Goal: Find contact information: Find contact information

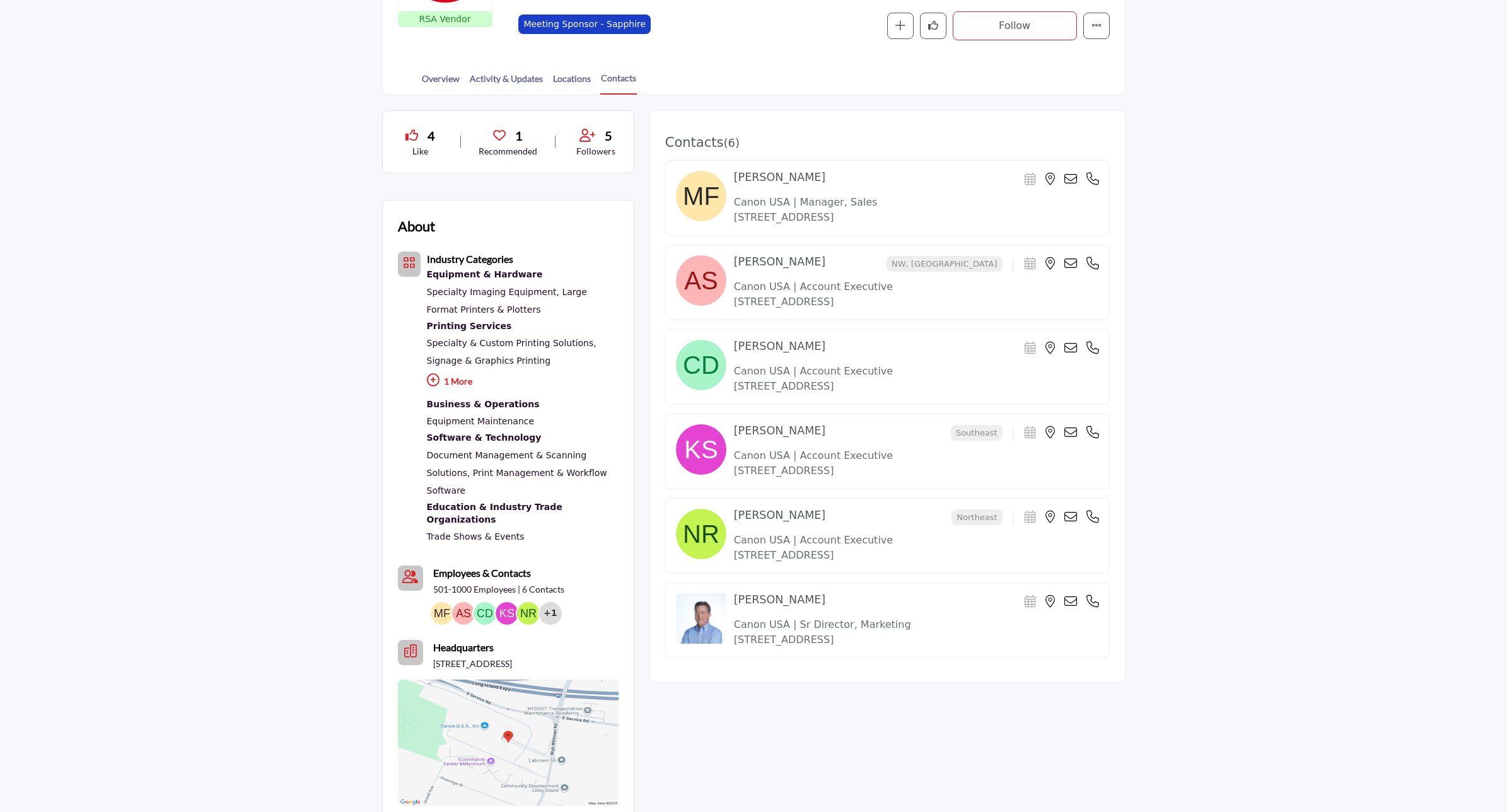
scroll to position [236, 0]
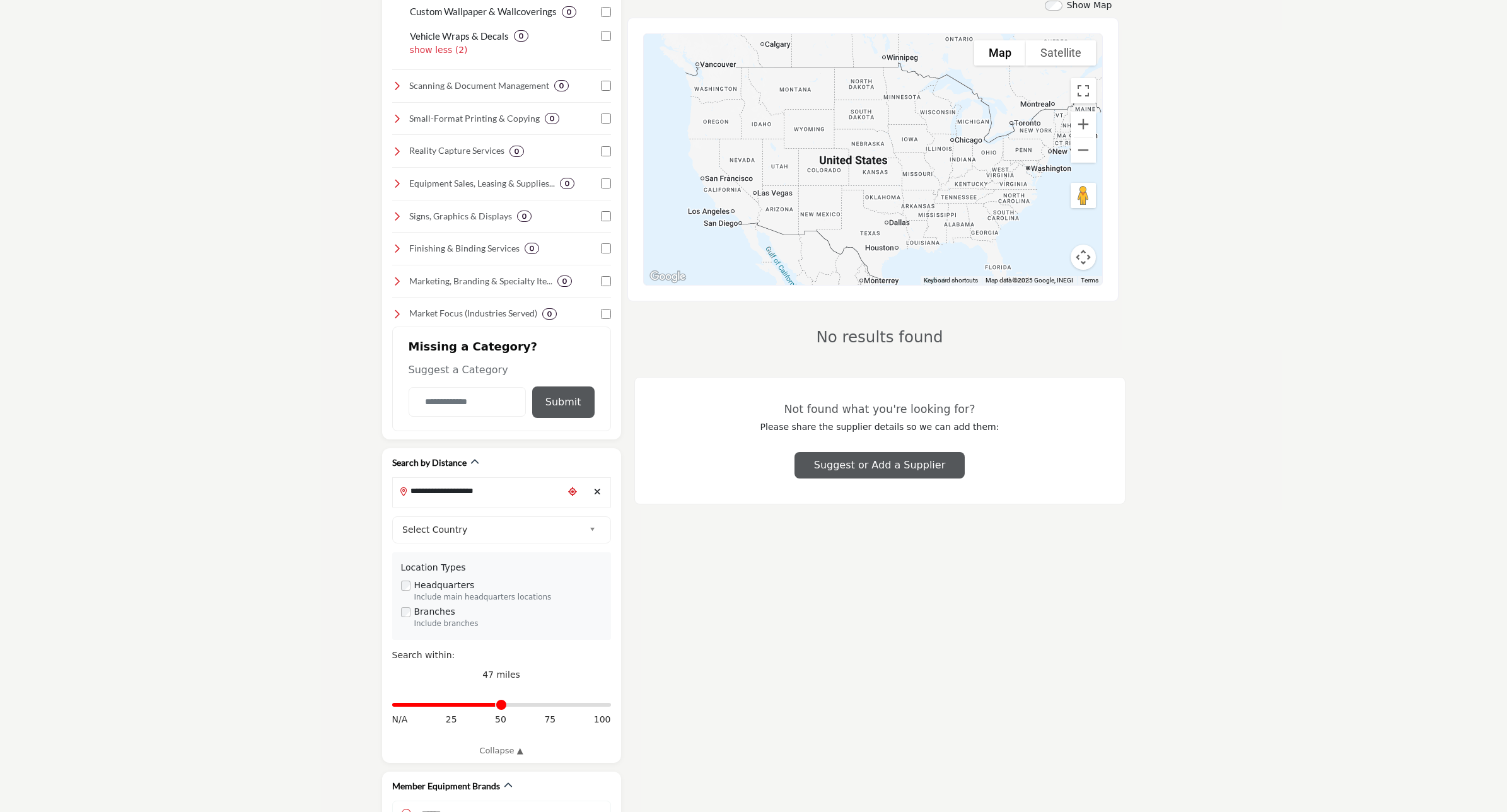
scroll to position [172, 0]
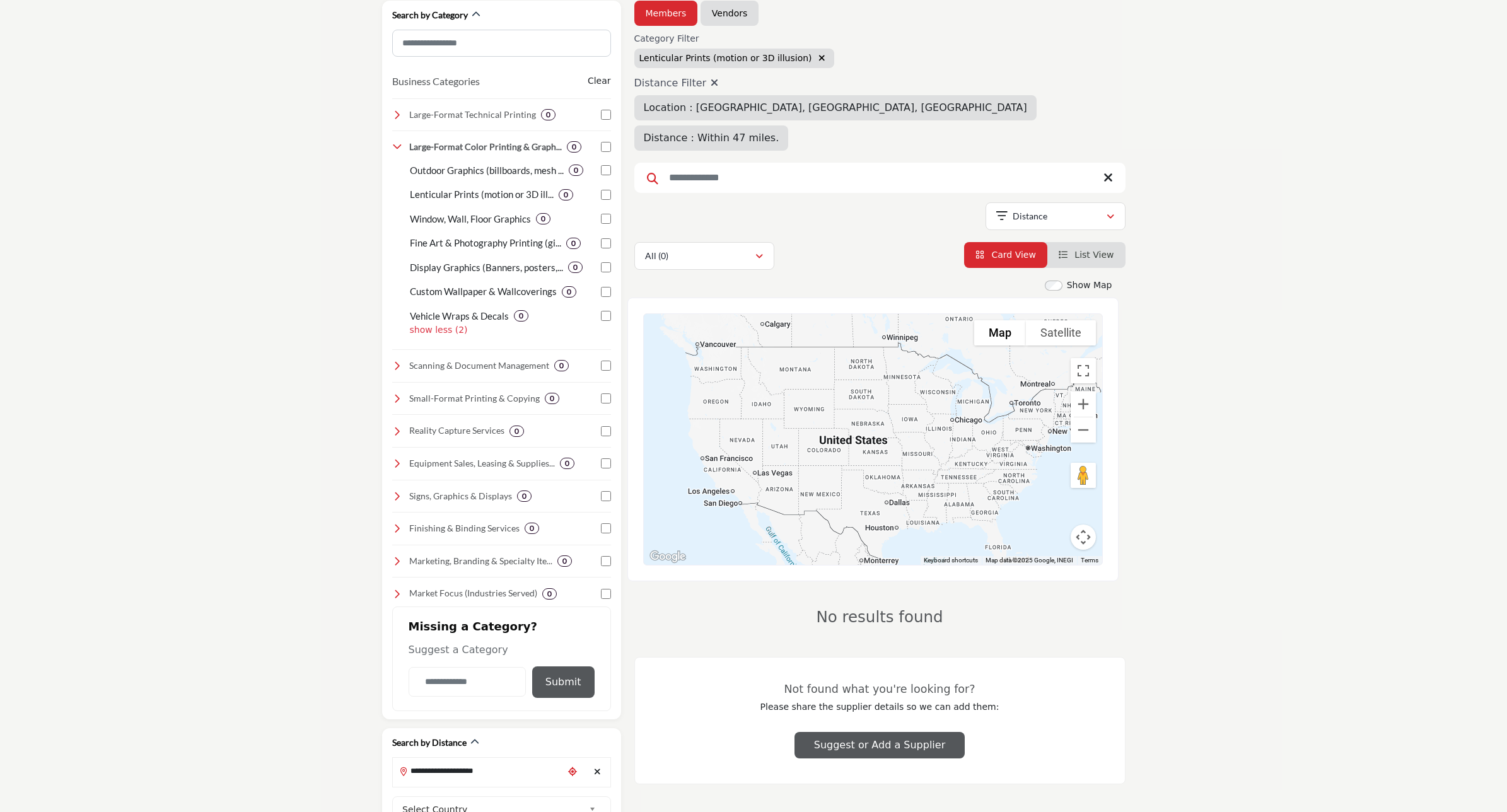
click at [710, 85] on icon at bounding box center [714, 82] width 7 height 10
type input "*"
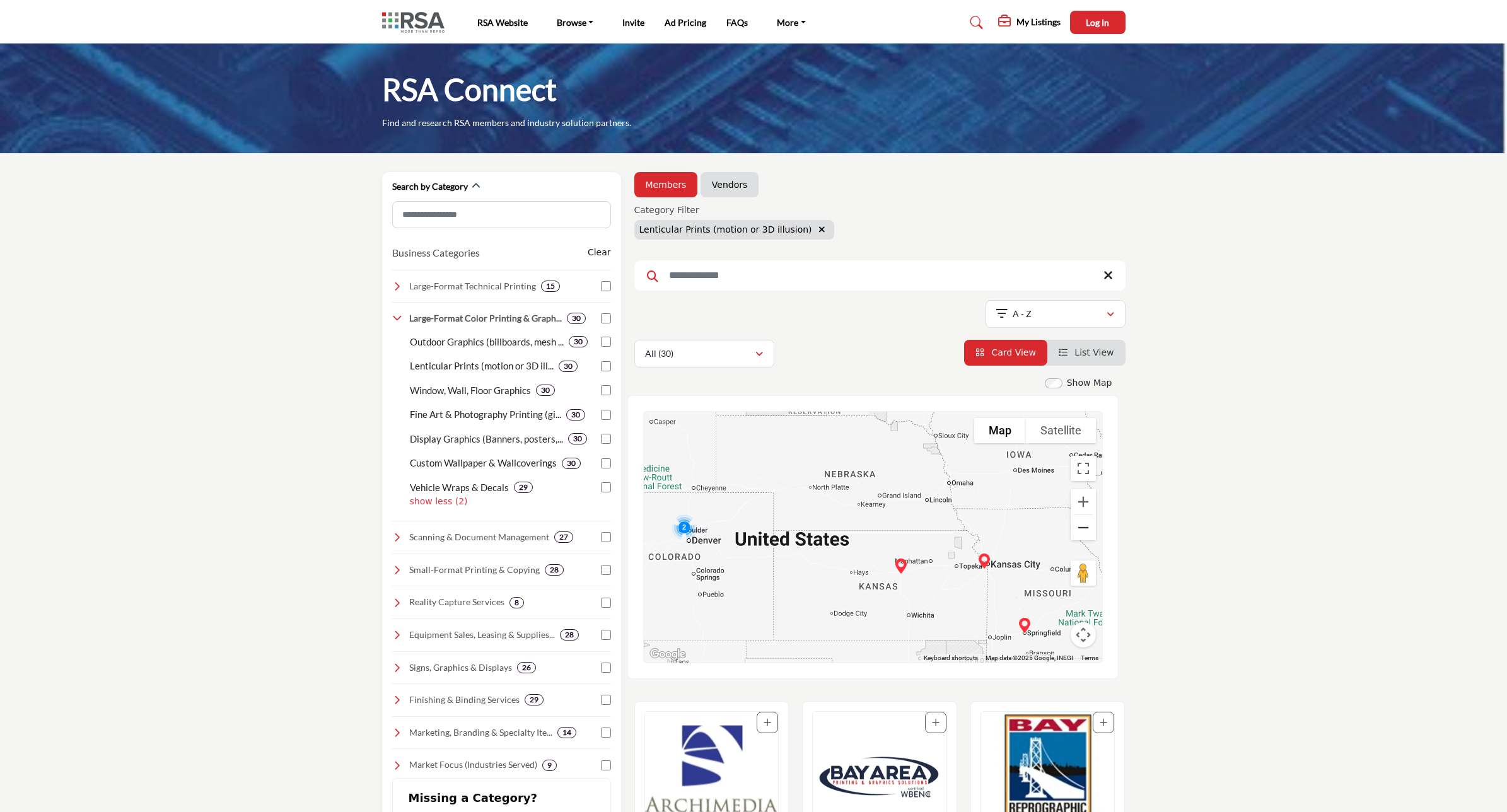
click at [1086, 538] on button "Zoom out" at bounding box center [1083, 527] width 25 height 25
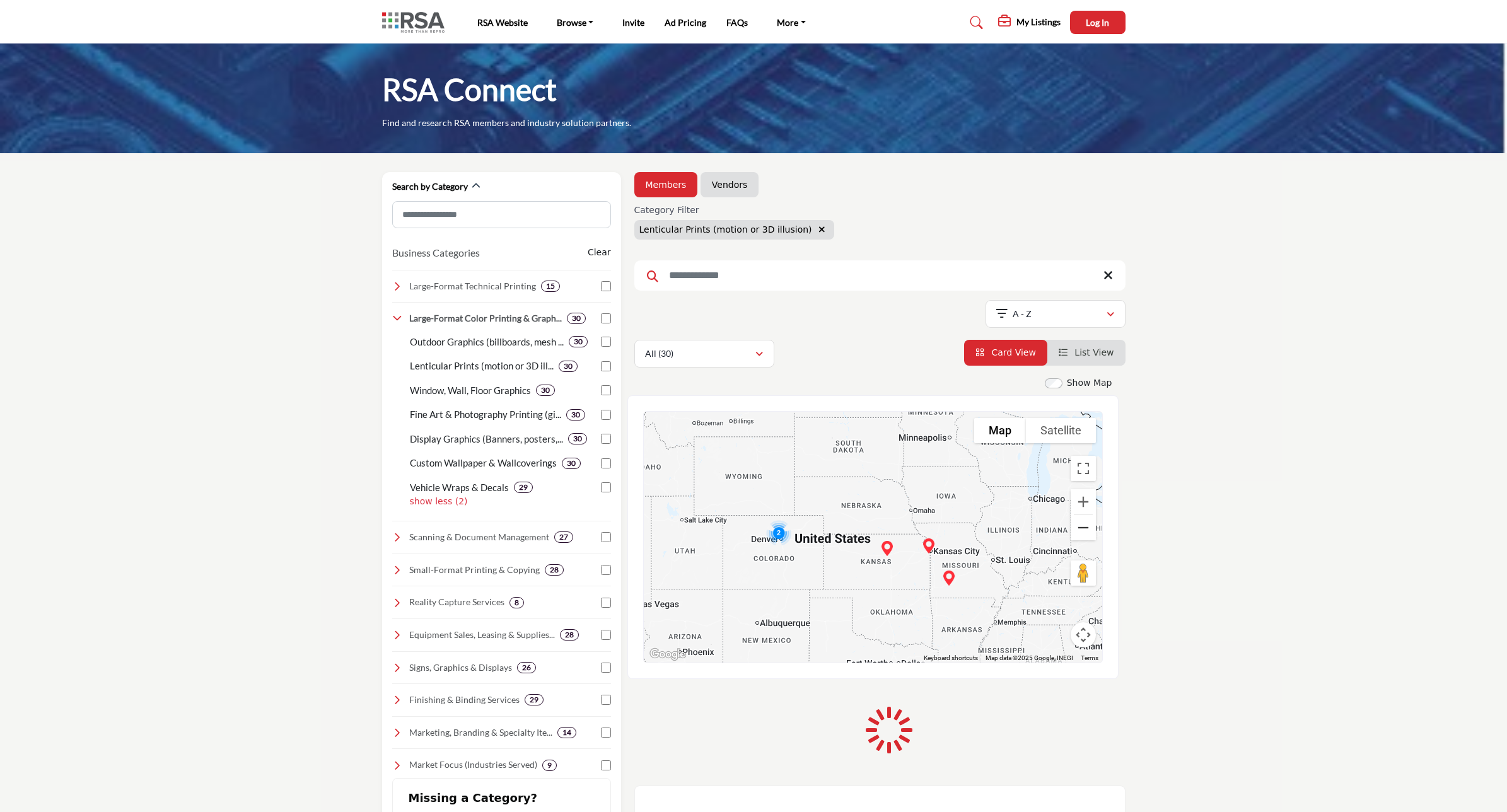
click at [1086, 525] on button "Zoom out" at bounding box center [1083, 527] width 25 height 25
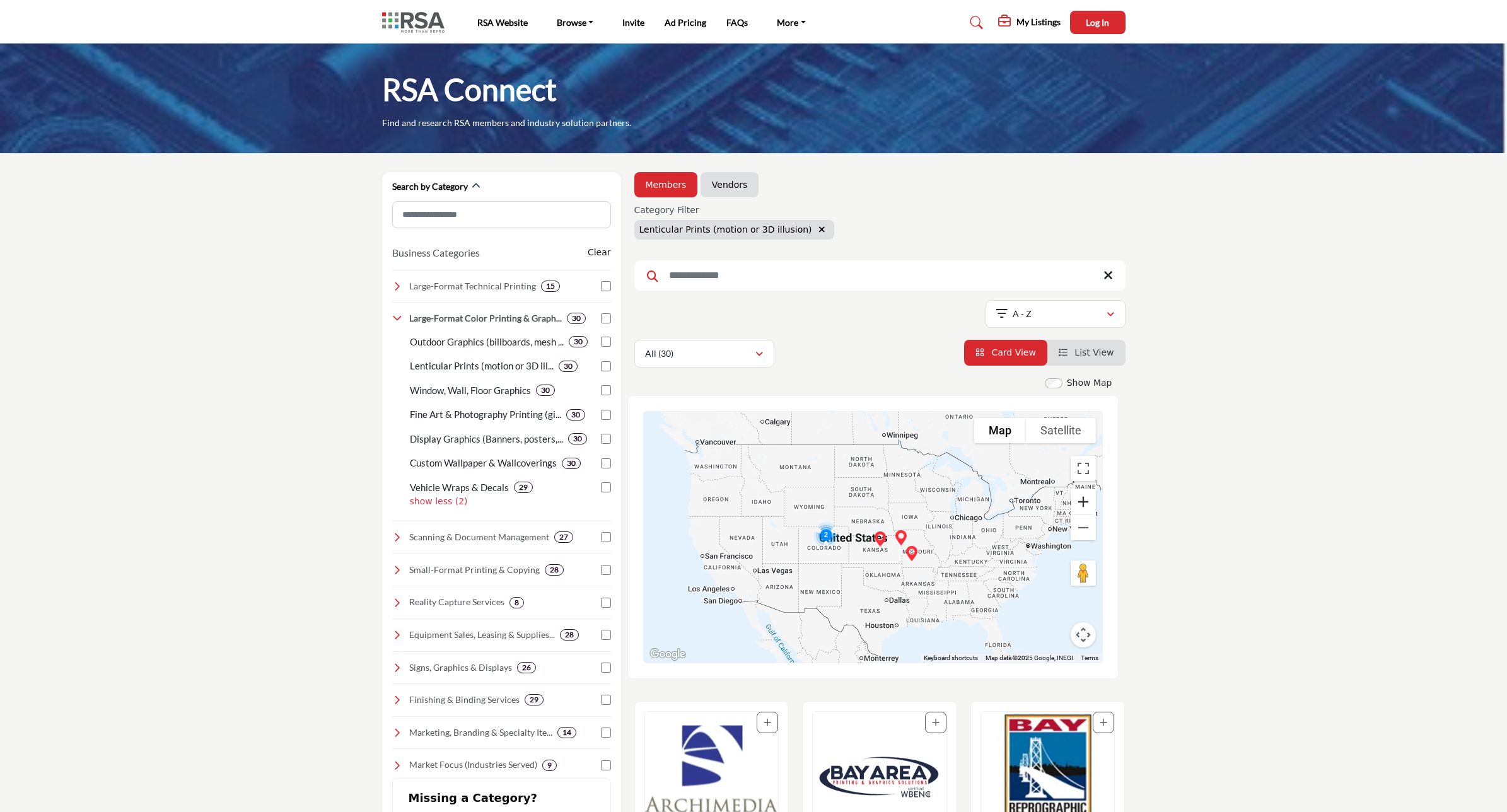
click at [1086, 500] on button "Zoom in" at bounding box center [1083, 502] width 25 height 25
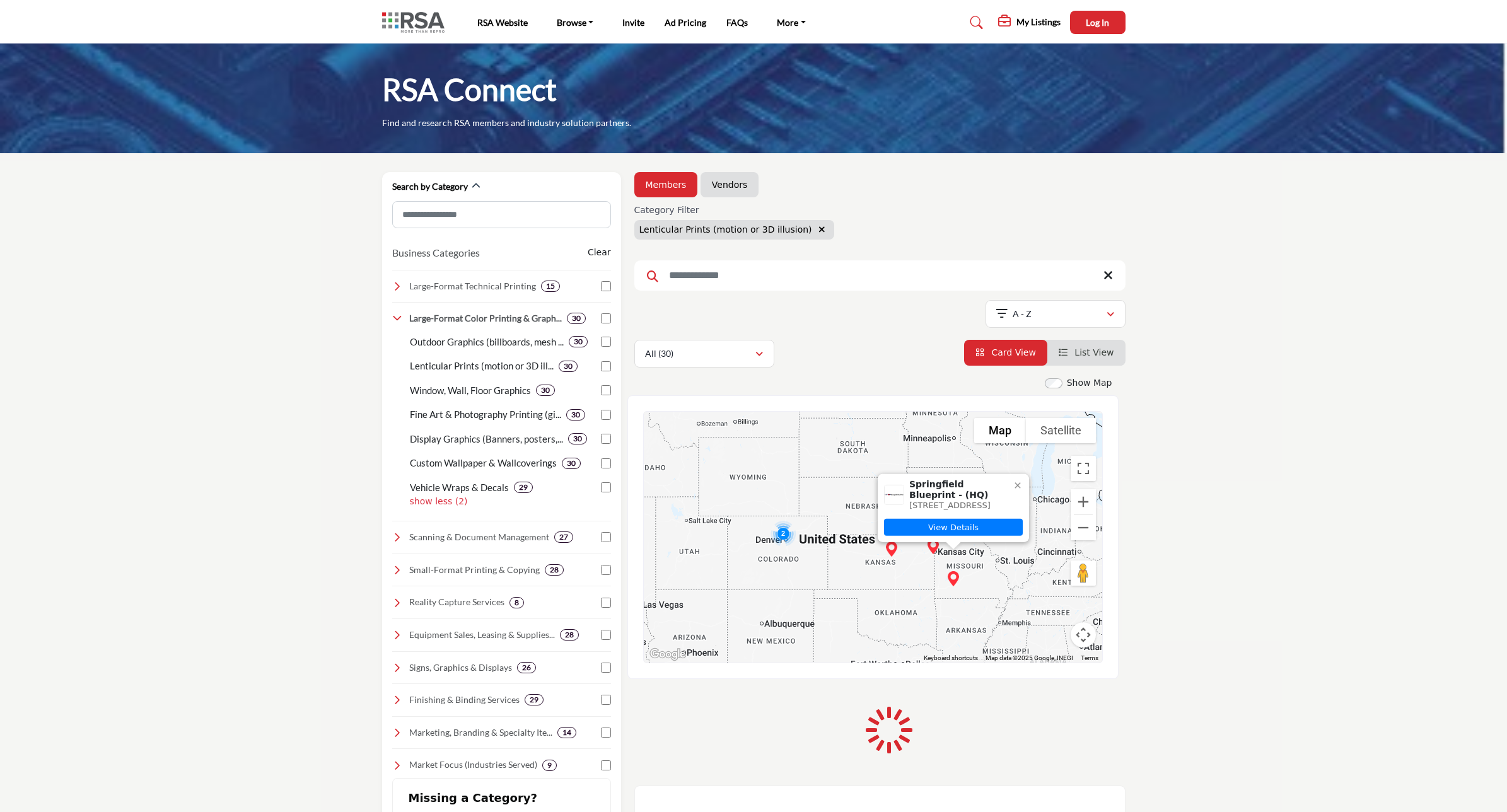
drag, startPoint x: 768, startPoint y: 572, endPoint x: 966, endPoint y: 577, distance: 198.1
click at [966, 577] on div "Springfield Blueprint - (HQ) 219 E Pershing St, Springfield, MO 65806-2127, USA…" at bounding box center [872, 537] width 458 height 251
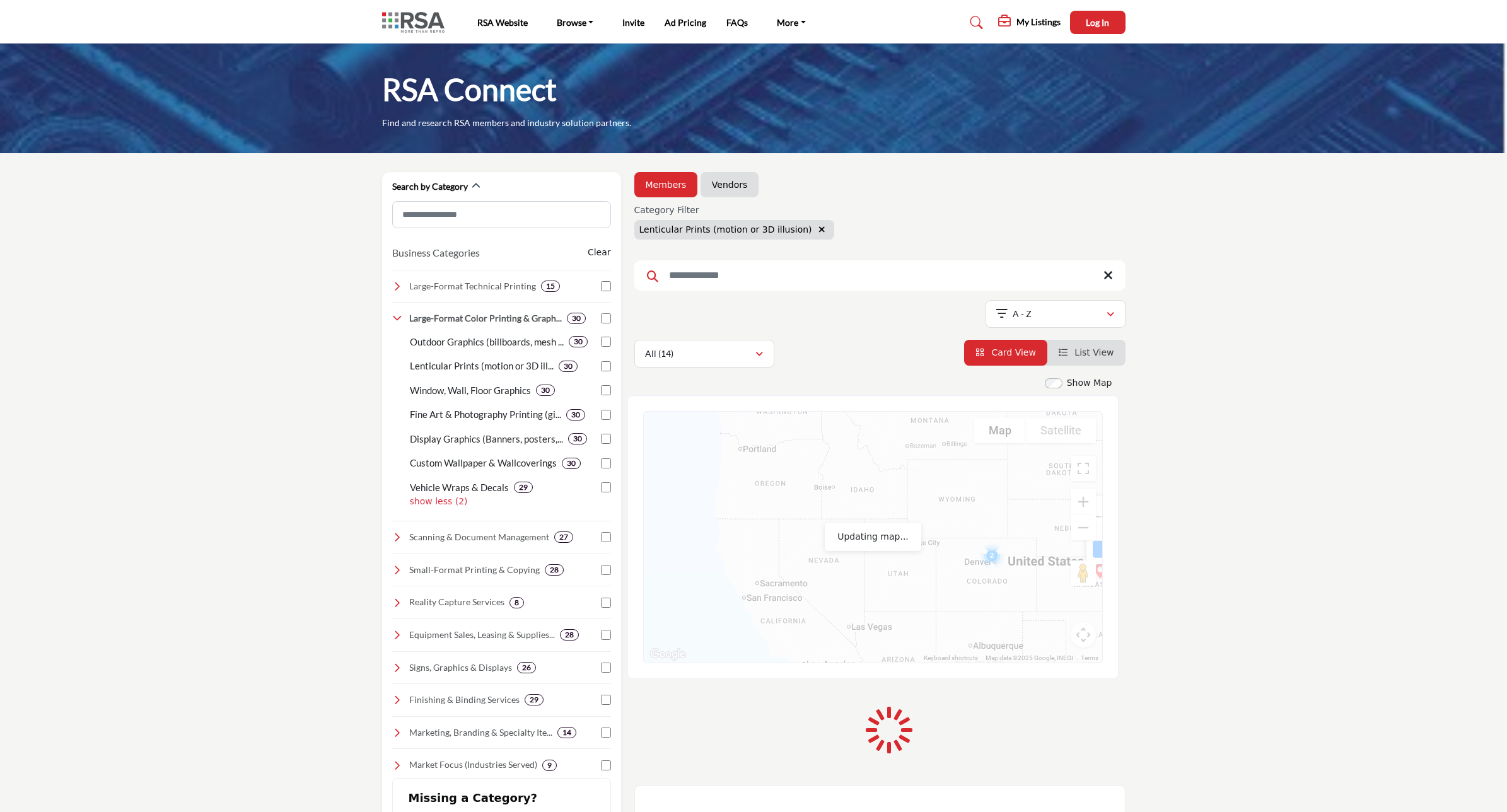
drag, startPoint x: 850, startPoint y: 585, endPoint x: 1065, endPoint y: 575, distance: 215.2
click at [1054, 603] on div "Springfield Blueprint - (HQ) 219 E Pershing St, Springfield, MO 65806-2127, USA…" at bounding box center [872, 537] width 458 height 251
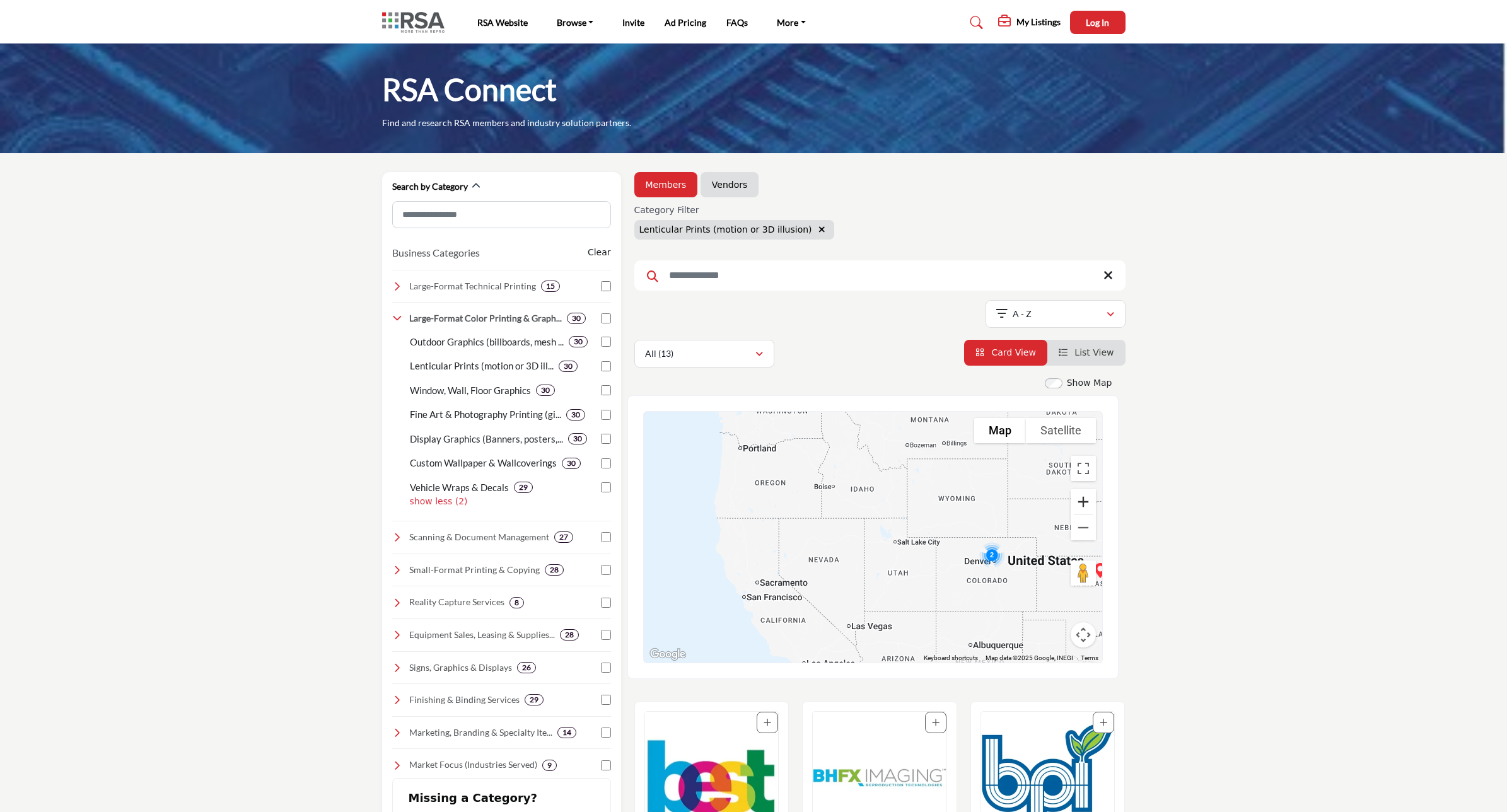
click at [1081, 499] on button "Zoom in" at bounding box center [1083, 502] width 25 height 25
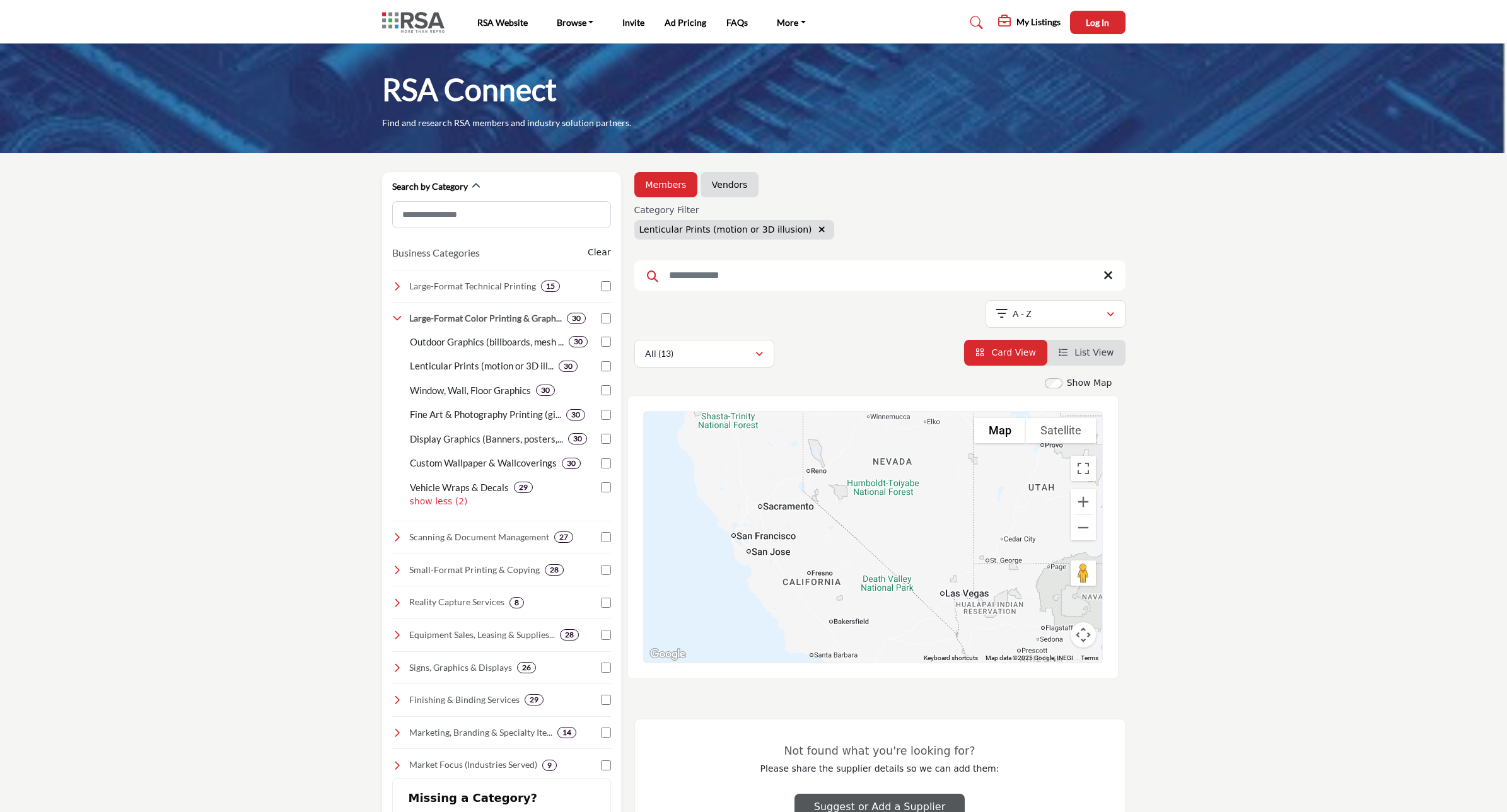
drag, startPoint x: 828, startPoint y: 578, endPoint x: 948, endPoint y: 456, distance: 171.1
click at [948, 456] on div at bounding box center [872, 537] width 458 height 251
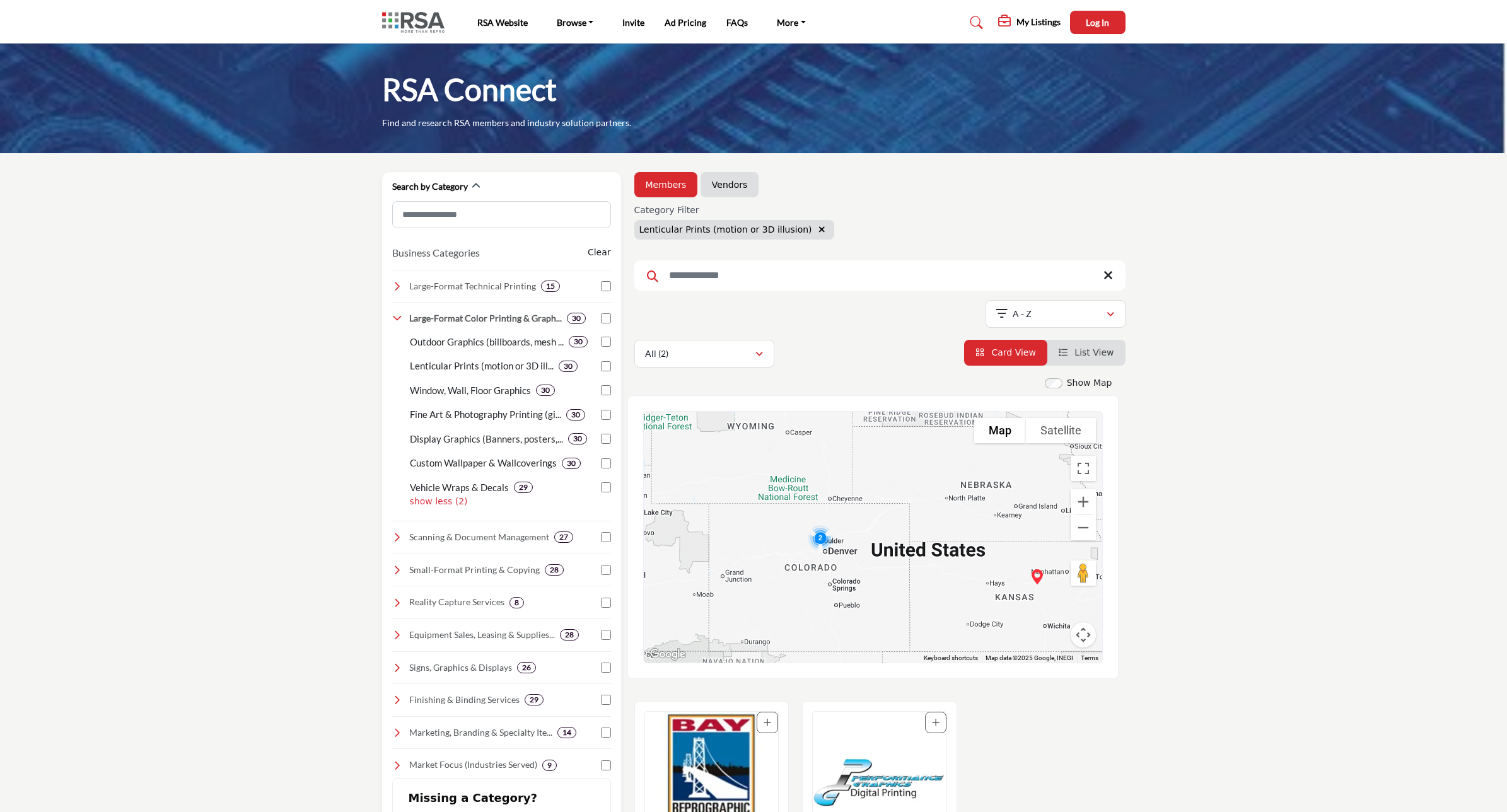
drag, startPoint x: 999, startPoint y: 522, endPoint x: 629, endPoint y: 594, distance: 376.9
click at [586, 609] on div "Search by Category Business Categories Clear 15 13 15 15 30" at bounding box center [754, 790] width 756 height 1237
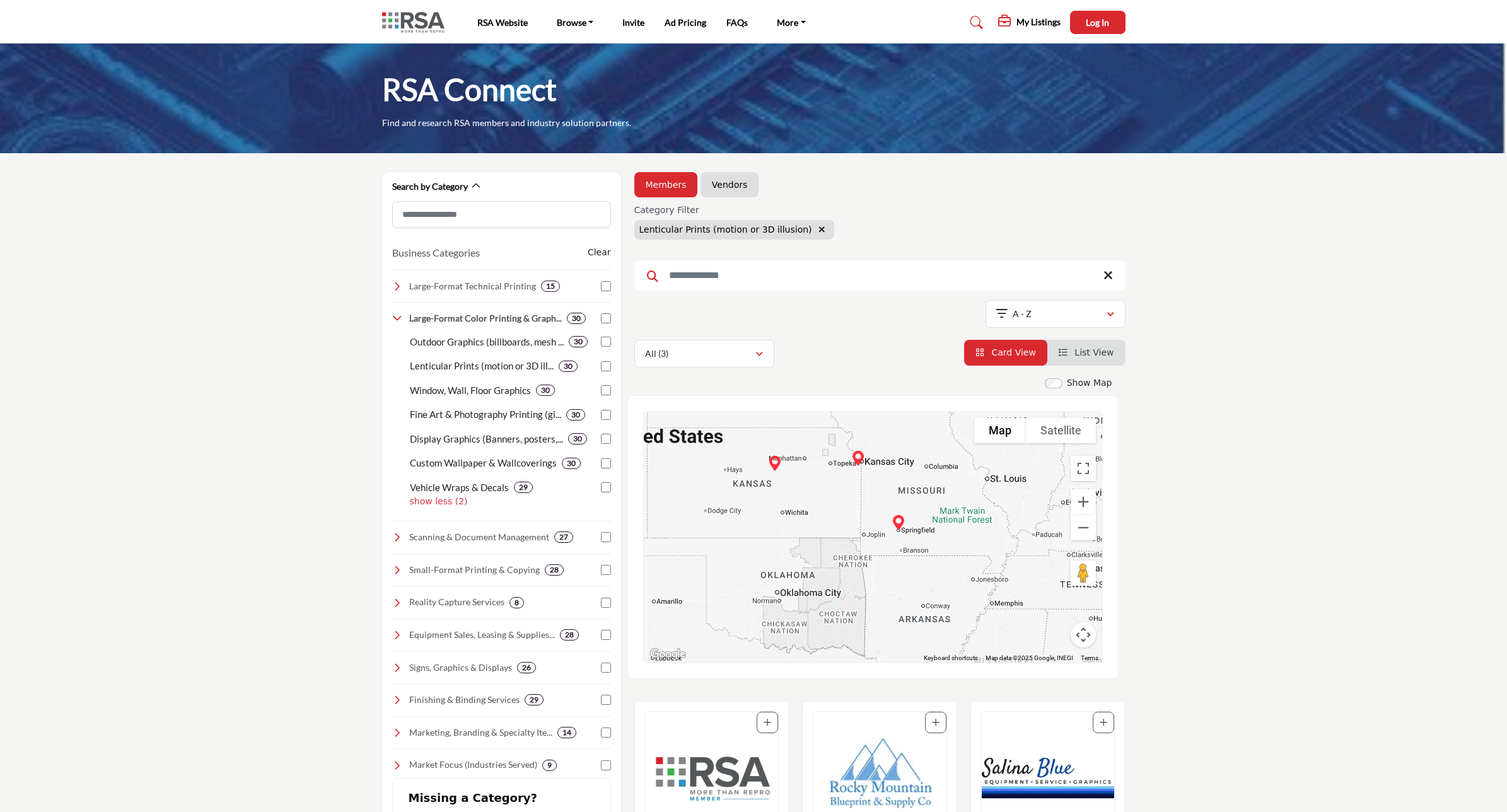
drag, startPoint x: 1019, startPoint y: 617, endPoint x: 756, endPoint y: 502, distance: 287.0
click at [756, 502] on div at bounding box center [872, 537] width 458 height 251
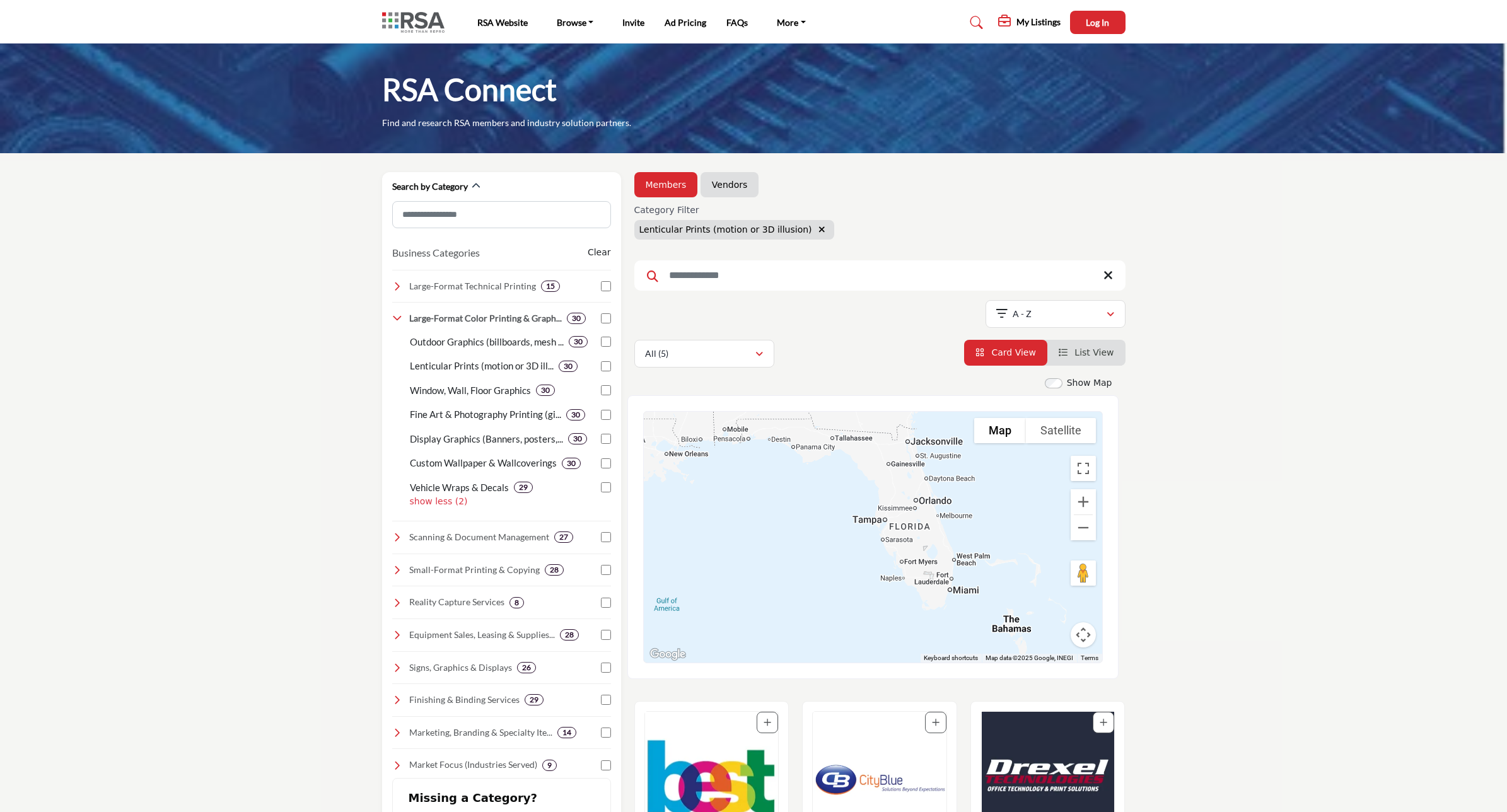
drag, startPoint x: 994, startPoint y: 601, endPoint x: 670, endPoint y: 216, distance: 503.2
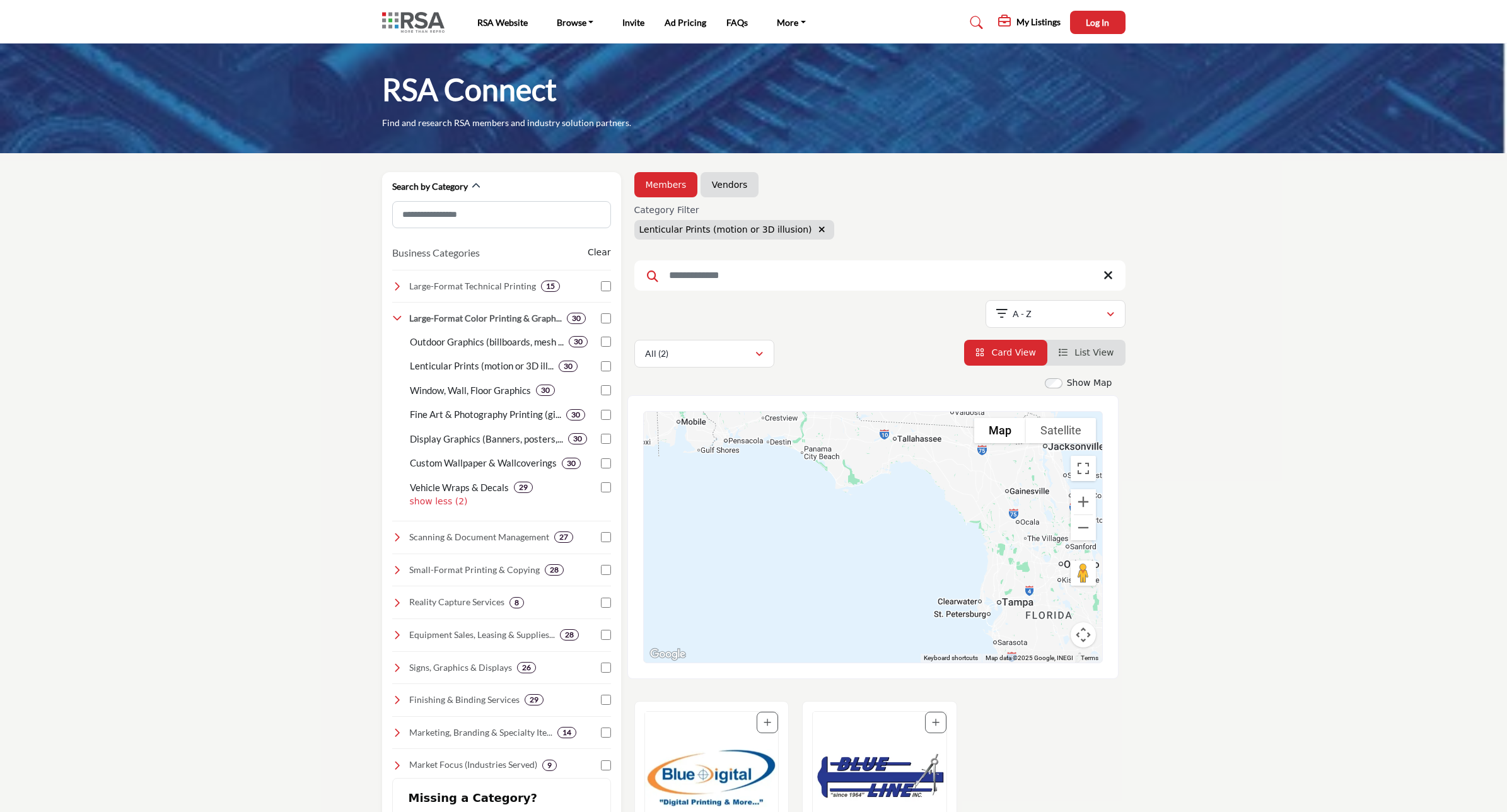
drag, startPoint x: 802, startPoint y: 522, endPoint x: 976, endPoint y: 660, distance: 222.1
click at [976, 660] on div "2 Springfield Blueprint - (HQ) 219 E Pershing St, Springfield, MO 65806-2127, U…" at bounding box center [872, 537] width 458 height 251
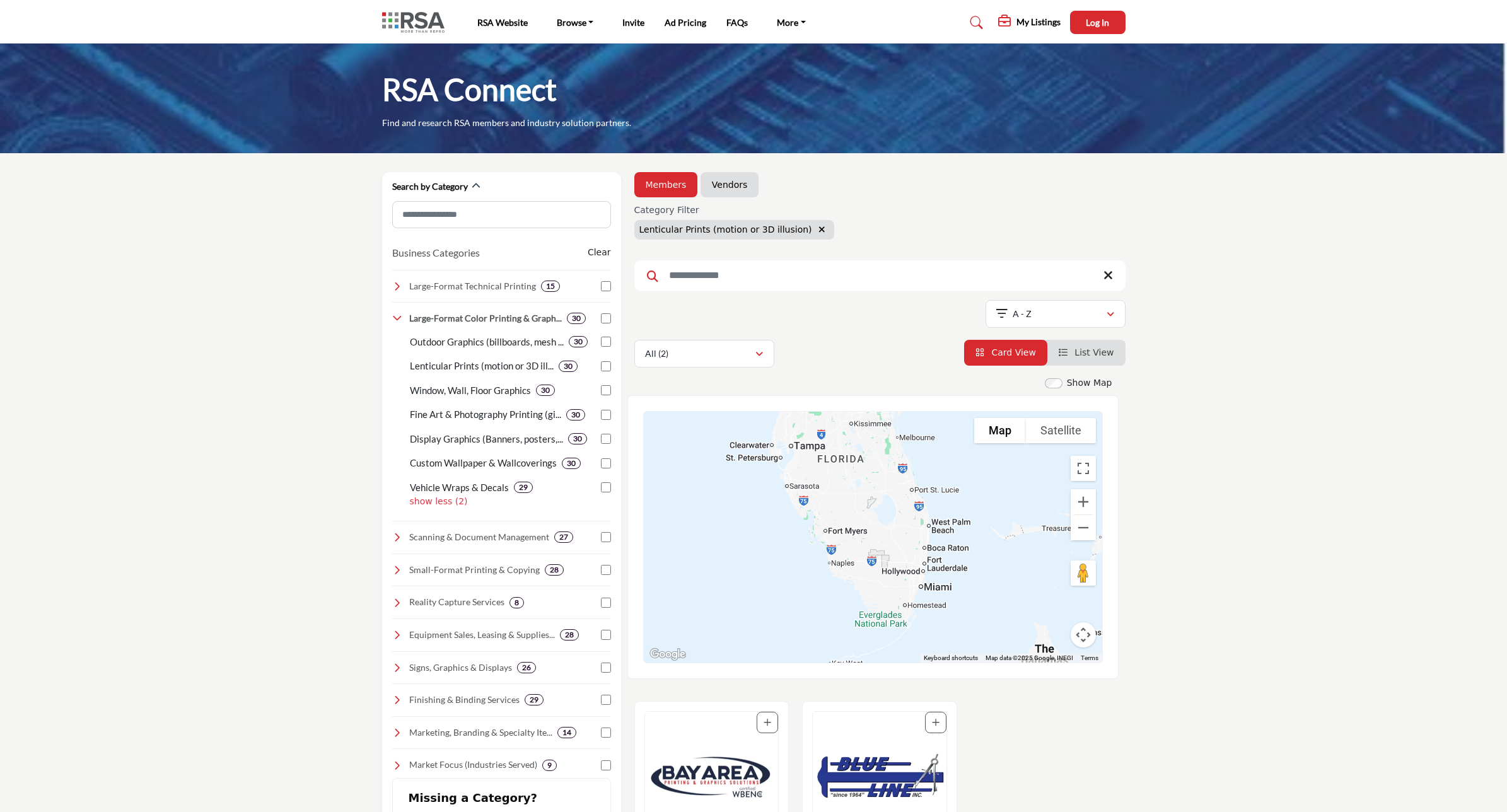
drag, startPoint x: 915, startPoint y: 542, endPoint x: 707, endPoint y: 386, distance: 260.0
click at [707, 386] on div "Show Map Map is currently hidden. Toggle the switch above to show the map. To n…" at bounding box center [872, 527] width 491 height 302
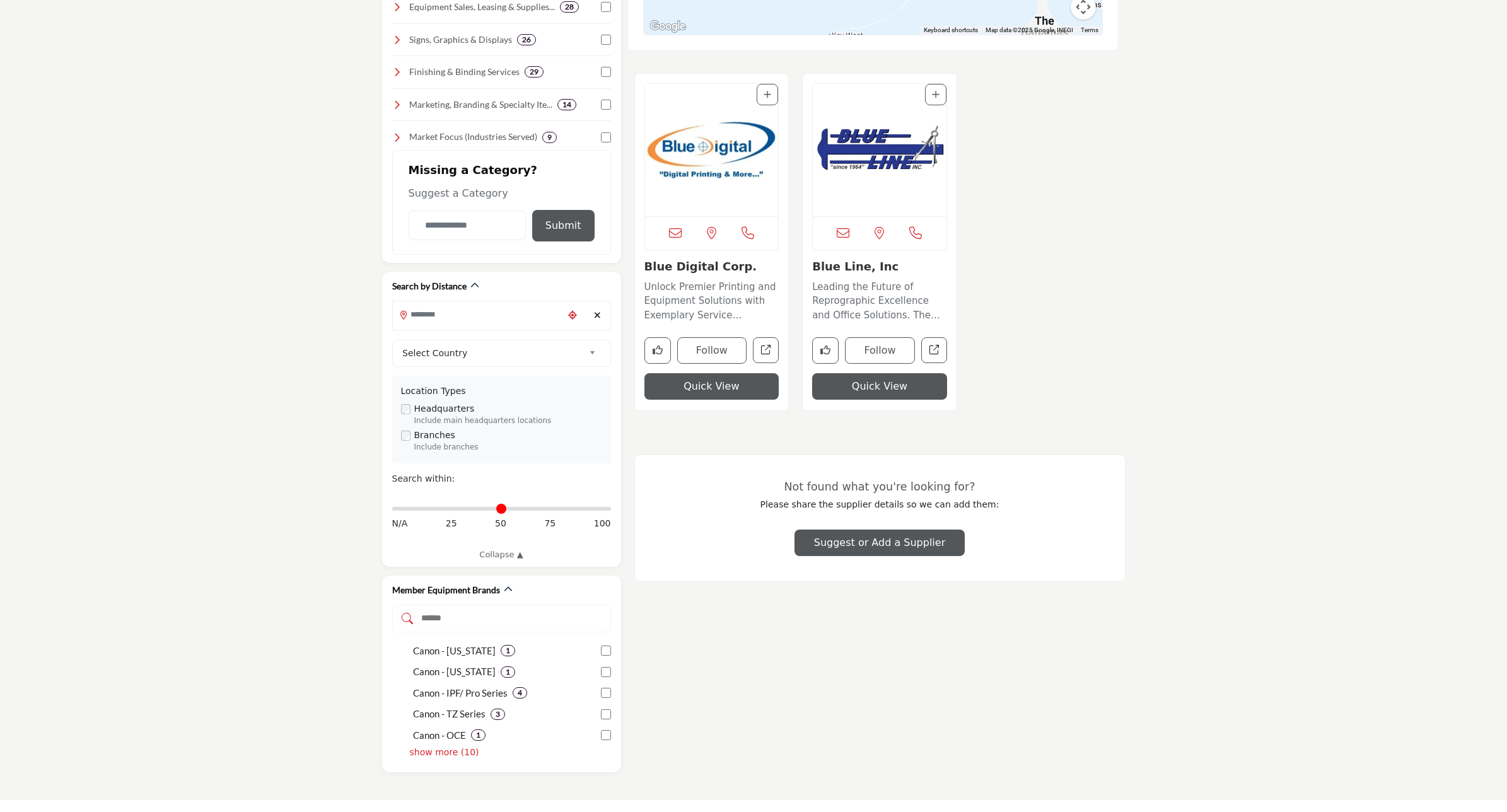
scroll to position [631, 0]
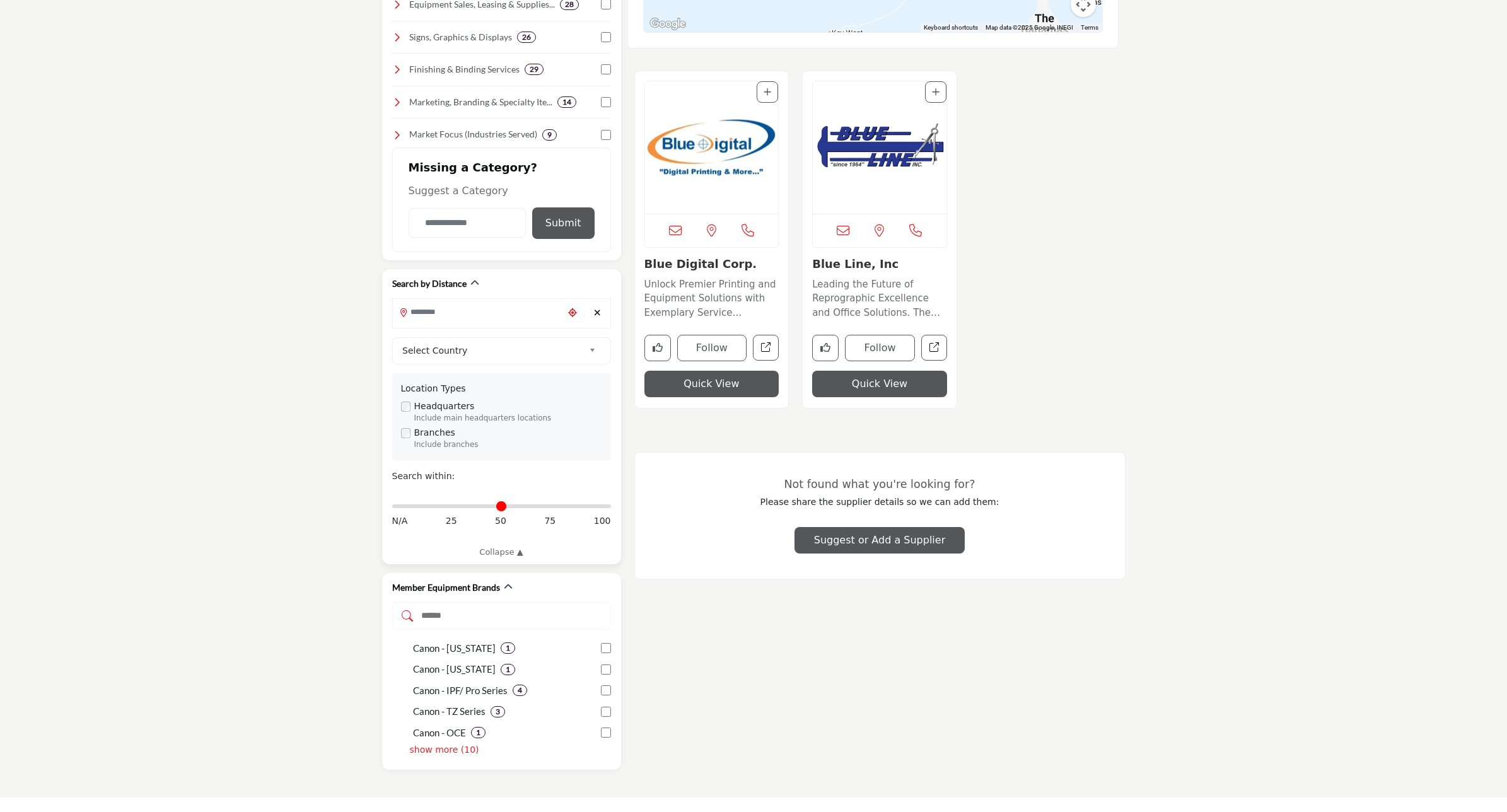
click at [402, 441] on div "Branches Include branches" at bounding box center [502, 438] width 201 height 25
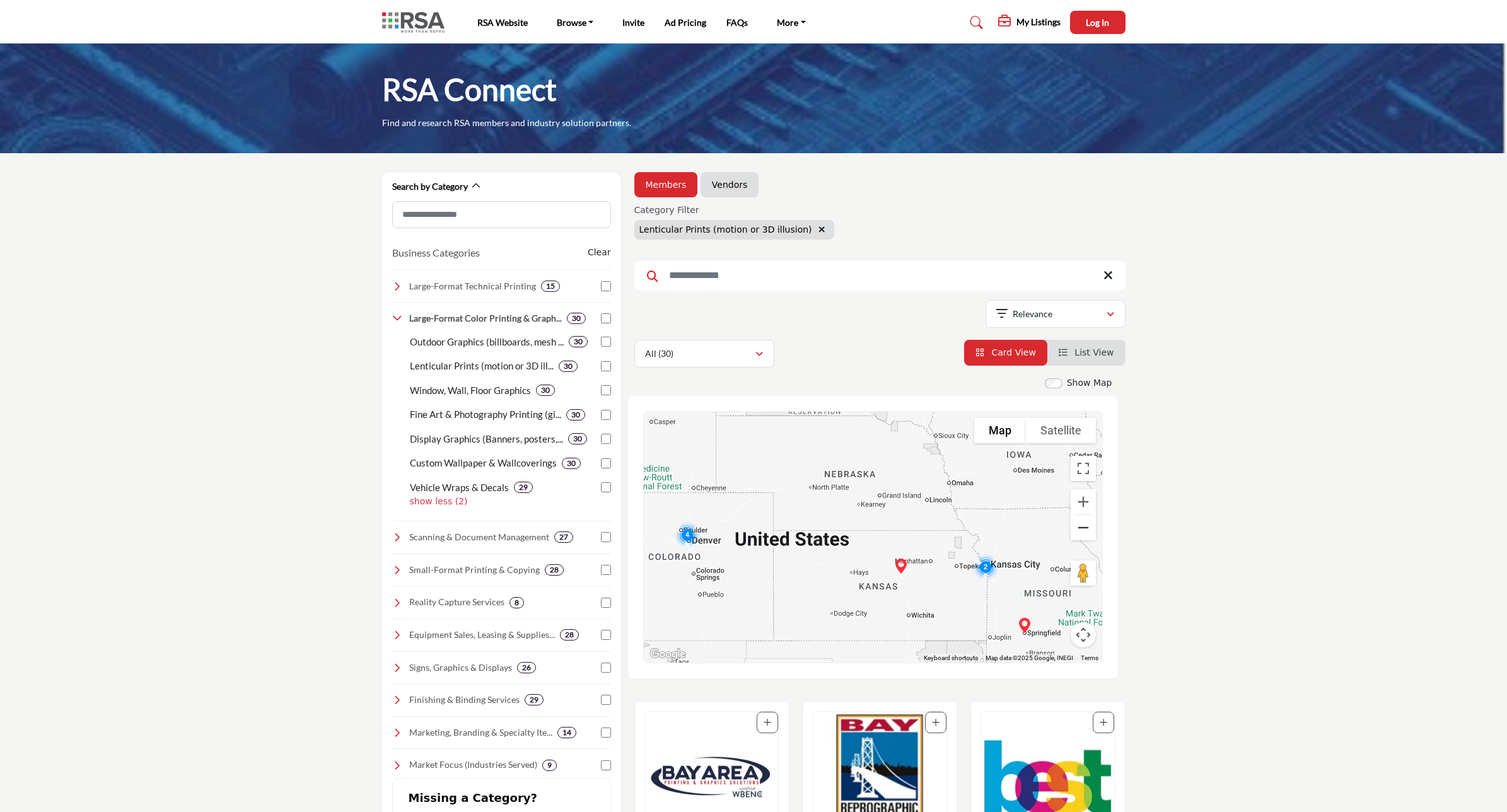
click at [1082, 528] on button "Zoom out" at bounding box center [1083, 527] width 25 height 25
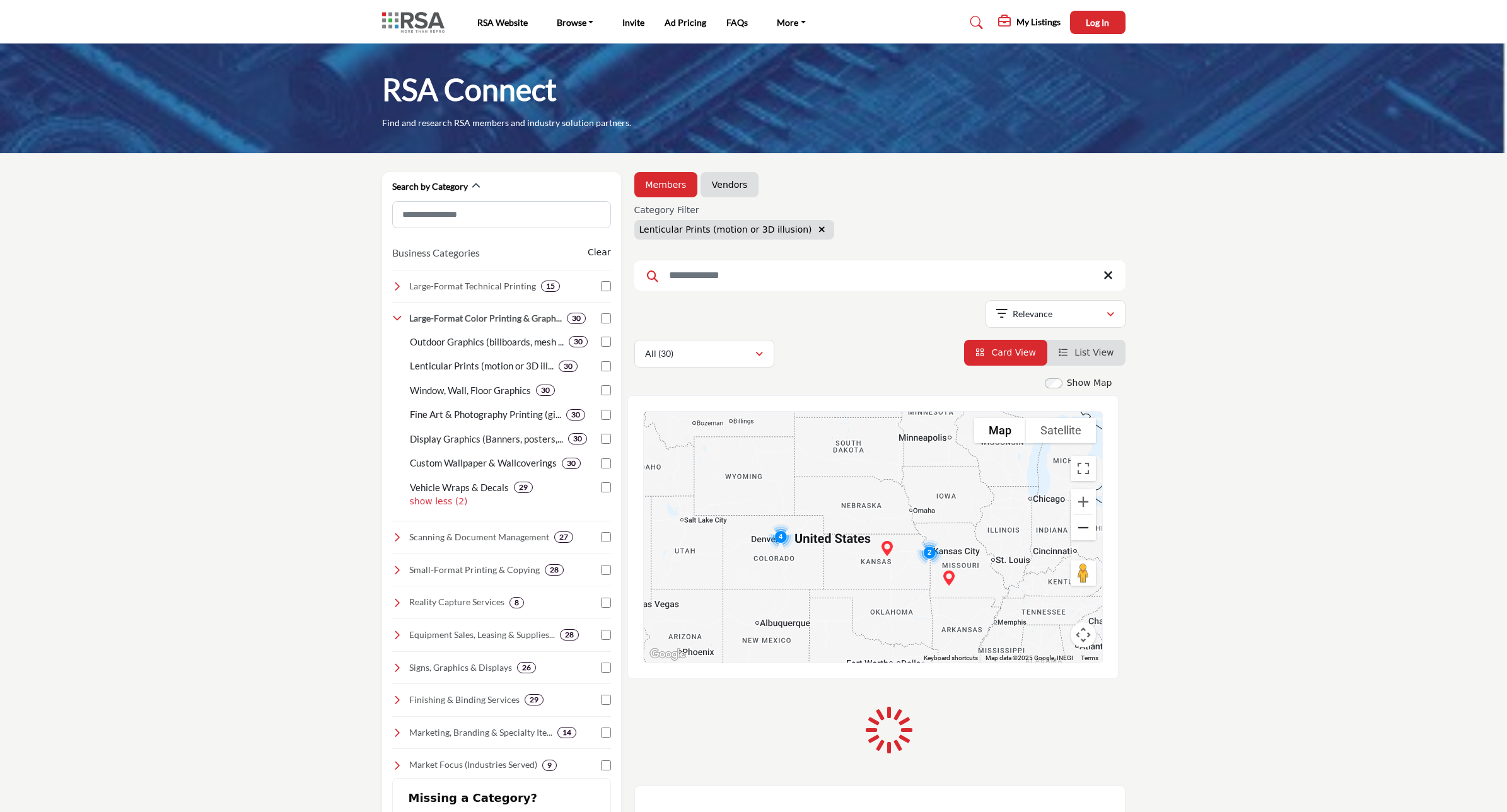
click at [1082, 528] on button "Zoom out" at bounding box center [1083, 527] width 25 height 25
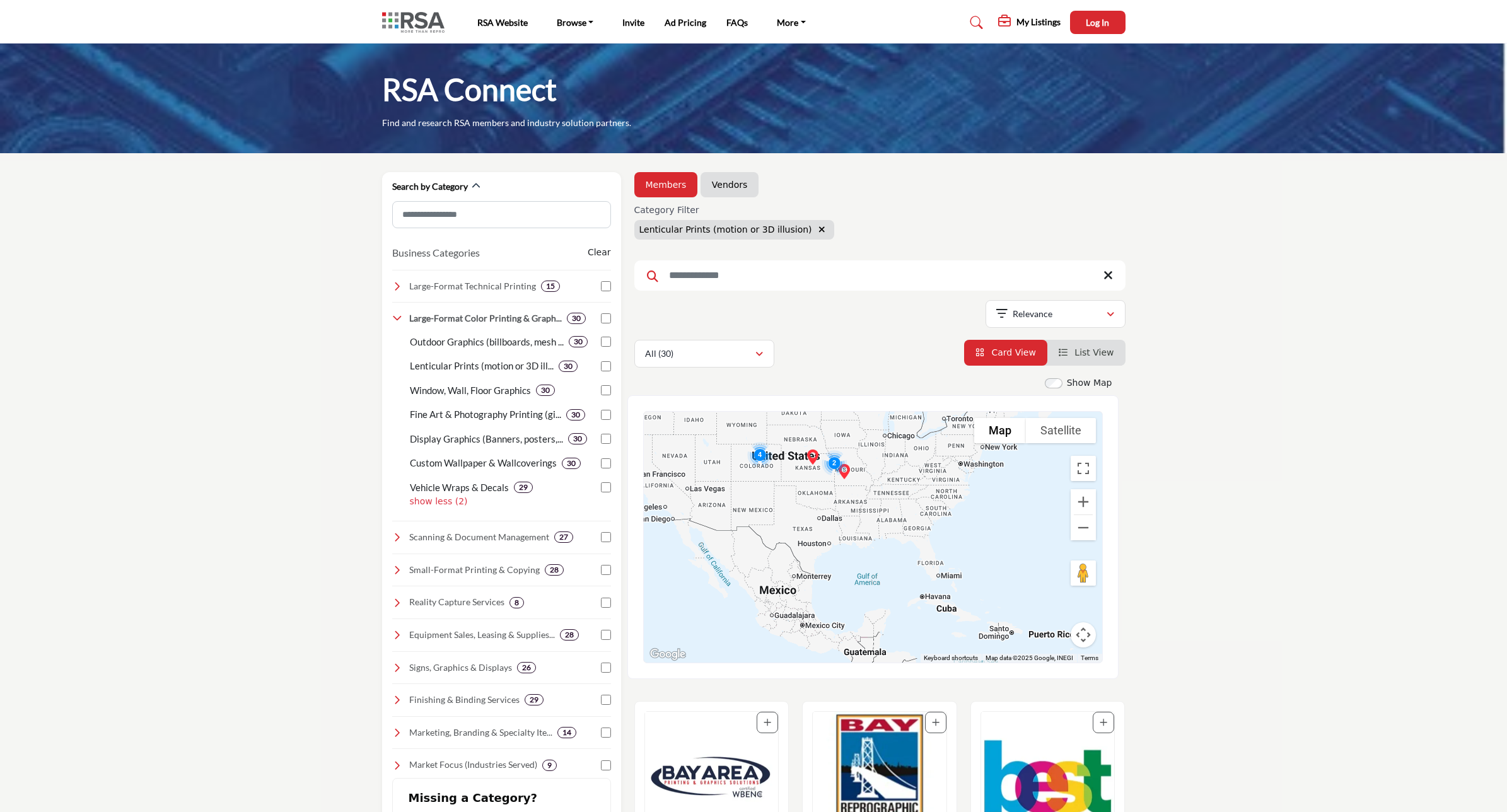
drag, startPoint x: 987, startPoint y: 565, endPoint x: 918, endPoint y: 482, distance: 107.9
click at [918, 482] on div at bounding box center [872, 537] width 458 height 251
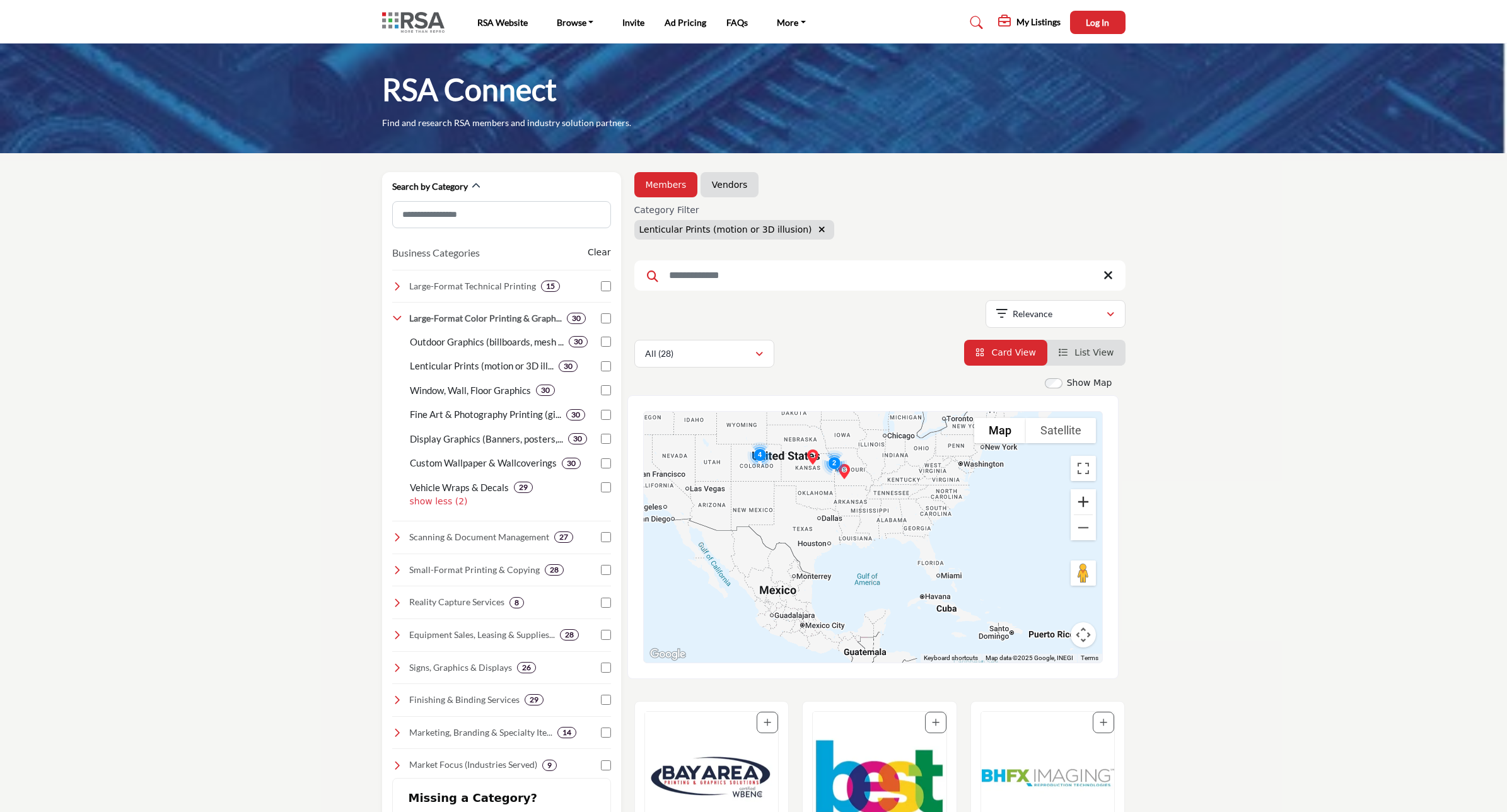
click at [1080, 495] on button "Zoom in" at bounding box center [1083, 502] width 25 height 25
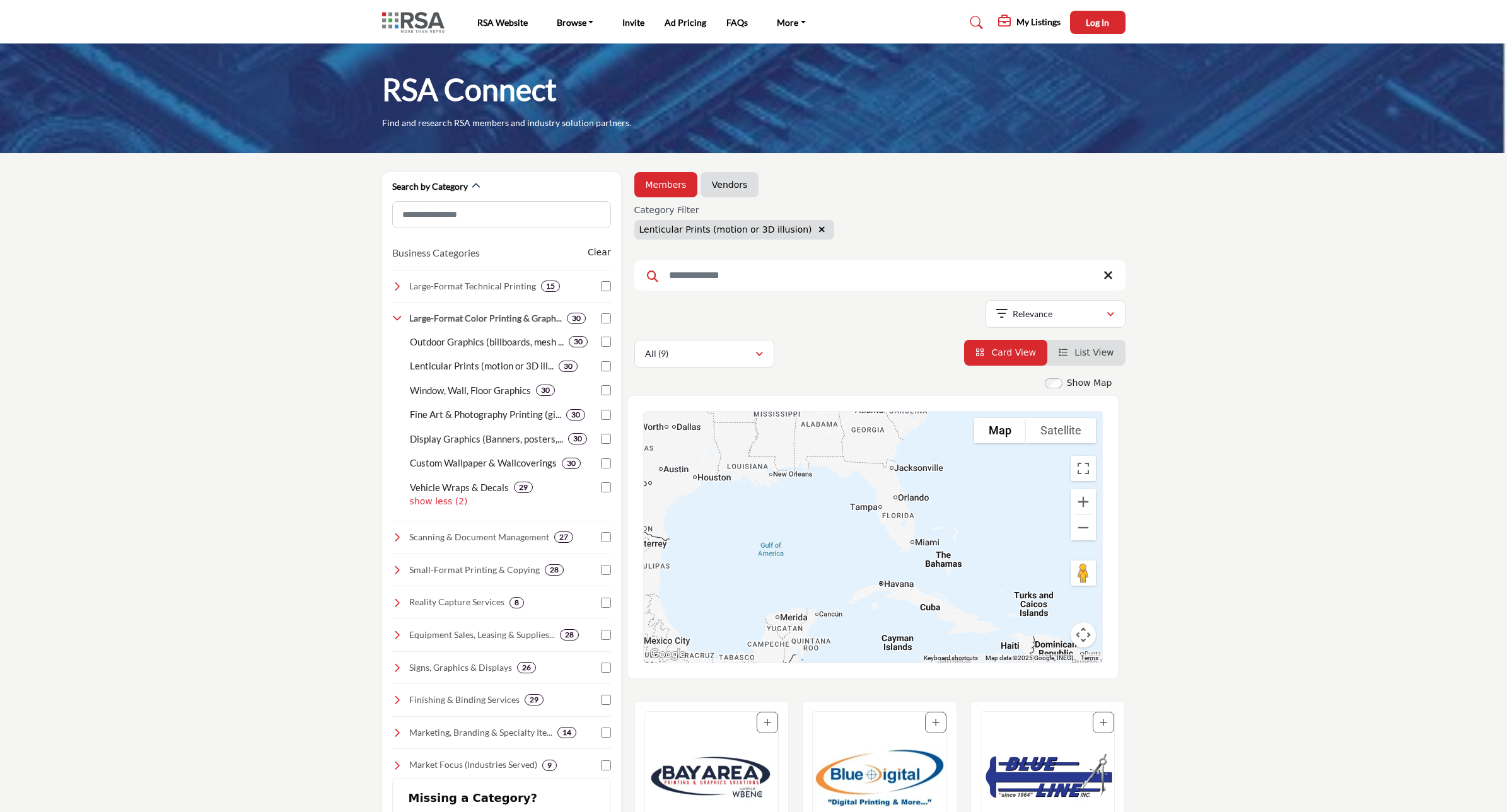
drag, startPoint x: 921, startPoint y: 562, endPoint x: 830, endPoint y: 487, distance: 117.9
click at [830, 487] on div at bounding box center [872, 537] width 458 height 251
click at [1082, 501] on button "Zoom in" at bounding box center [1083, 502] width 25 height 25
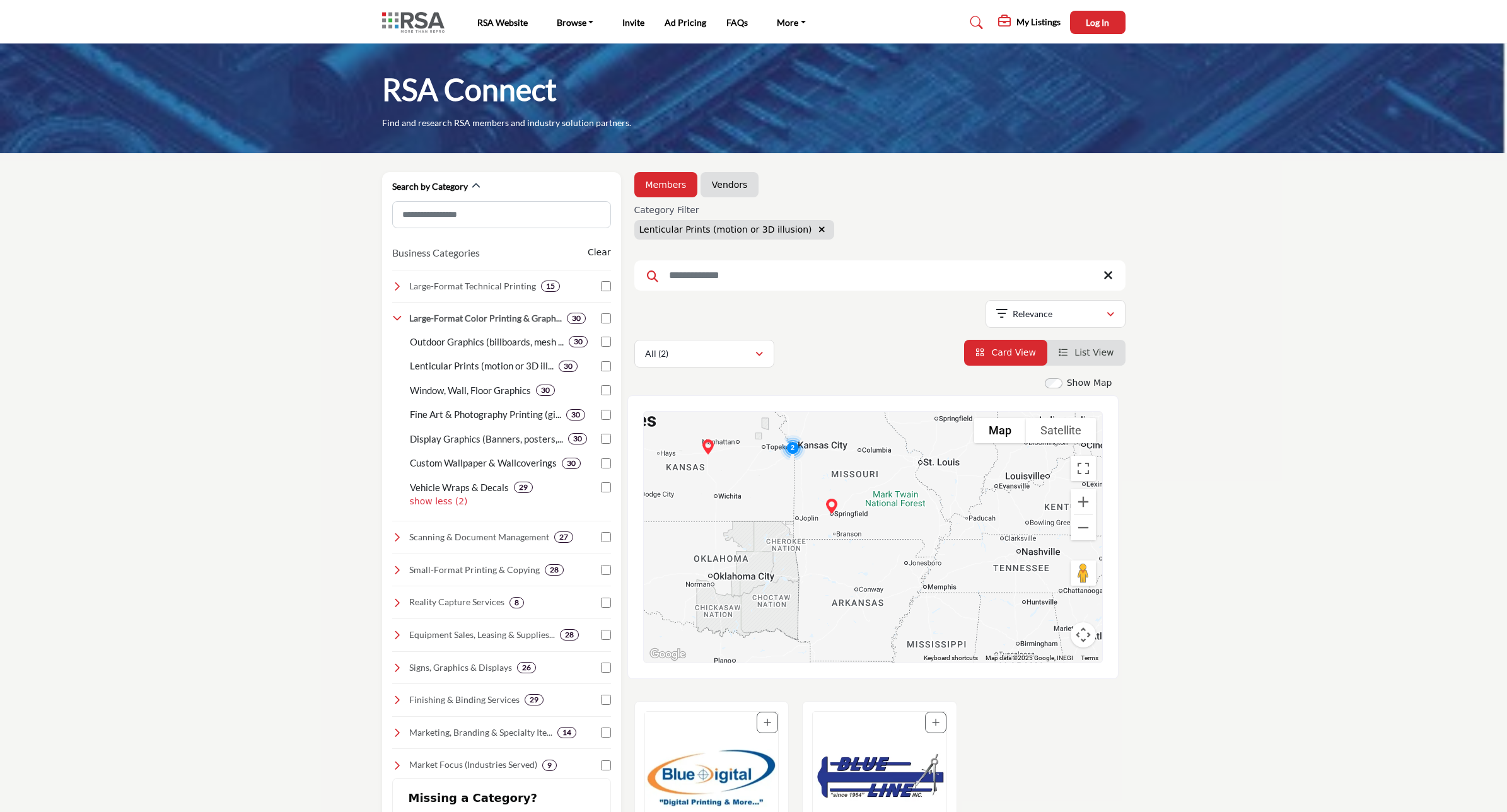
drag, startPoint x: 898, startPoint y: 494, endPoint x: 1148, endPoint y: 842, distance: 428.5
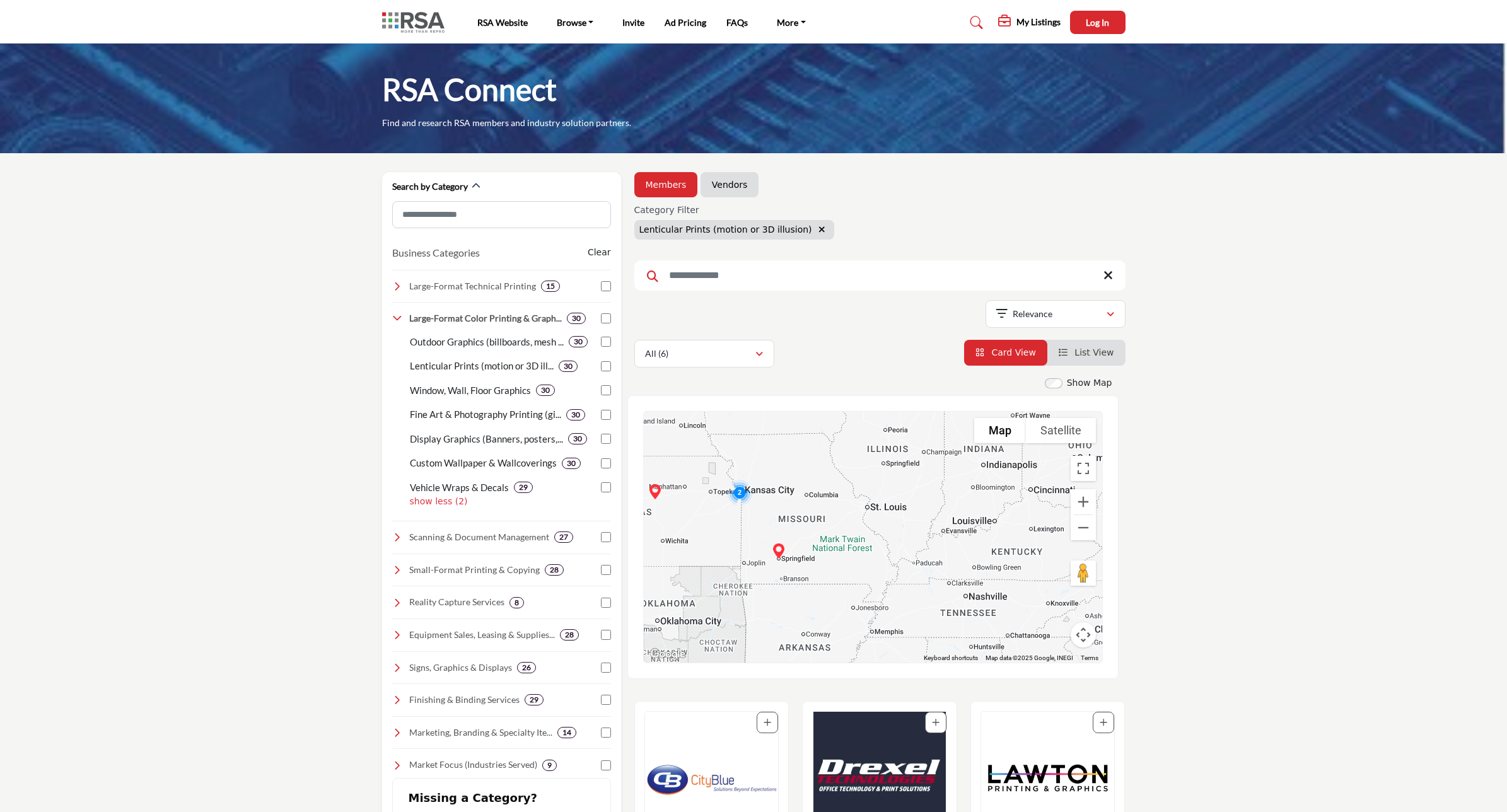
drag, startPoint x: 923, startPoint y: 594, endPoint x: 898, endPoint y: 562, distance: 40.6
click at [898, 562] on div at bounding box center [872, 537] width 458 height 251
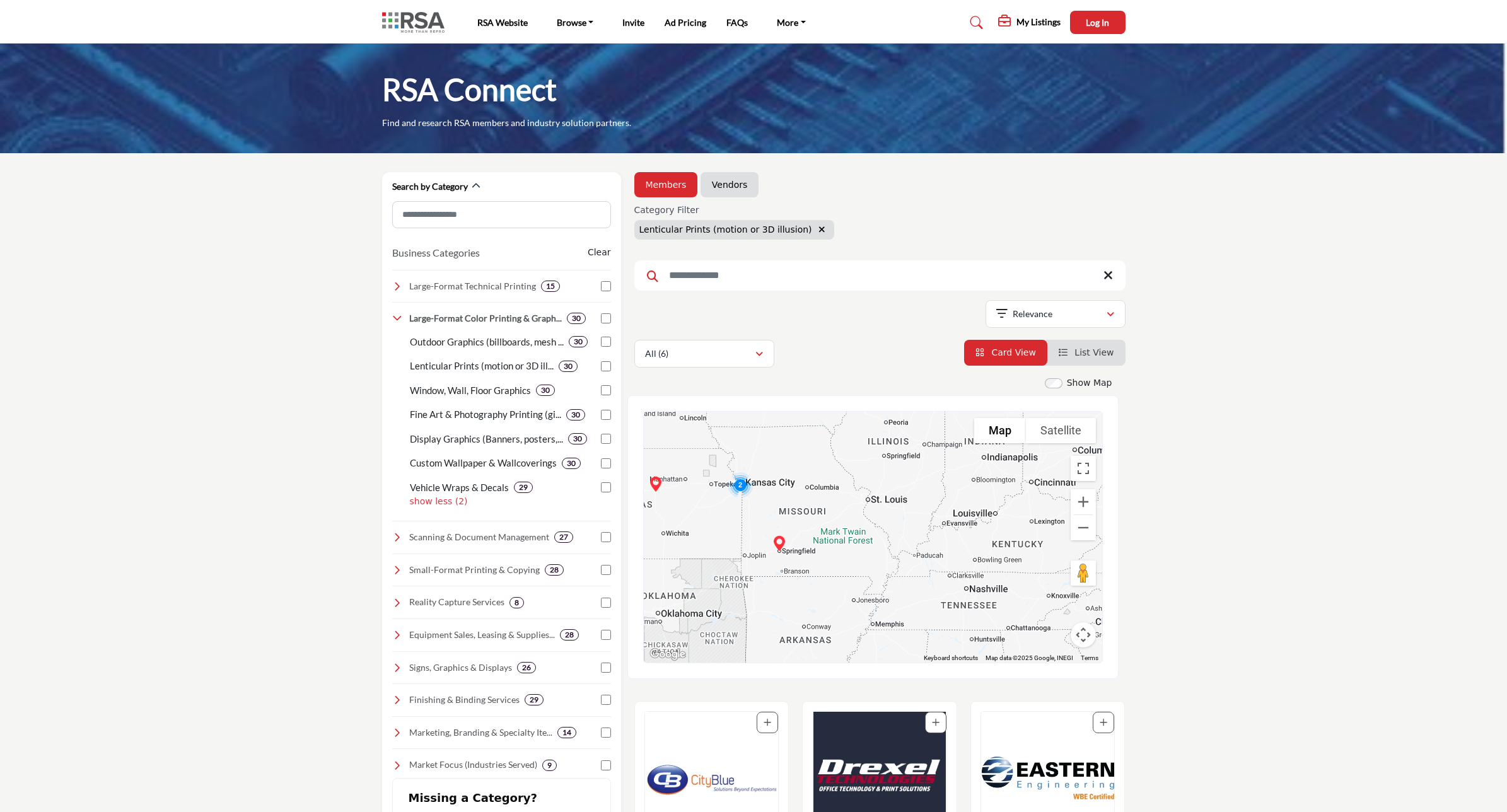
drag, startPoint x: 953, startPoint y: 603, endPoint x: 871, endPoint y: 566, distance: 90.0
click at [953, 594] on div at bounding box center [872, 537] width 458 height 251
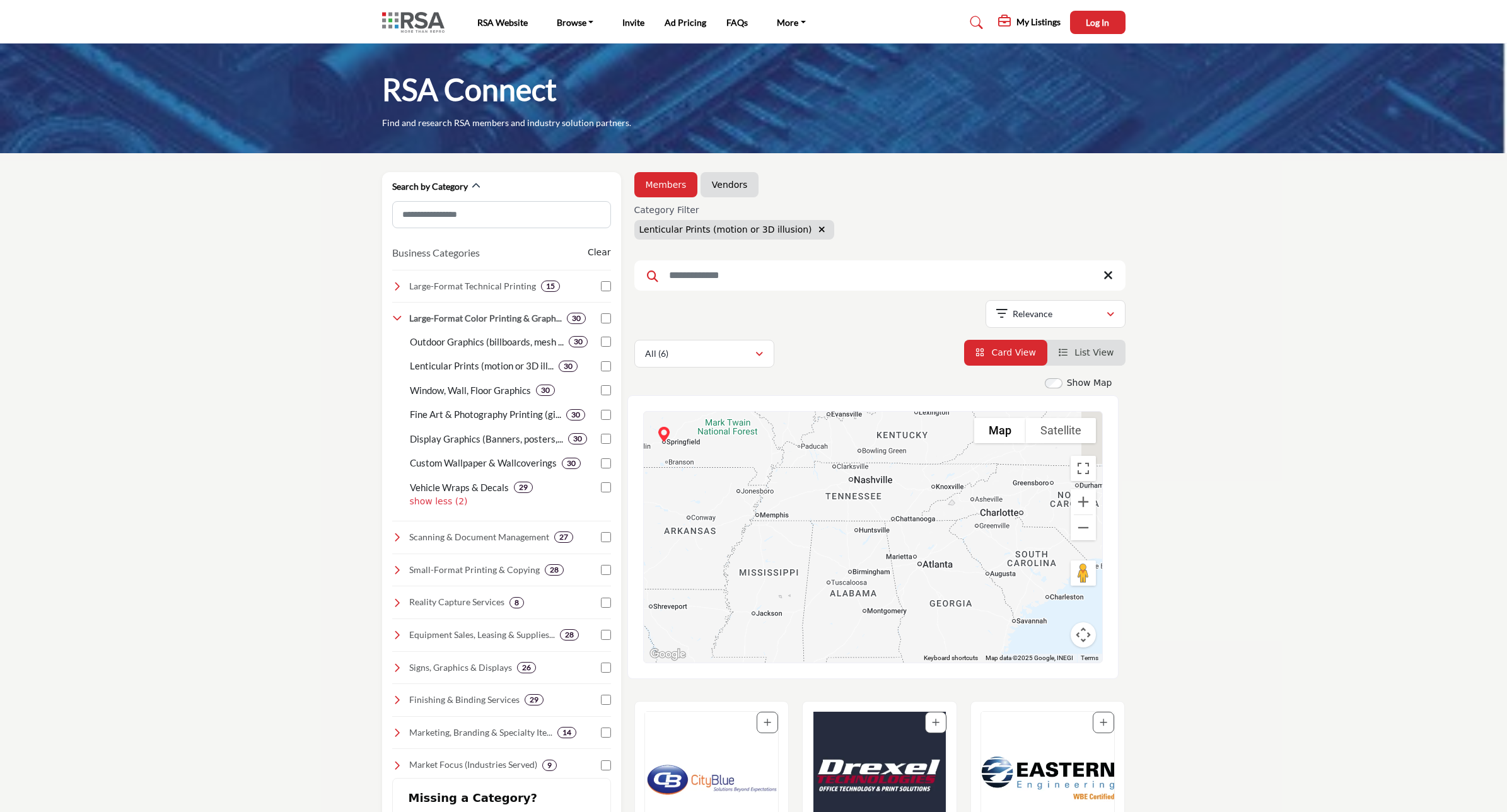
drag, startPoint x: 973, startPoint y: 608, endPoint x: 852, endPoint y: 440, distance: 207.0
click at [852, 448] on div "Springfield Blueprint - (HQ) 219 E Pershing St, Springfield, MO 65806-2127, USA…" at bounding box center [872, 537] width 458 height 251
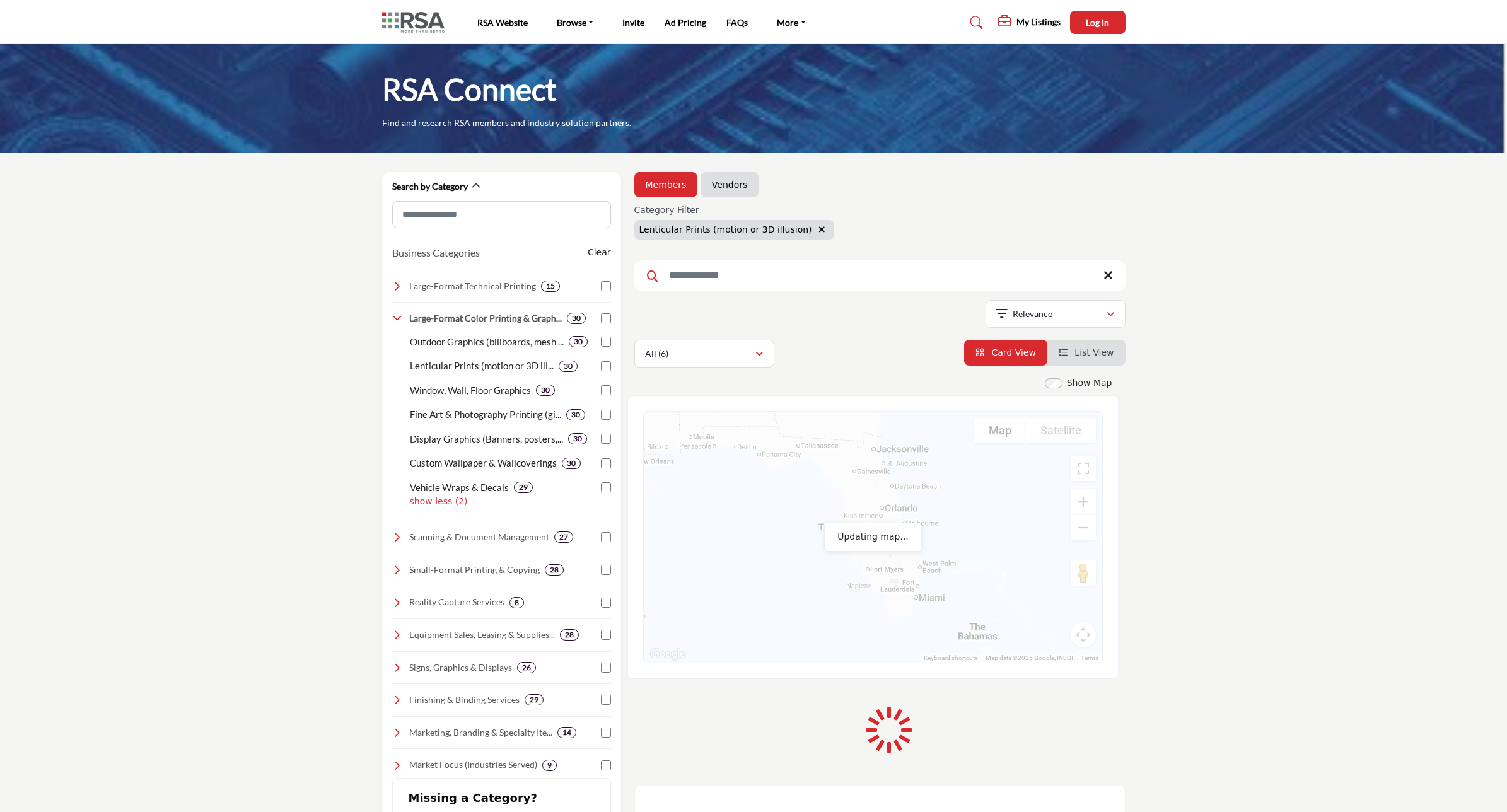
drag, startPoint x: 975, startPoint y: 586, endPoint x: 899, endPoint y: 434, distance: 169.9
click at [894, 433] on div "Springfield Blueprint - (HQ) 219 E Pershing St, Springfield, MO 65806-2127, USA…" at bounding box center [872, 537] width 458 height 251
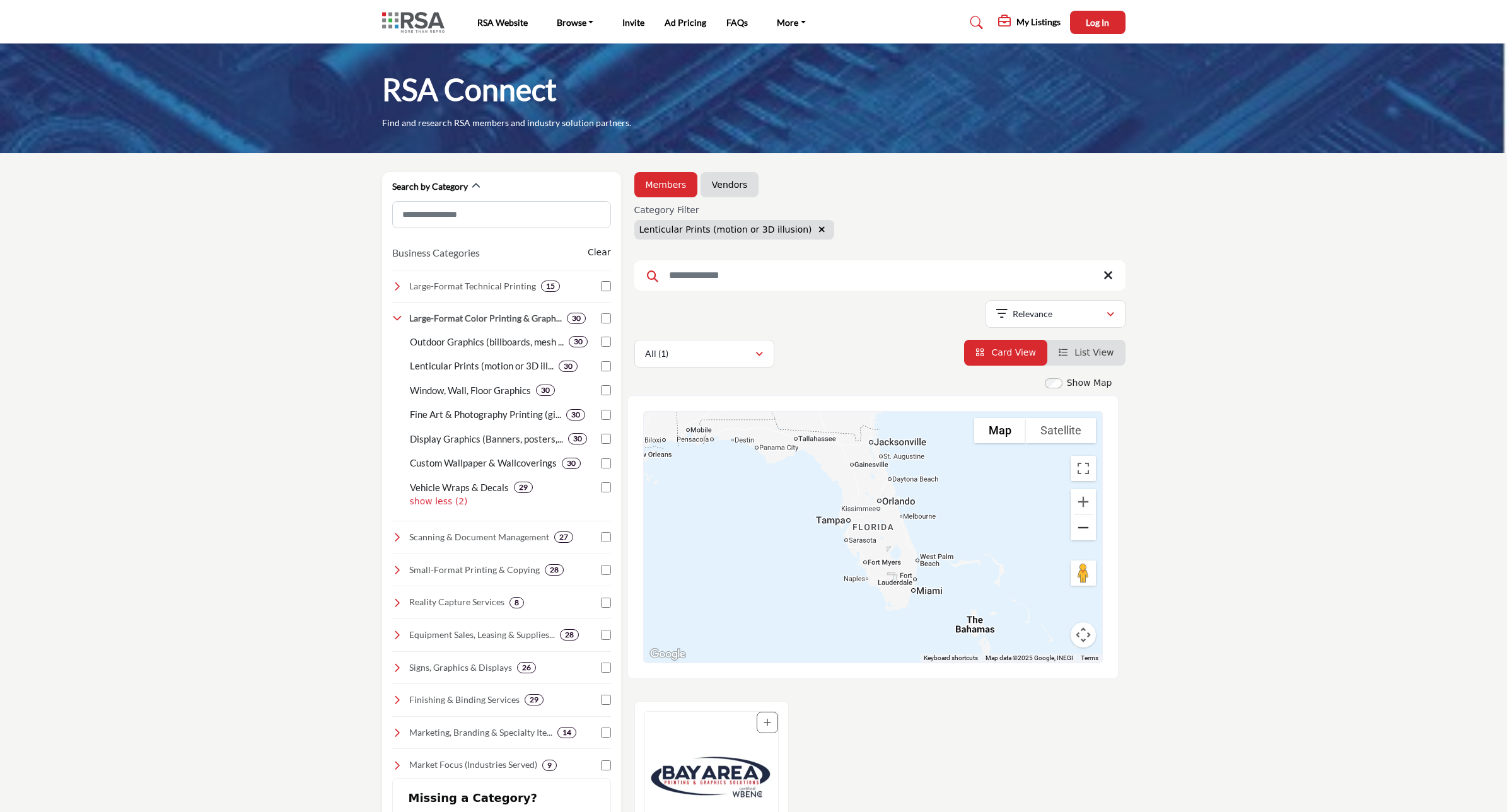
click at [1086, 531] on button "Zoom out" at bounding box center [1083, 527] width 25 height 25
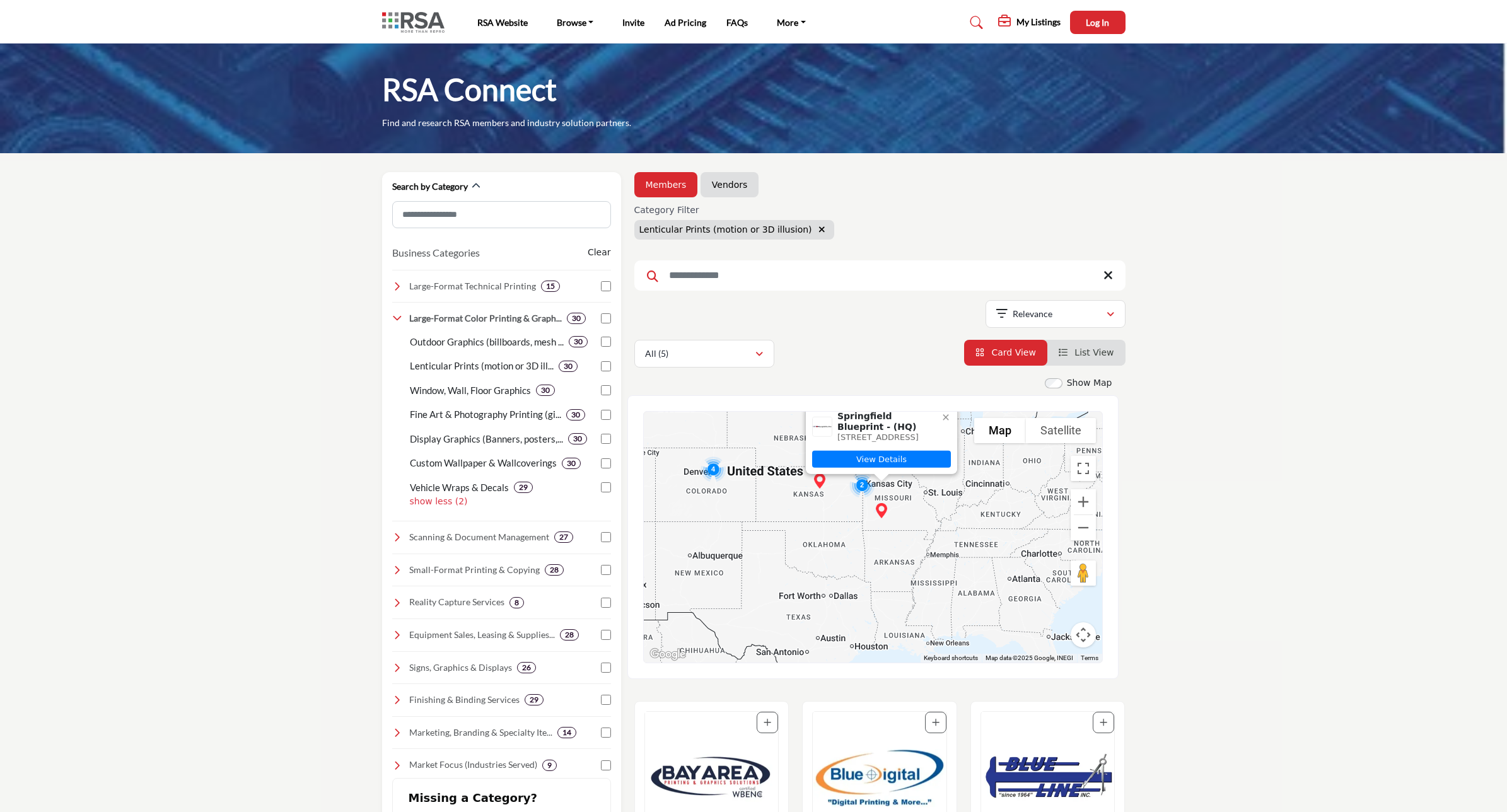
drag, startPoint x: 790, startPoint y: 509, endPoint x: 956, endPoint y: 629, distance: 204.8
click at [969, 653] on div "2 4 Springfield Blueprint - (HQ) 219 E Pershing St, Springfield, MO 65806-2127,…" at bounding box center [872, 537] width 458 height 251
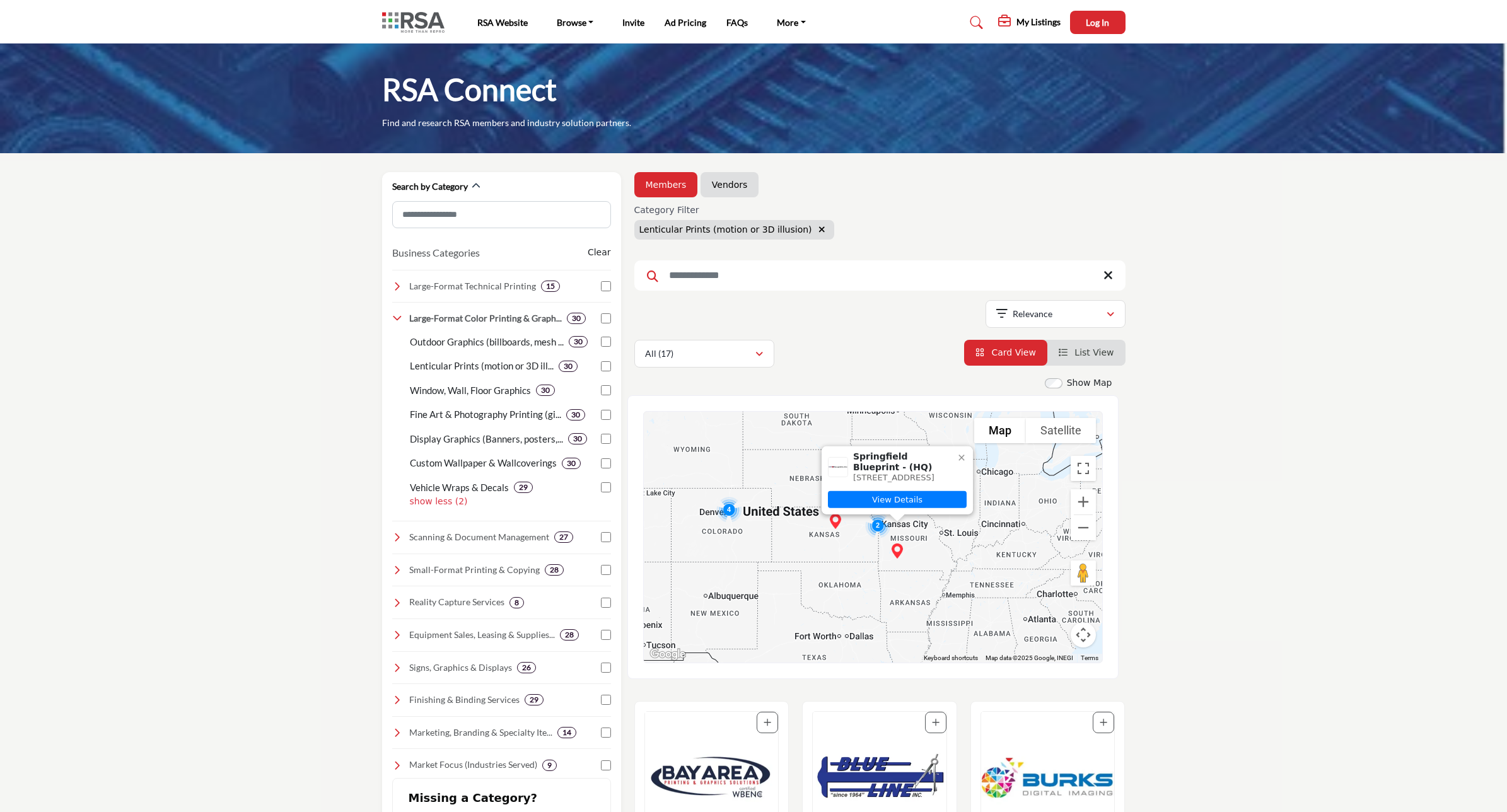
drag, startPoint x: 973, startPoint y: 506, endPoint x: 989, endPoint y: 583, distance: 78.6
click at [989, 583] on div "Springfield Blueprint - (HQ) 219 E Pershing St, Springfield, MO 65806-2127, USA…" at bounding box center [872, 537] width 458 height 251
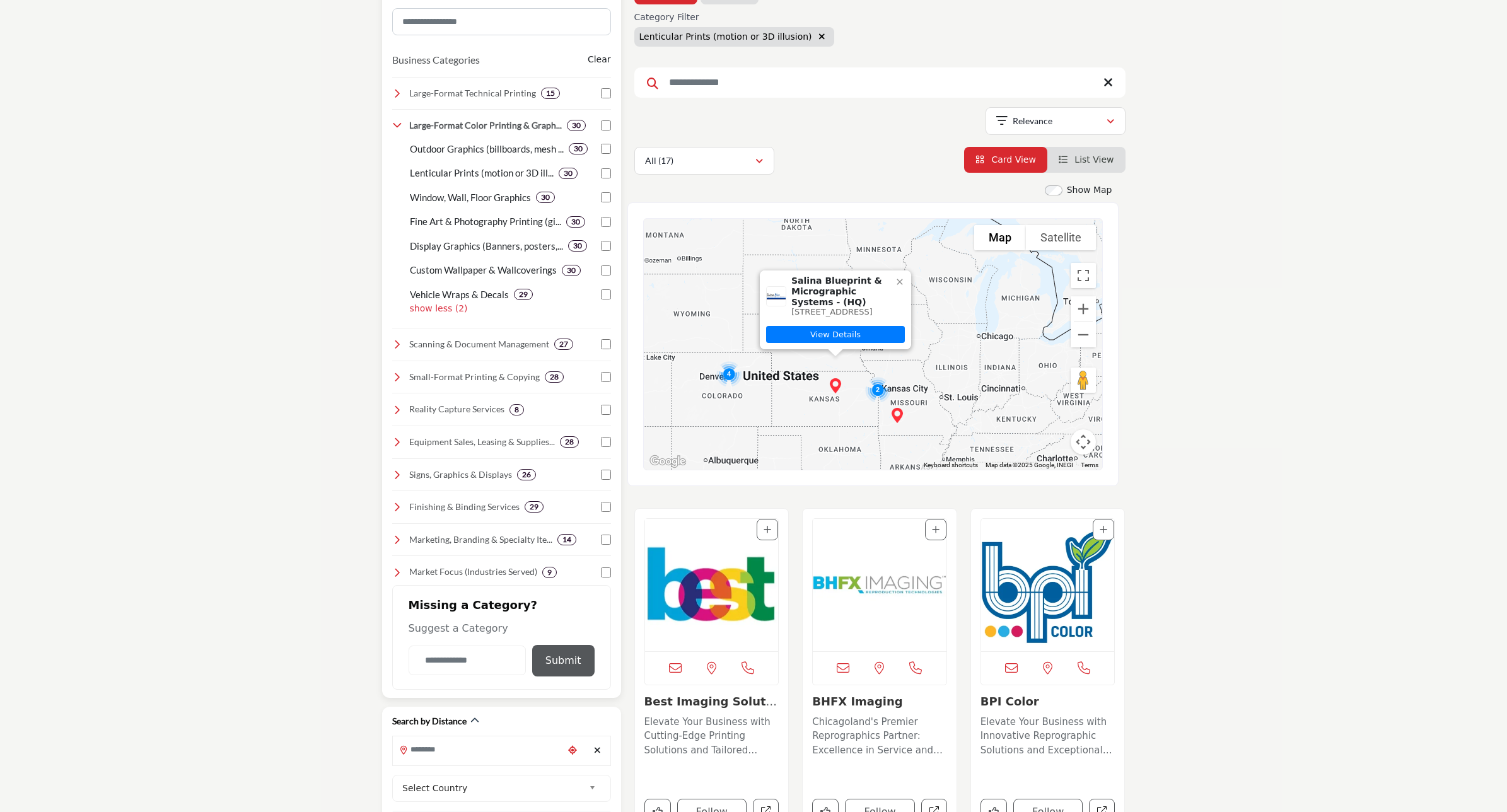
scroll to position [315, 0]
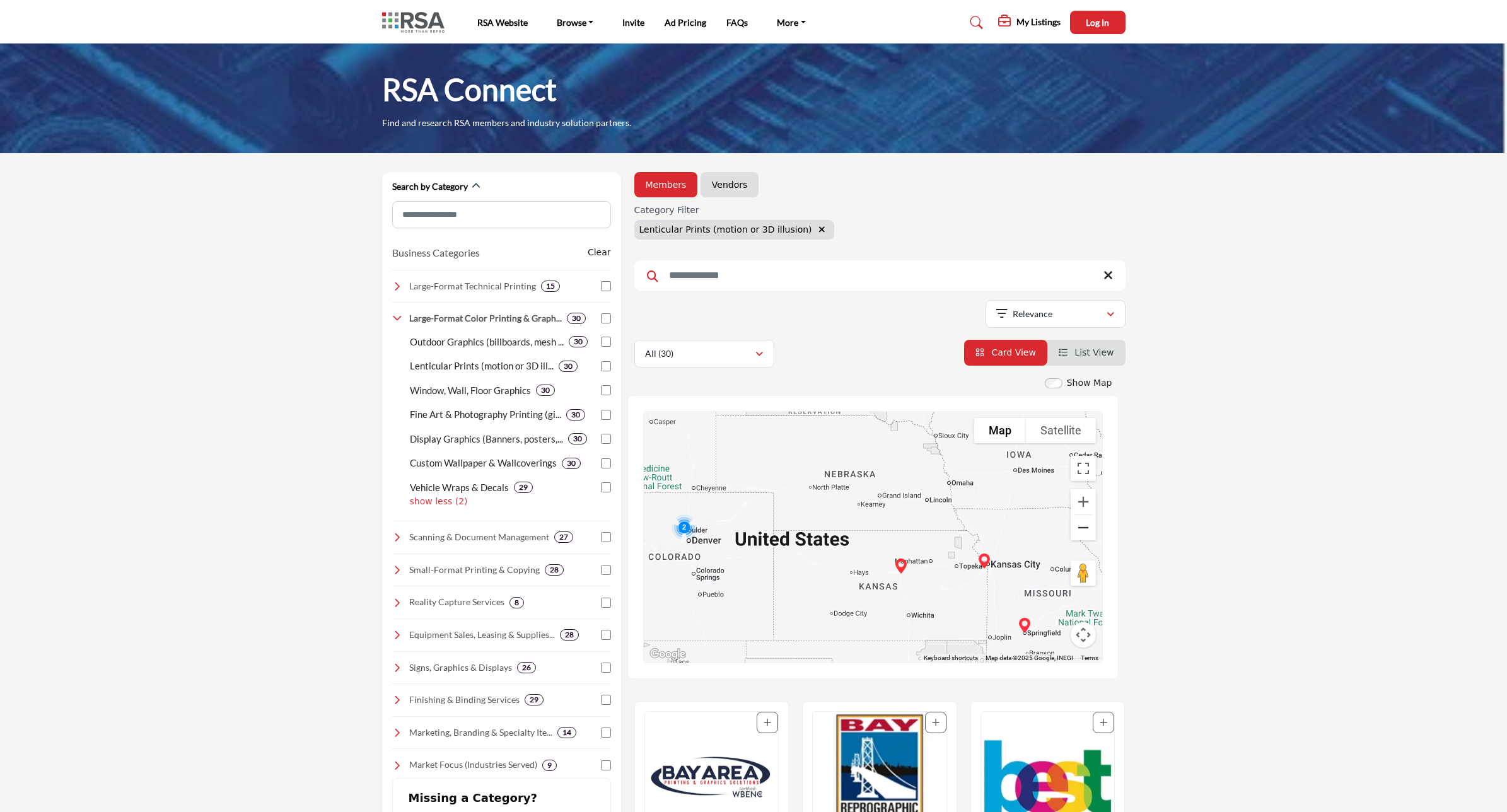
click at [1080, 524] on button "Zoom out" at bounding box center [1083, 527] width 25 height 25
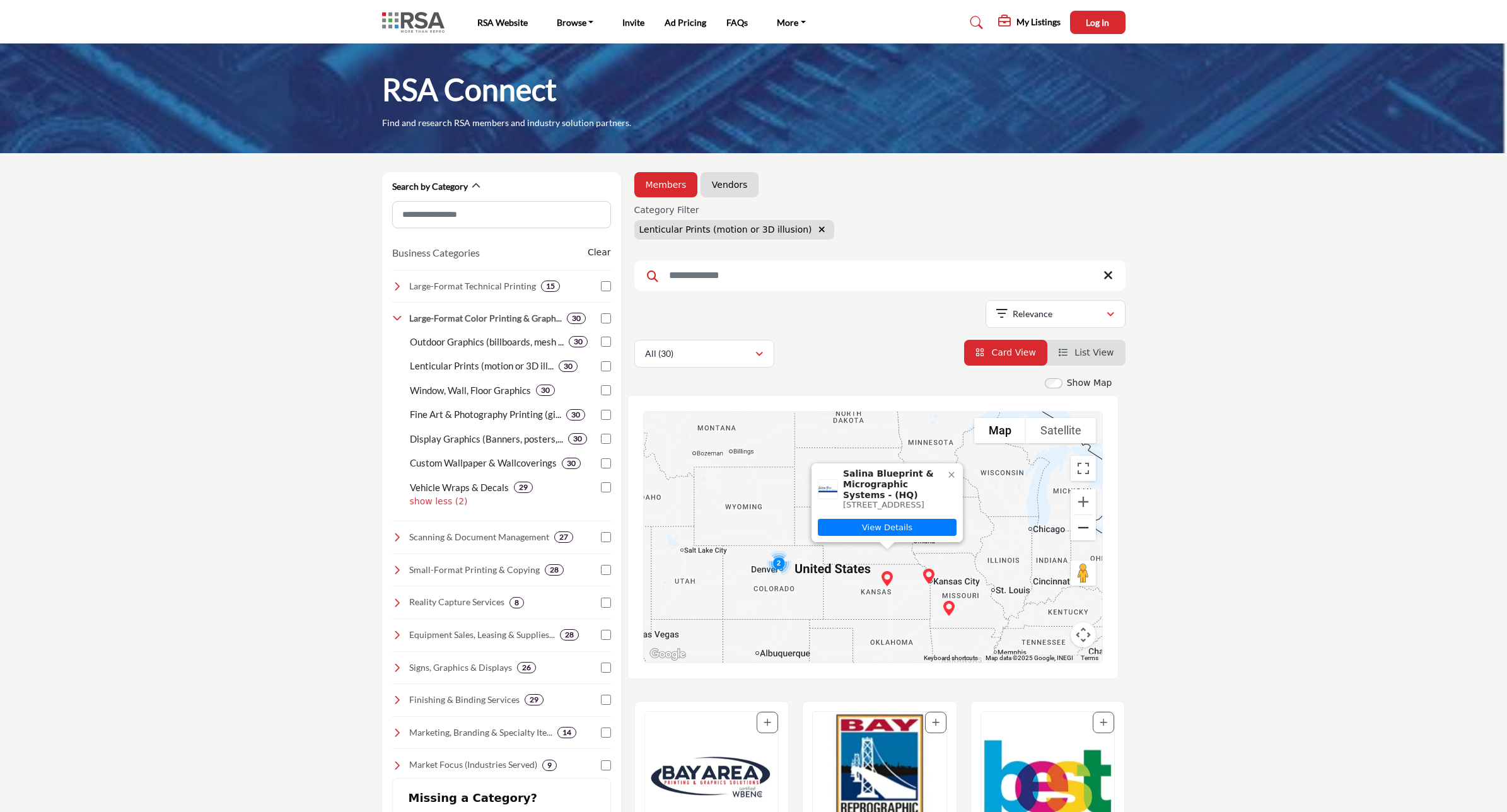
click at [1082, 530] on button "Zoom out" at bounding box center [1083, 527] width 25 height 25
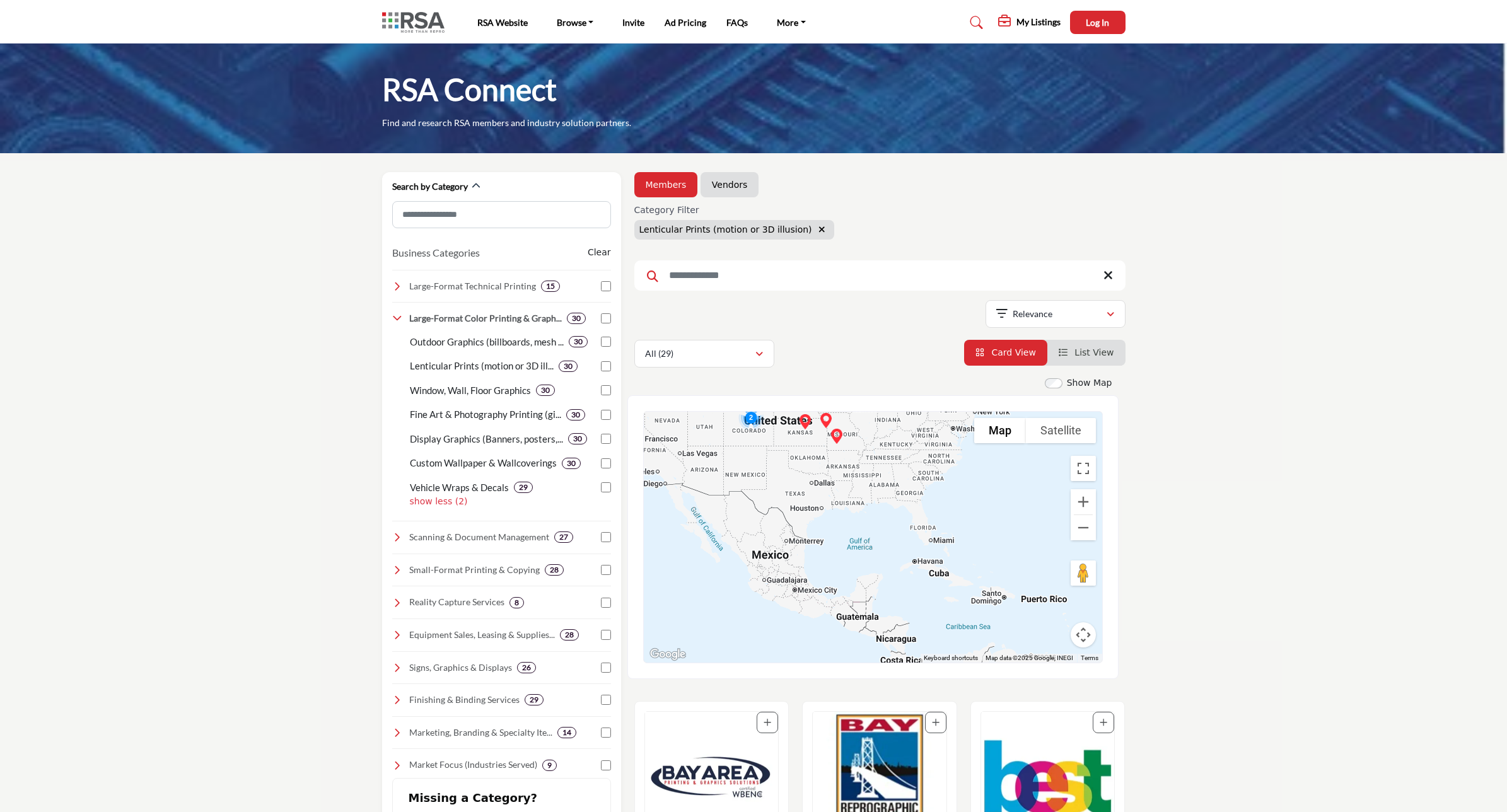
drag, startPoint x: 994, startPoint y: 626, endPoint x: 916, endPoint y: 477, distance: 168.2
click at [916, 477] on div "Drexel Technologies - (HQ) 10840 W 86th St, Overland Park, KS 66214-1632, USA V…" at bounding box center [872, 537] width 458 height 251
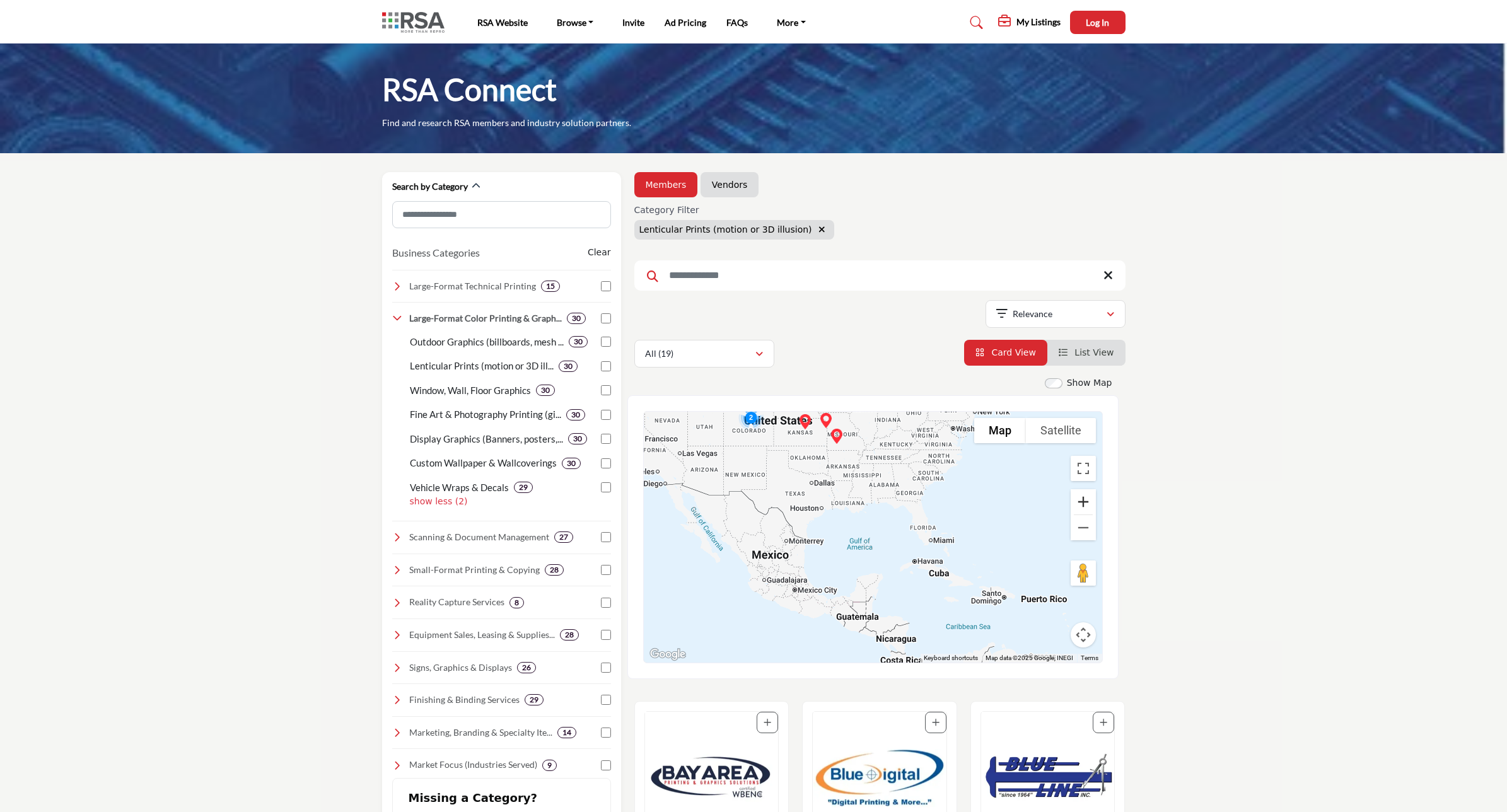
click at [1083, 505] on button "Zoom in" at bounding box center [1083, 502] width 25 height 25
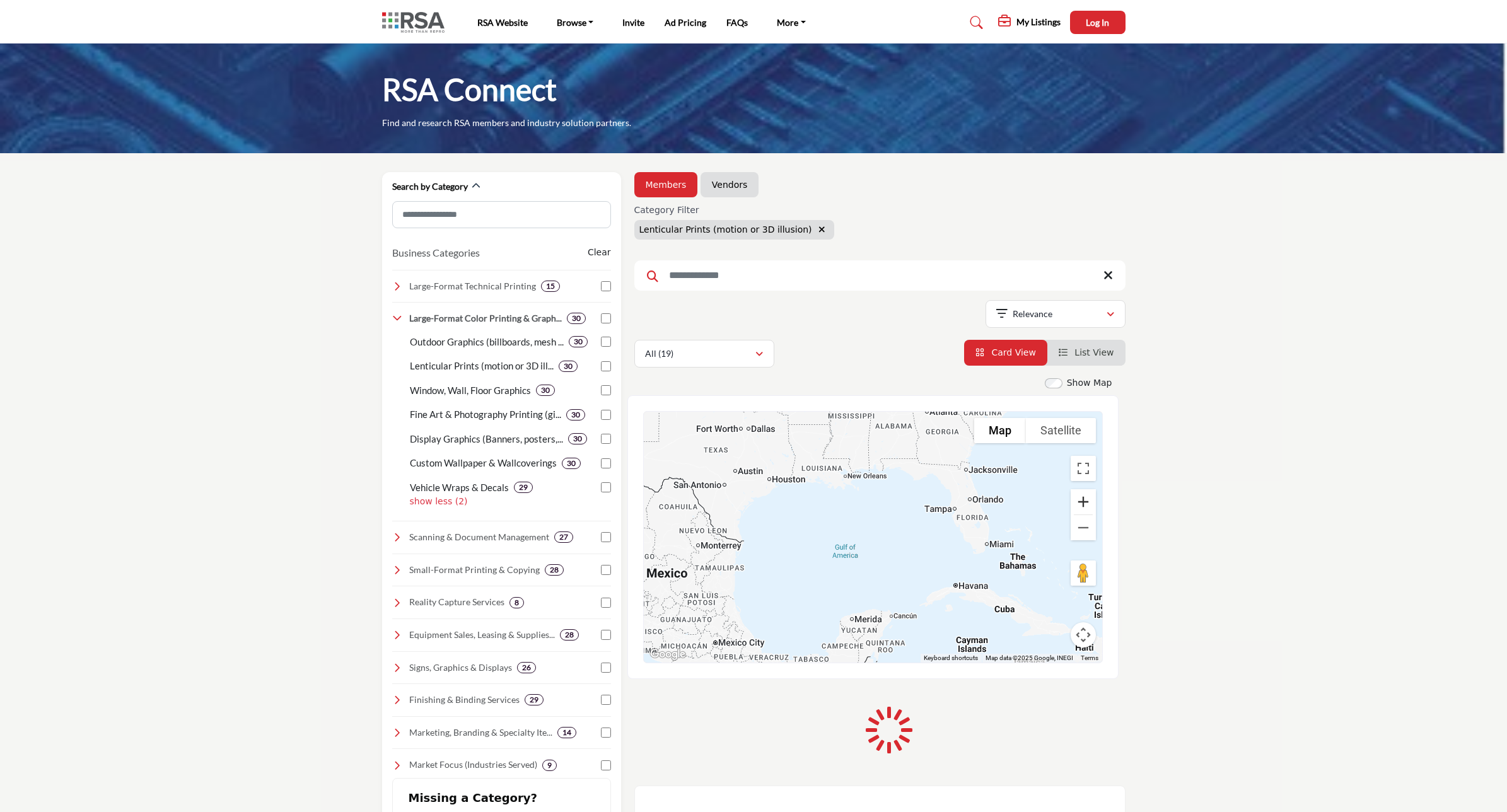
click at [1083, 505] on button "Zoom in" at bounding box center [1083, 502] width 25 height 25
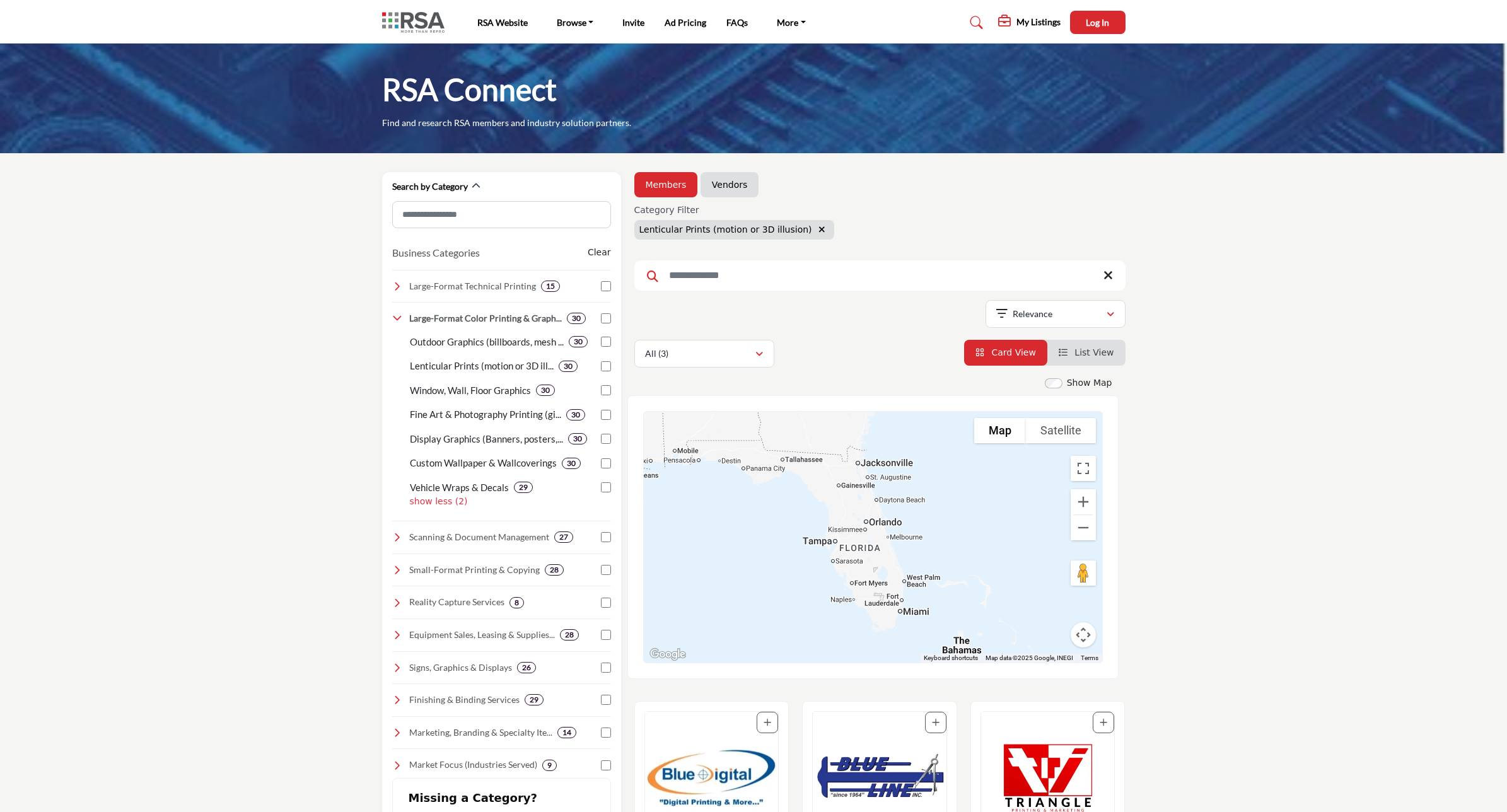
drag, startPoint x: 985, startPoint y: 527, endPoint x: 782, endPoint y: 587, distance: 211.7
click at [782, 587] on div "Drexel Technologies - (HQ) 10840 W 86th St, Overland Park, KS 66214-1632, USA V…" at bounding box center [872, 537] width 458 height 251
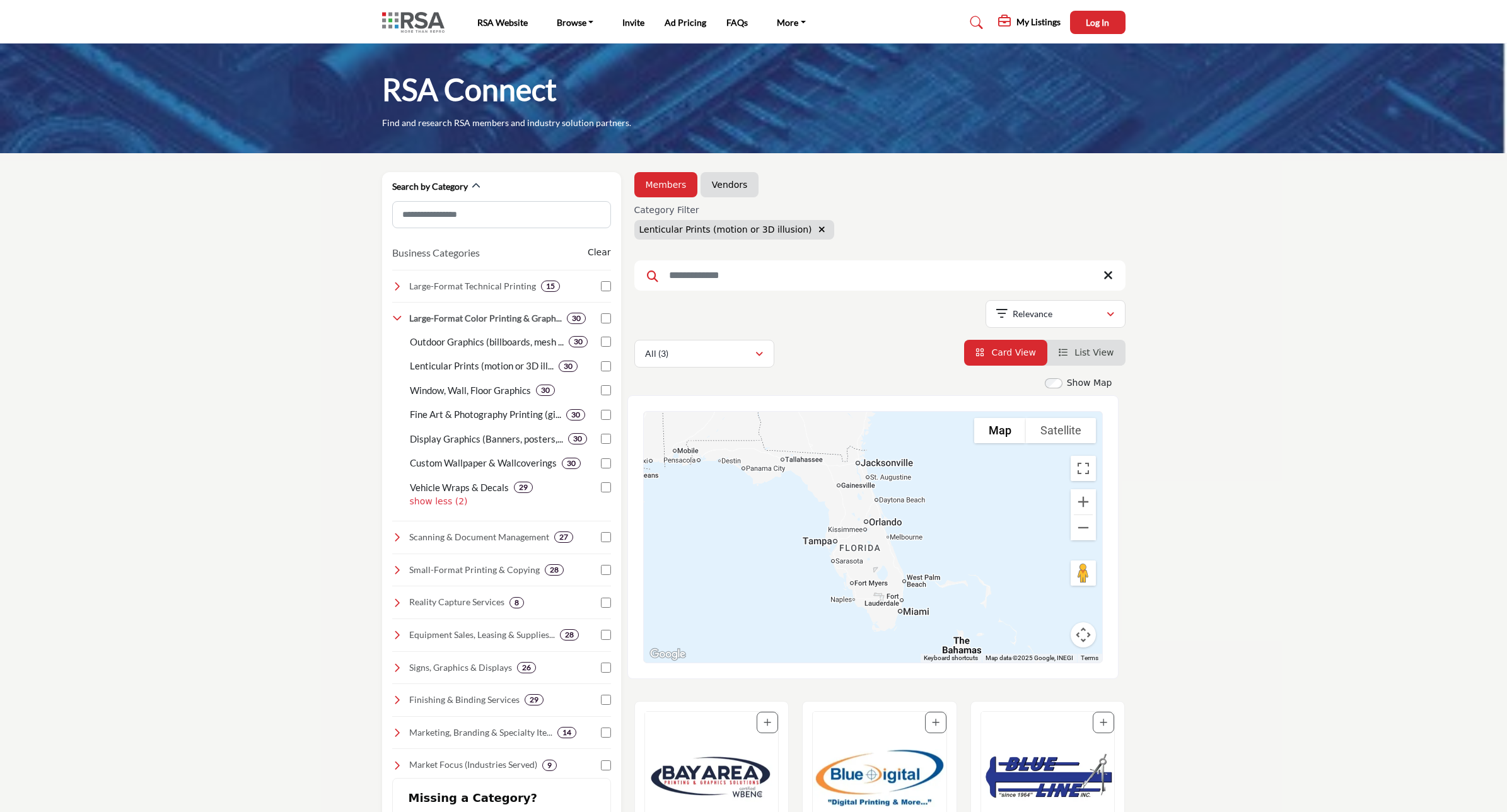
drag, startPoint x: 721, startPoint y: 186, endPoint x: 1291, endPoint y: 631, distance: 723.1
click at [721, 186] on link "Vendors" at bounding box center [730, 184] width 36 height 13
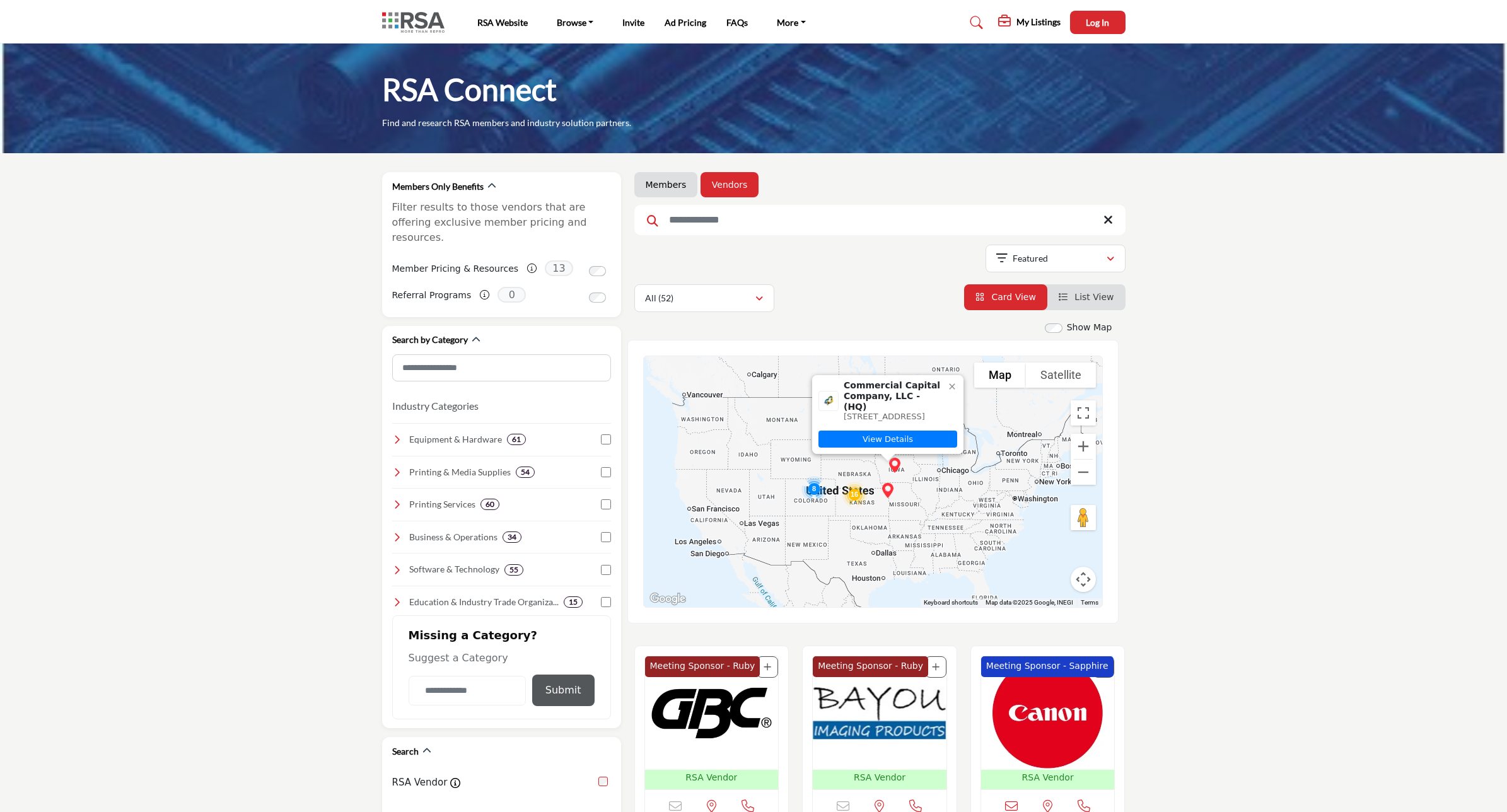
drag, startPoint x: 956, startPoint y: 550, endPoint x: 924, endPoint y: 528, distance: 38.8
click at [924, 528] on div "Commercial Capital Company, LLC - (HQ) 8215 Melrose Dr, Overland Park, KS 66214…" at bounding box center [872, 481] width 458 height 251
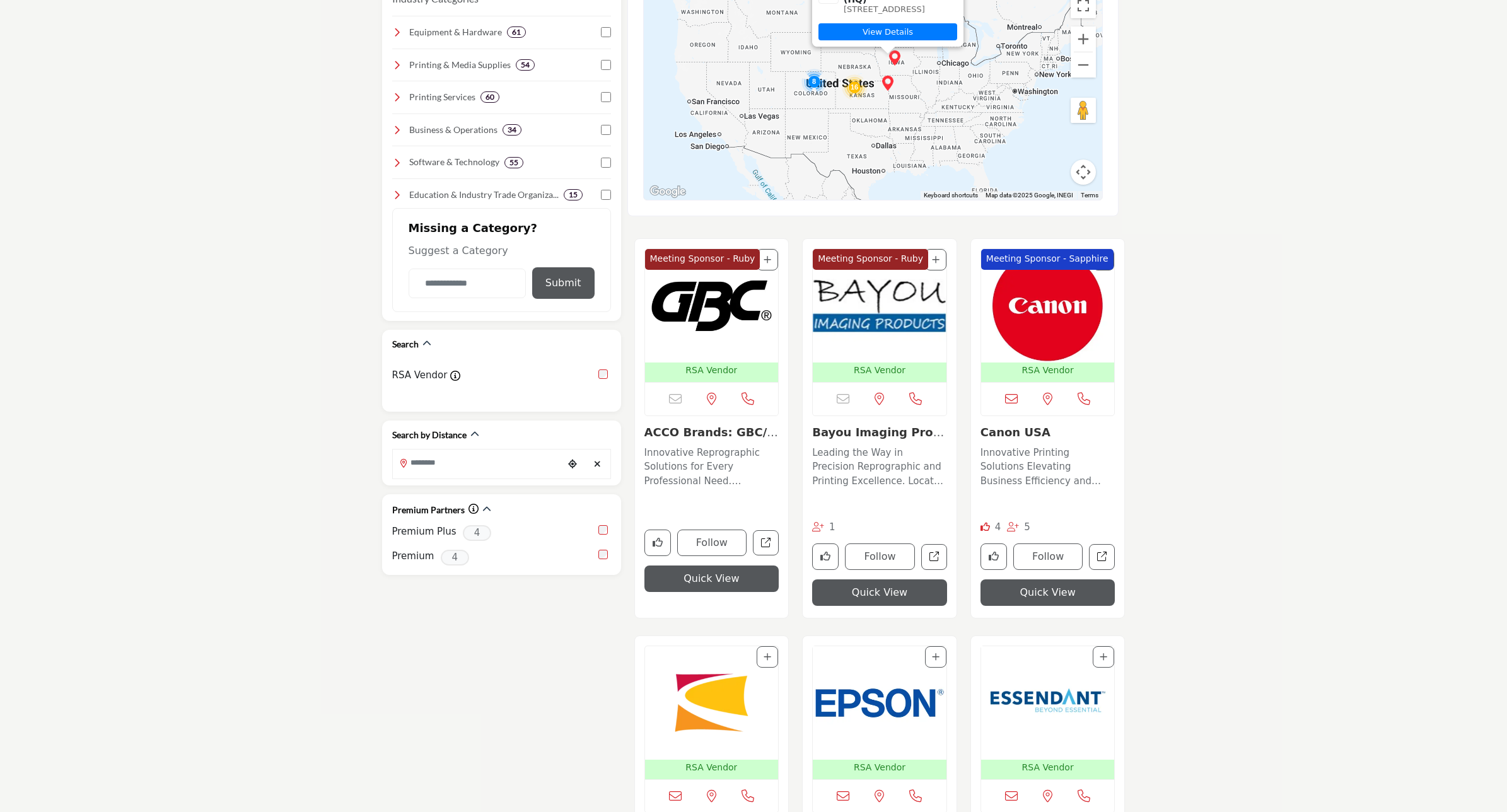
scroll to position [552, 0]
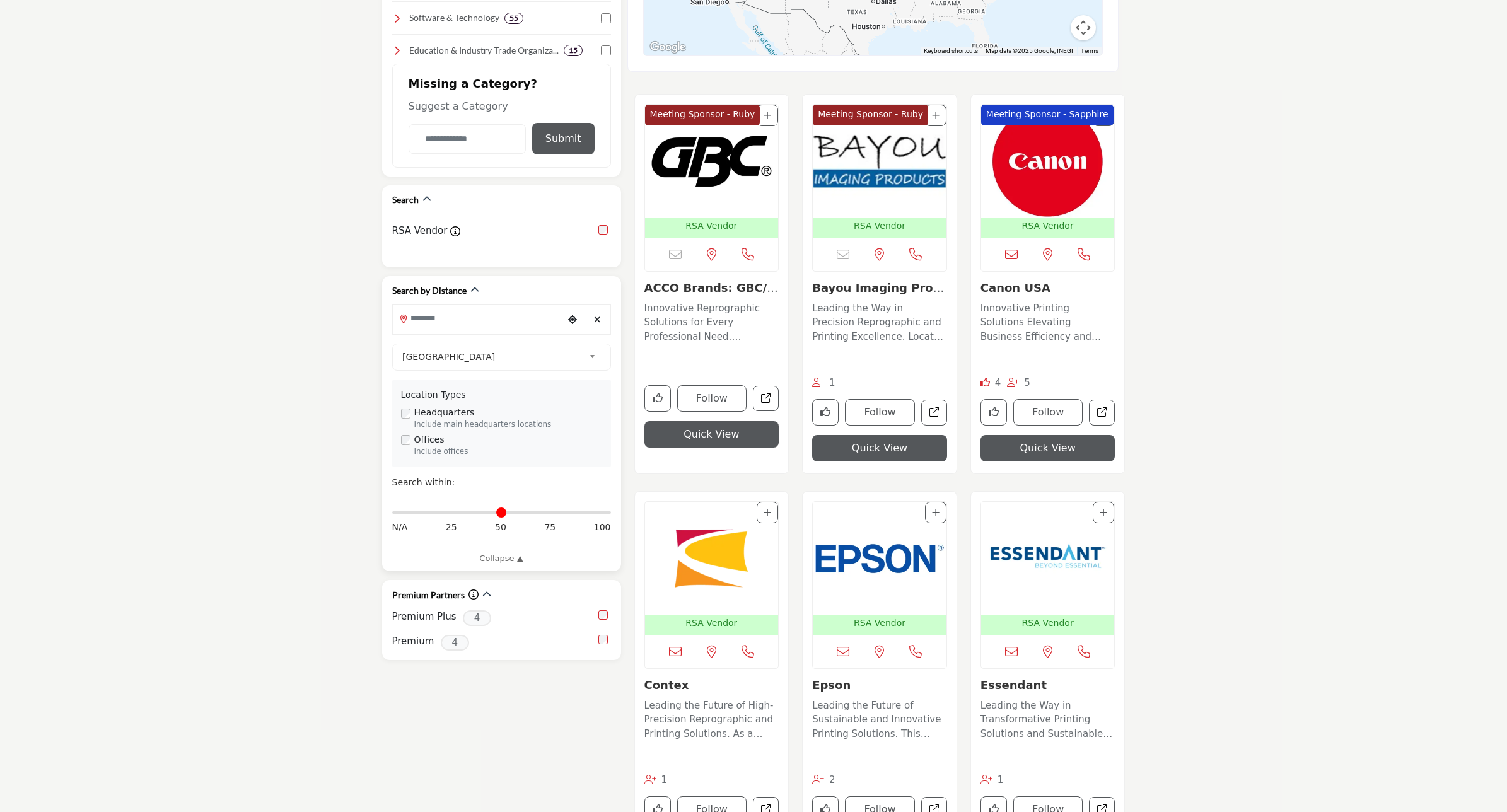
click at [459, 306] on input "Search Location" at bounding box center [478, 318] width 170 height 25
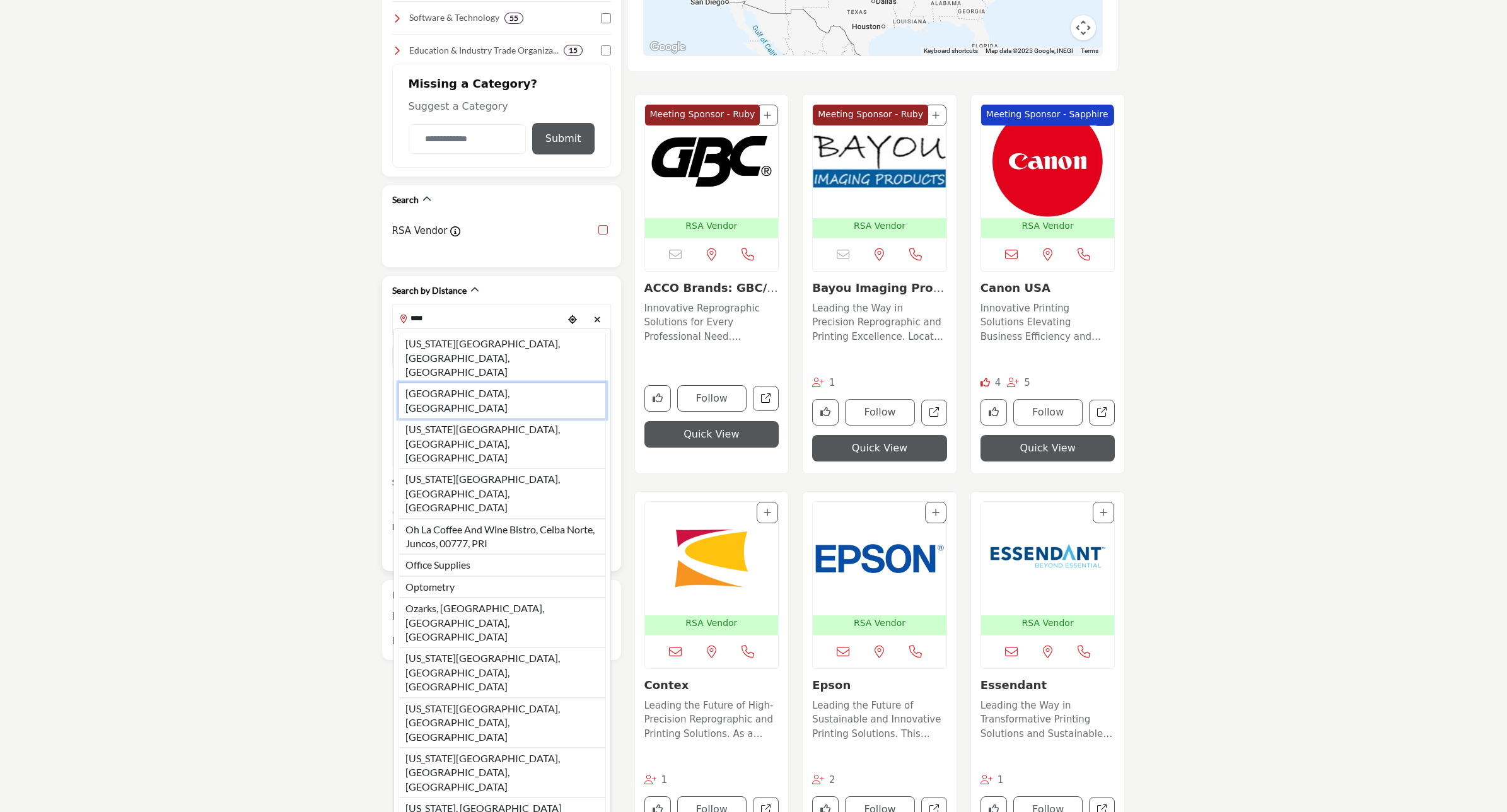
click at [446, 383] on li "OH, USA" at bounding box center [502, 400] width 207 height 36
type input "*******"
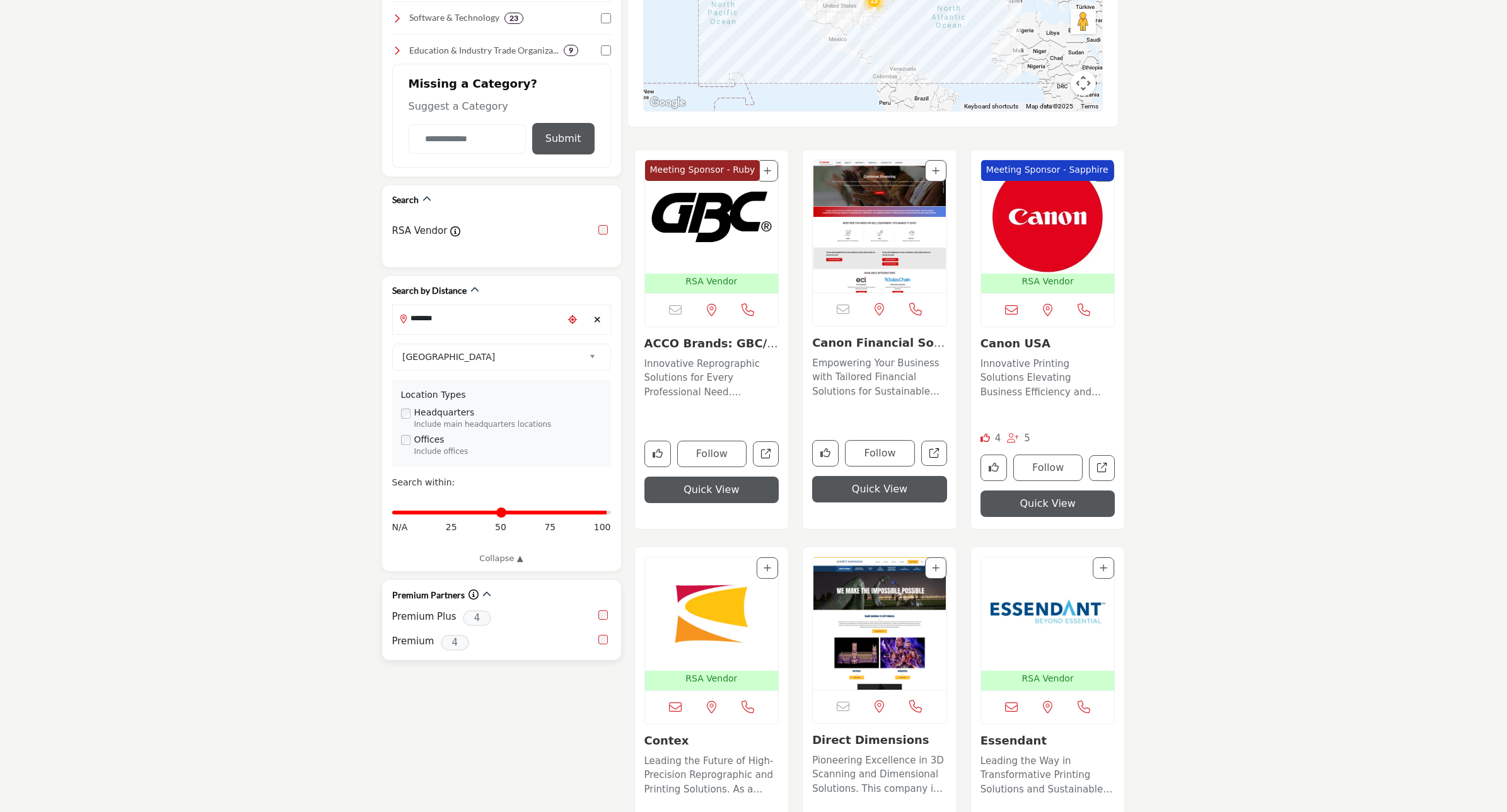
drag, startPoint x: 398, startPoint y: 505, endPoint x: 511, endPoint y: 631, distance: 169.2
type input "**"
click at [601, 511] on input "Distance in miles" at bounding box center [502, 512] width 218 height 2
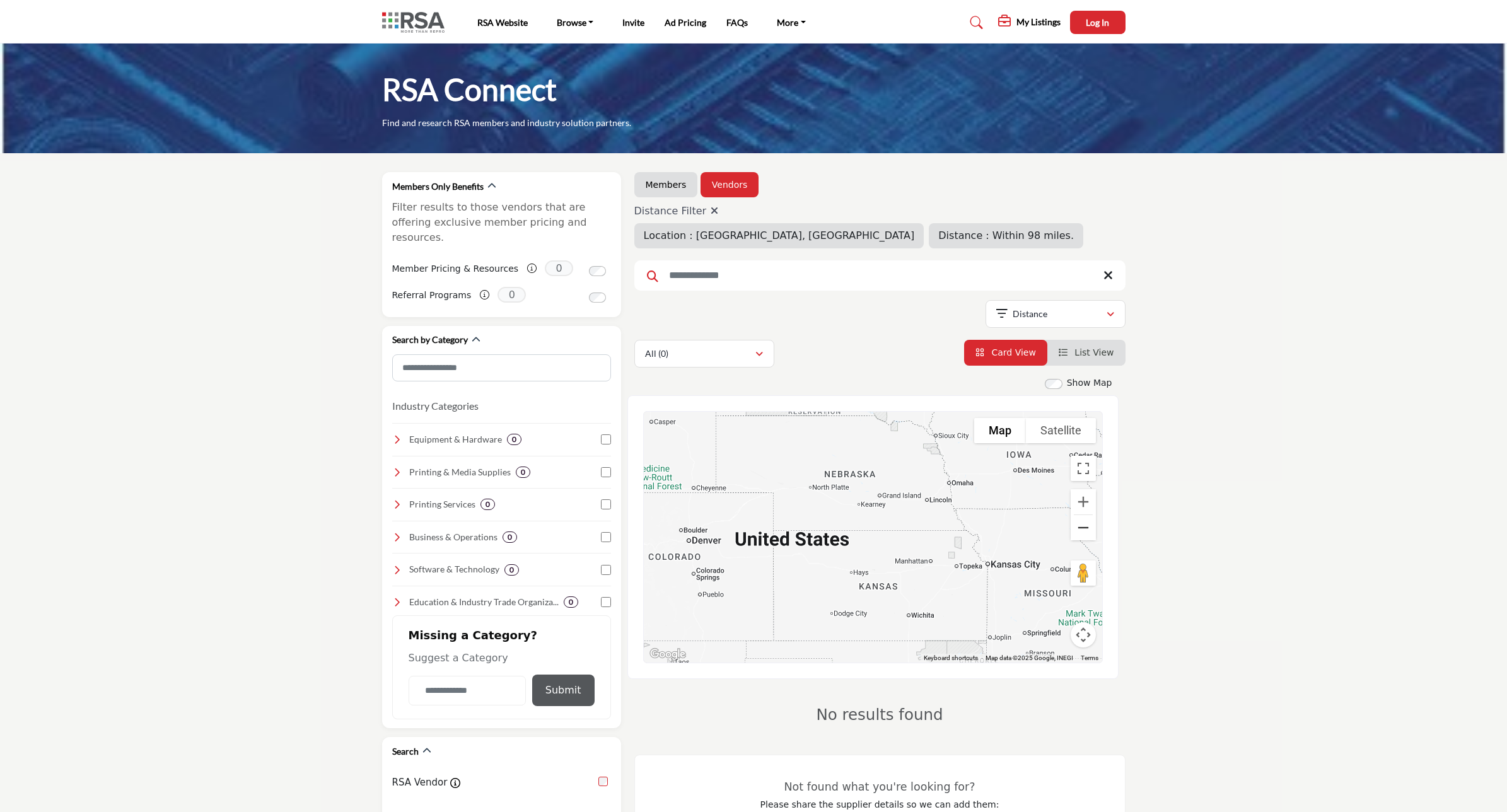
click at [1077, 527] on button "Zoom out" at bounding box center [1083, 527] width 25 height 25
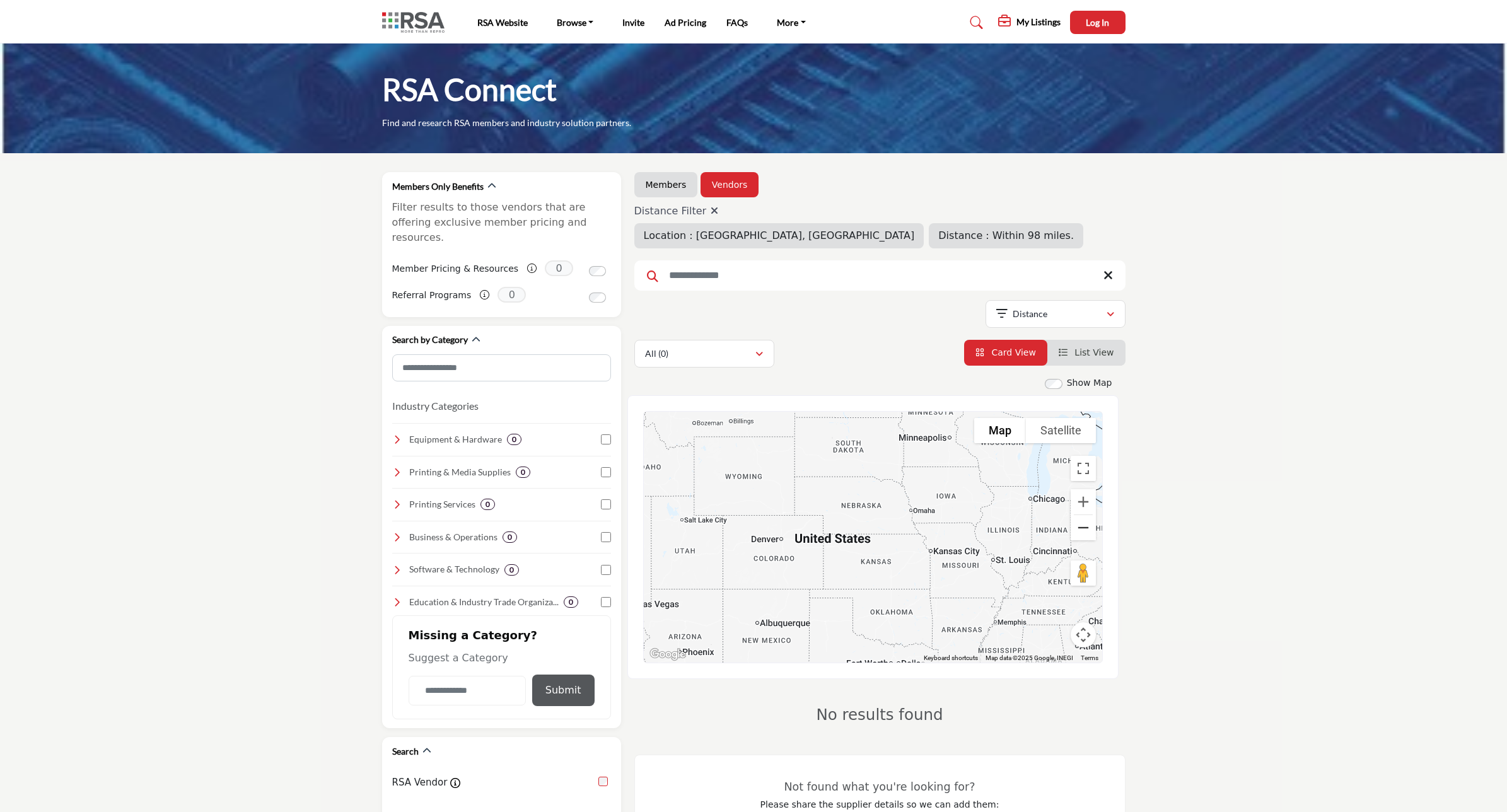
click at [1077, 527] on button "Zoom out" at bounding box center [1083, 527] width 25 height 25
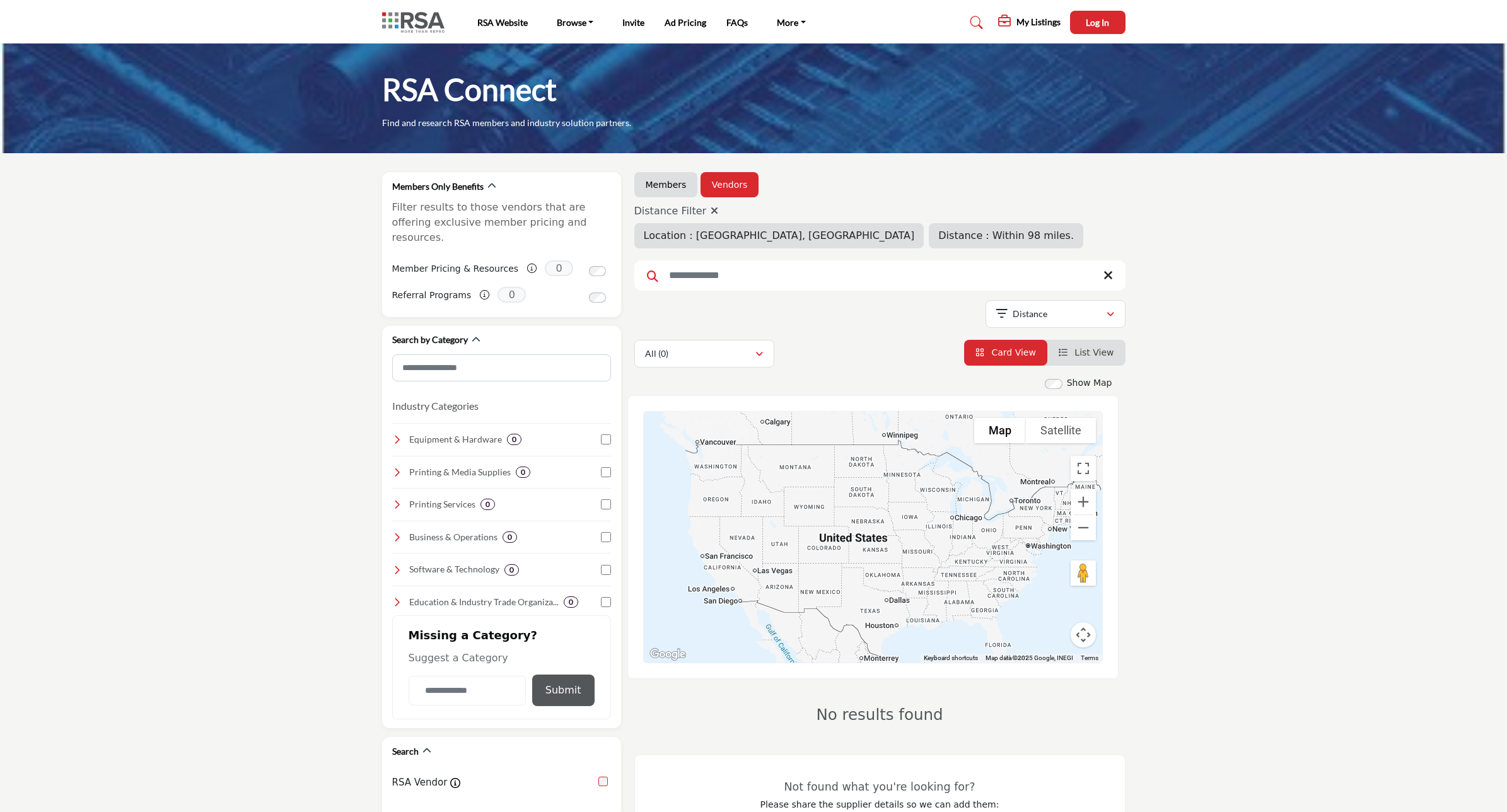
click at [710, 208] on icon at bounding box center [714, 211] width 7 height 10
type input "*"
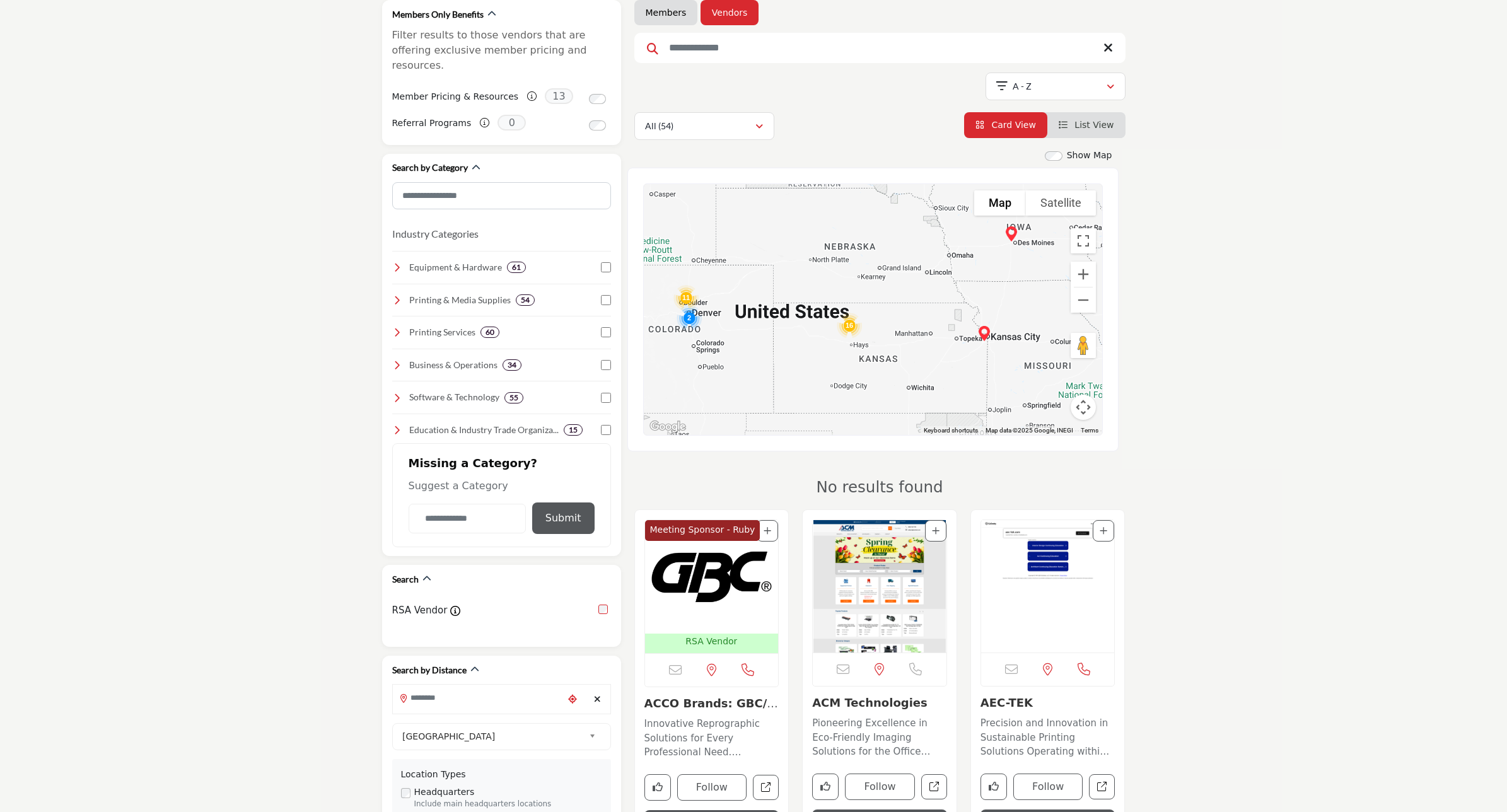
scroll to position [394, 0]
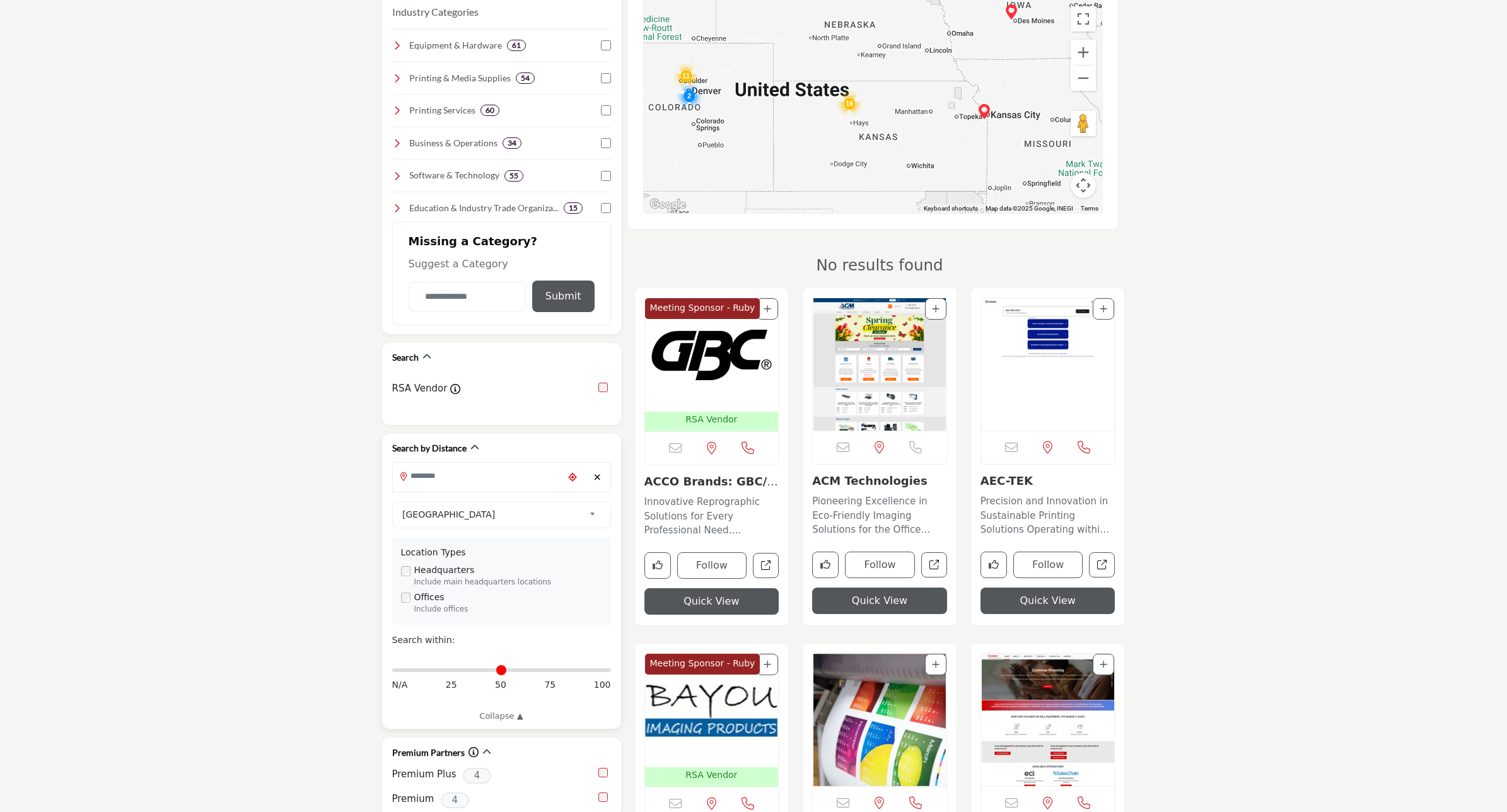
click at [445, 467] on input "Search Location" at bounding box center [478, 476] width 170 height 25
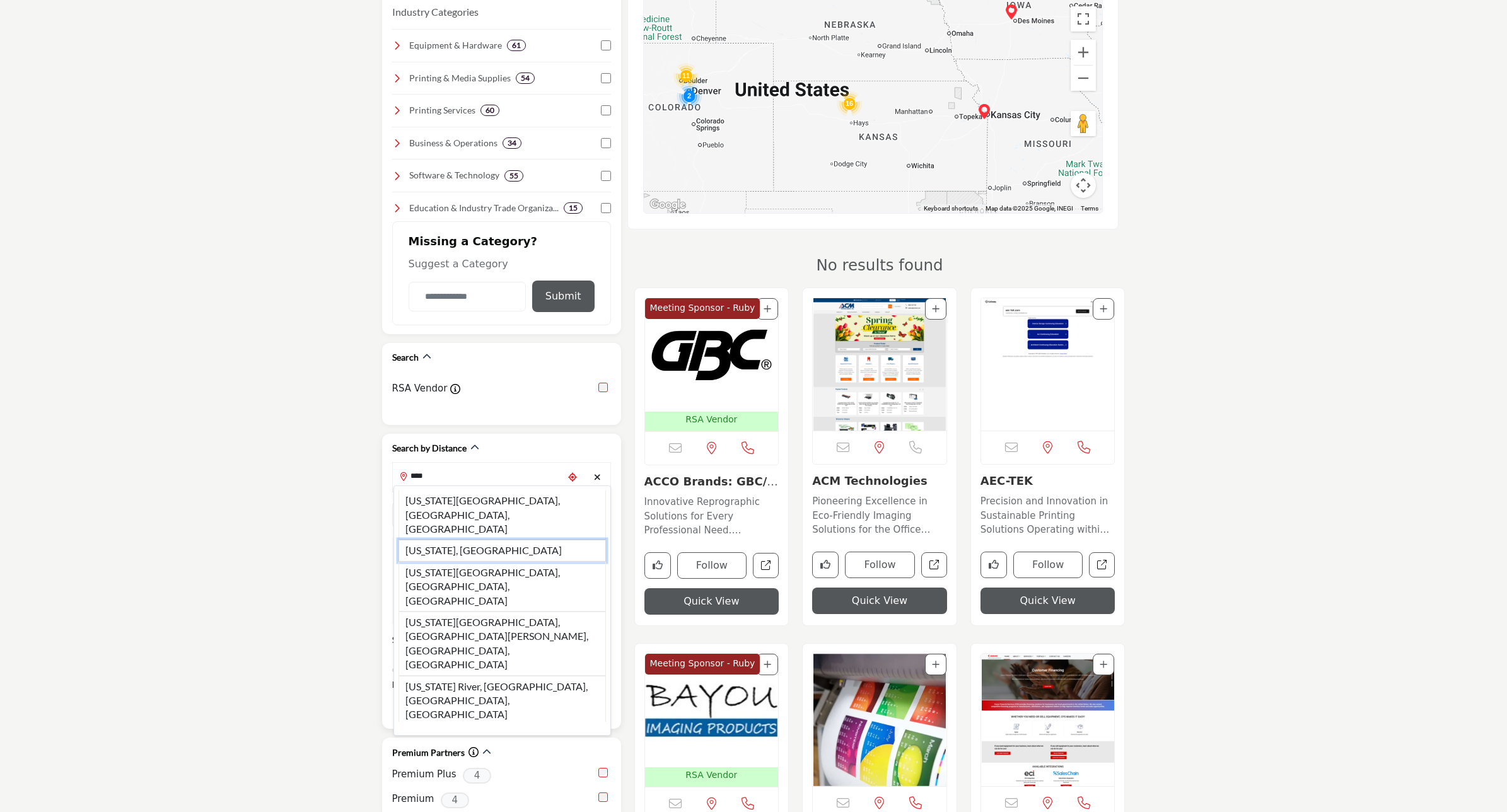
click at [434, 539] on li "Kansas, USA" at bounding box center [502, 550] width 207 height 22
type input "**********"
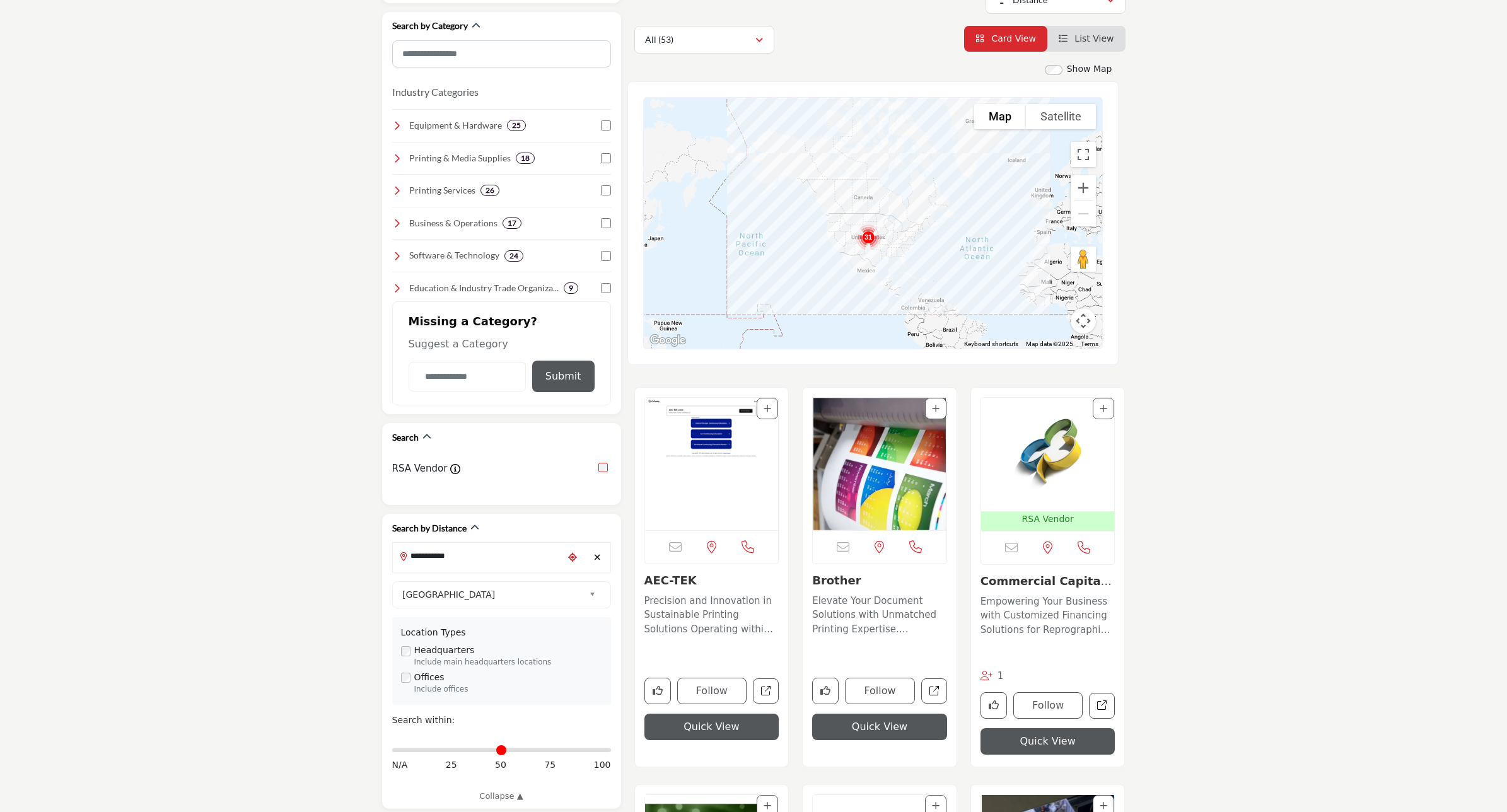
scroll to position [315, 0]
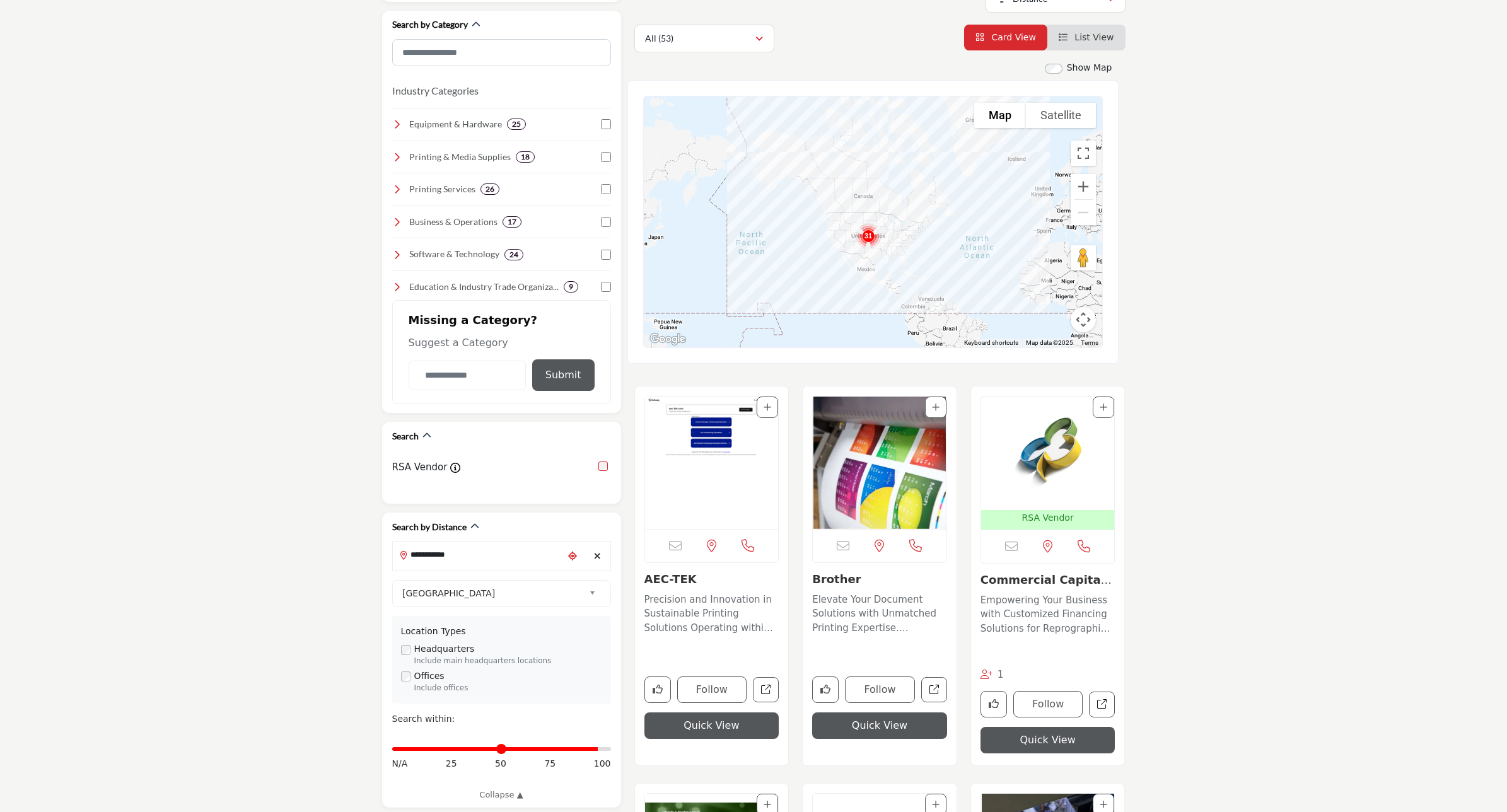
drag, startPoint x: 398, startPoint y: 738, endPoint x: 1245, endPoint y: 471, distance: 888.1
type input "**"
click at [594, 748] on input "Distance in miles" at bounding box center [502, 749] width 218 height 2
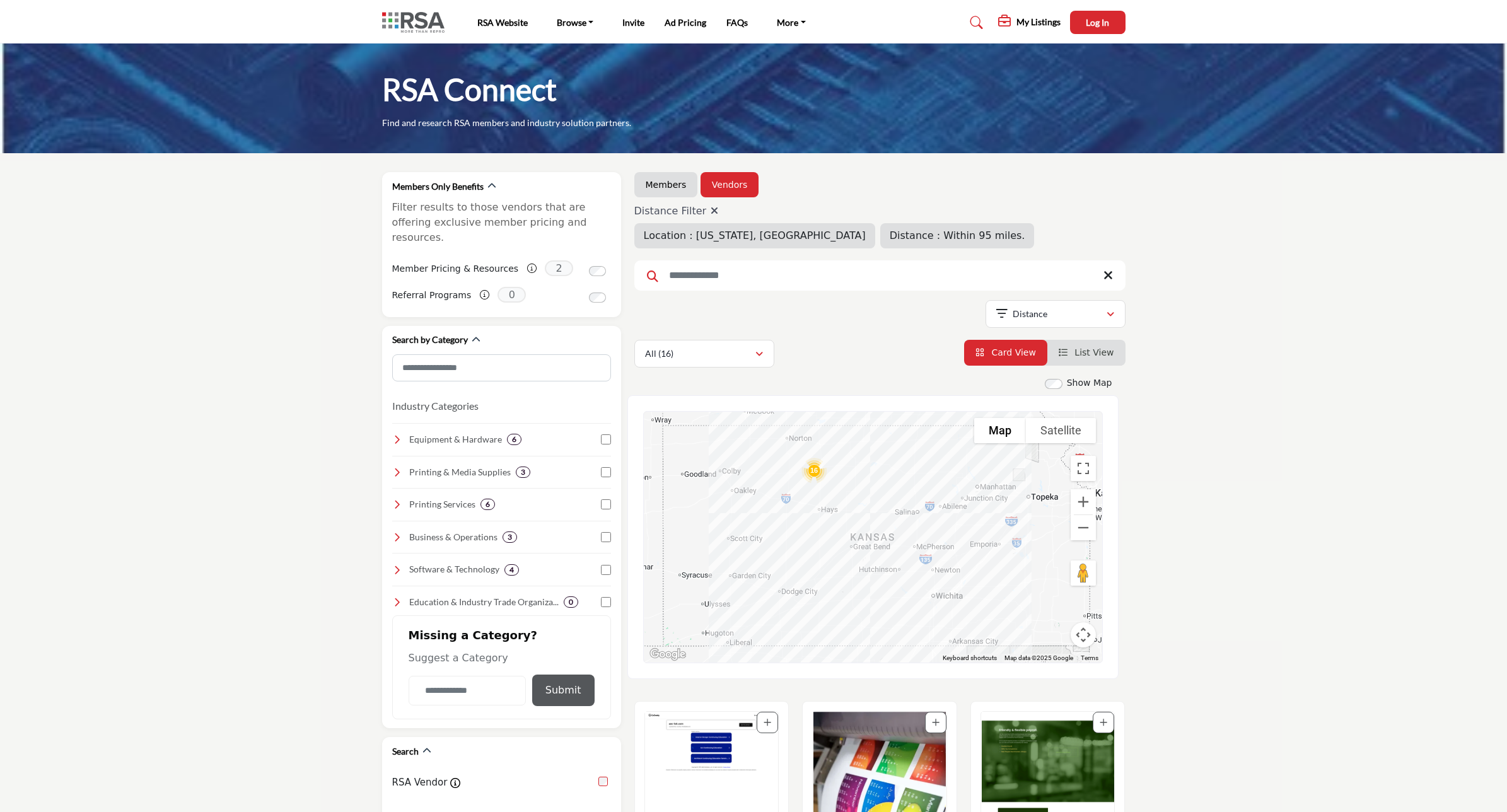
click at [815, 472] on img "Cluster of 16 locations (16 HQ, 0 Branches)\aClick to view companies" at bounding box center [814, 470] width 36 height 36
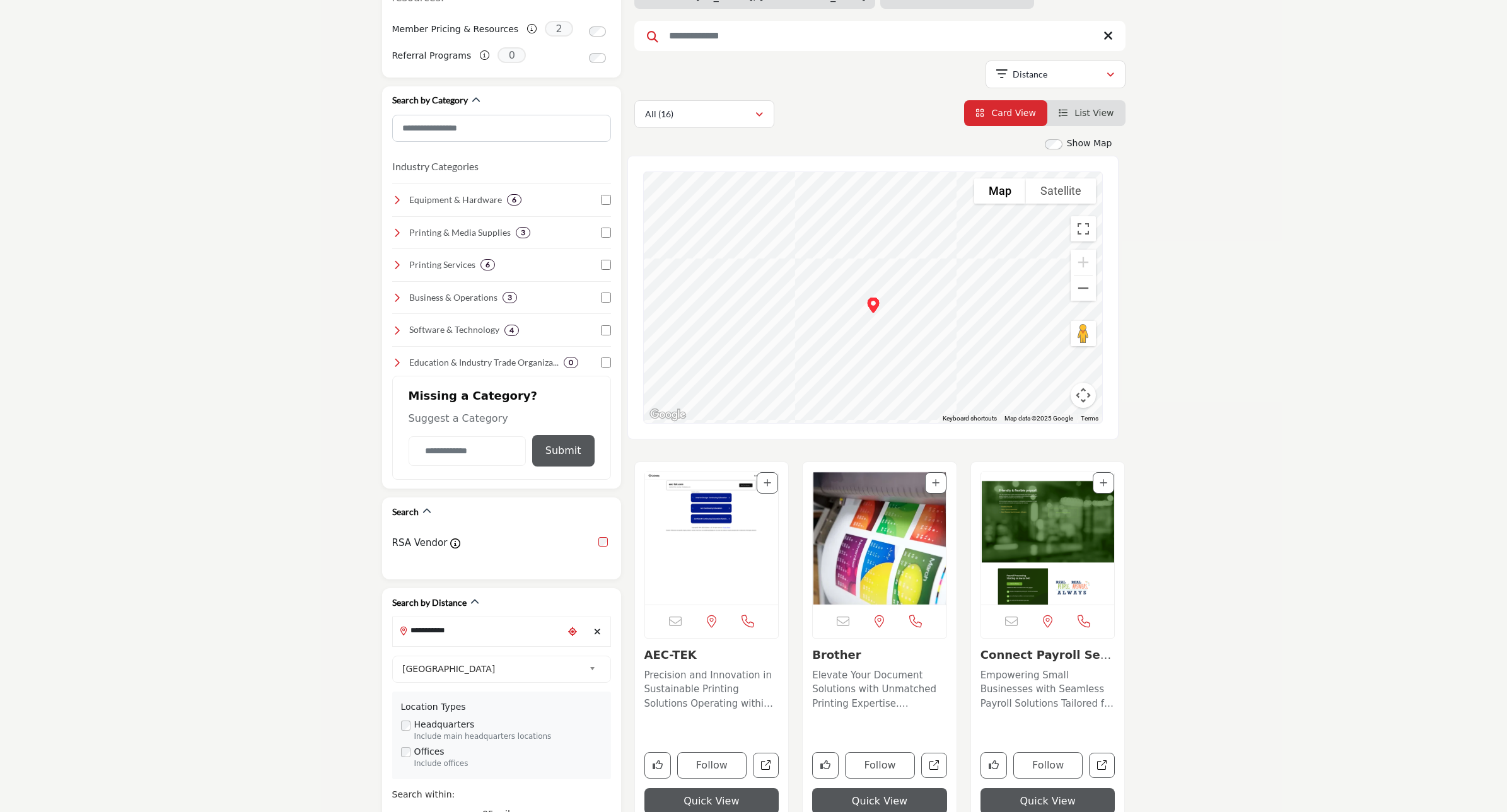
scroll to position [236, 0]
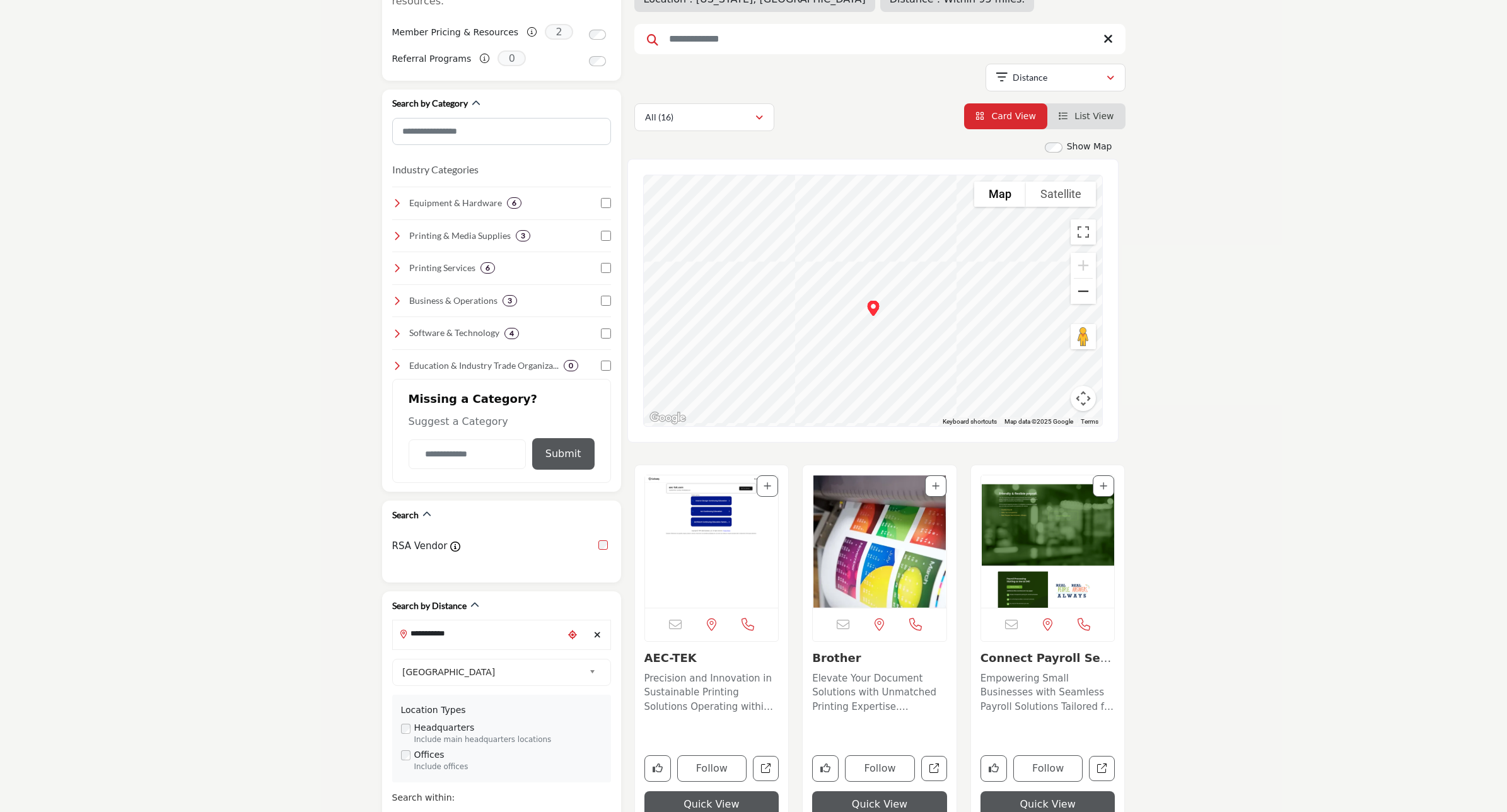
click at [1082, 296] on button "Zoom out" at bounding box center [1083, 291] width 25 height 25
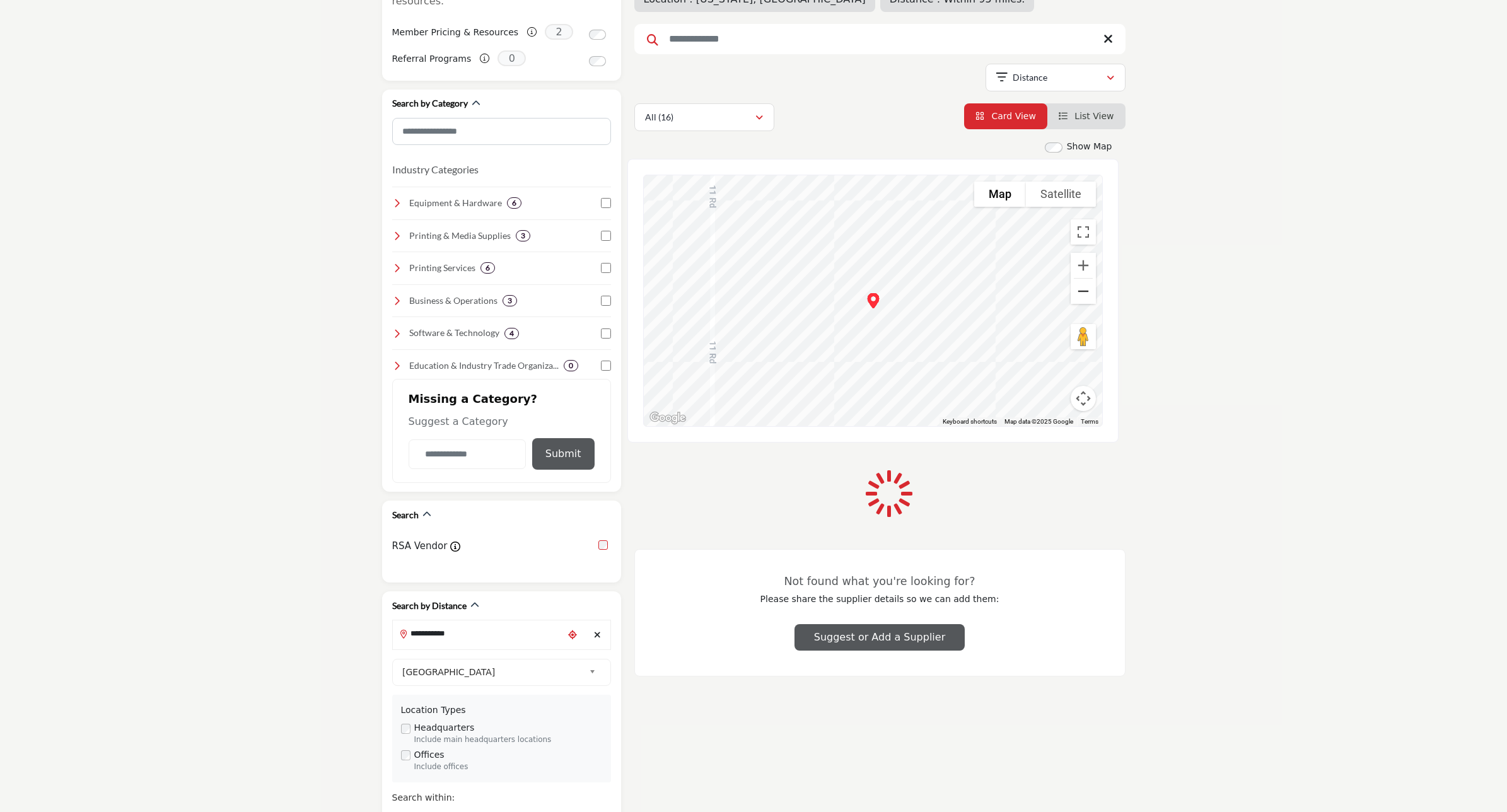
click at [1082, 296] on button "Zoom out" at bounding box center [1083, 291] width 25 height 25
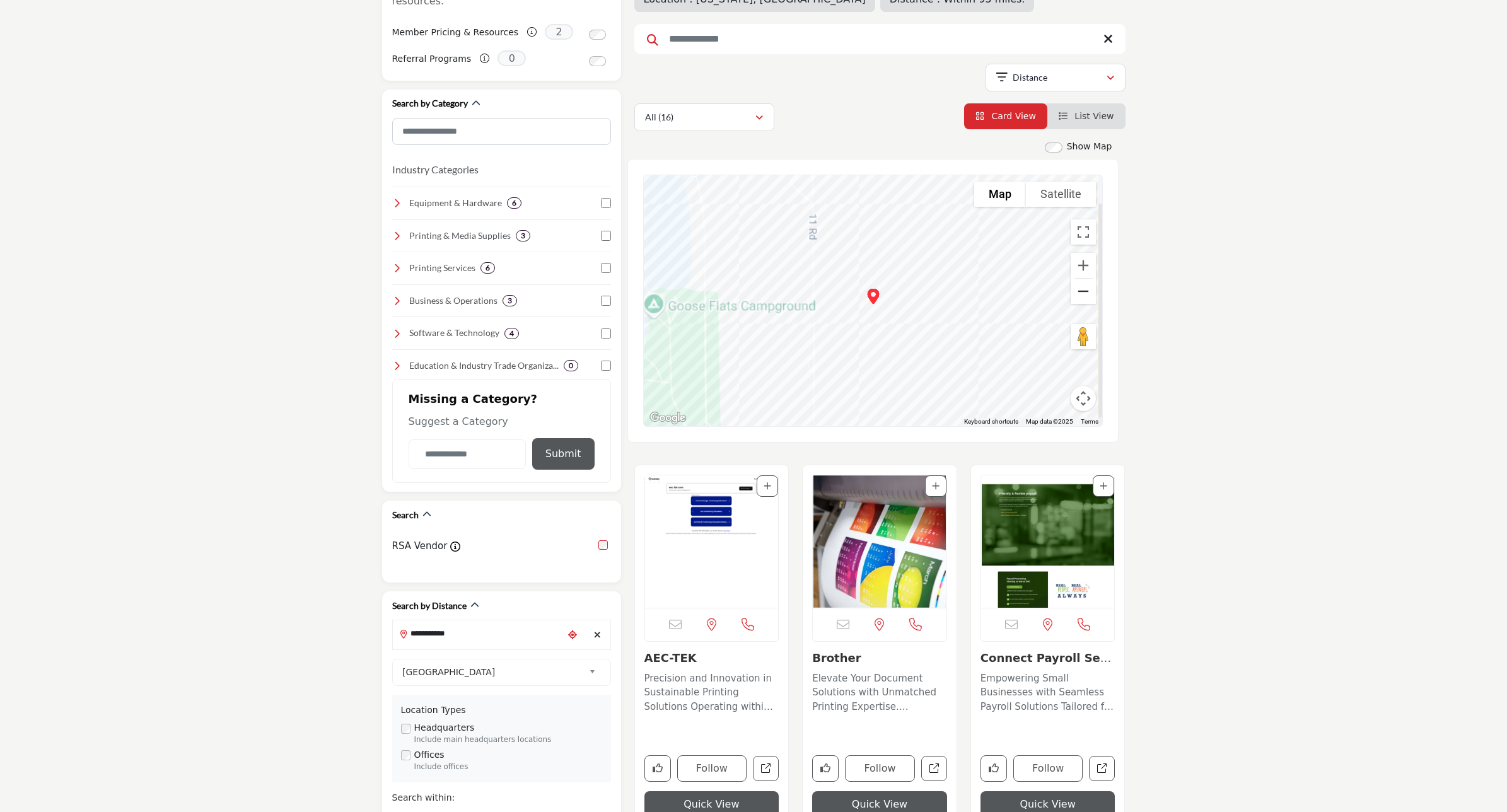
click at [1082, 296] on button "Zoom out" at bounding box center [1083, 291] width 25 height 25
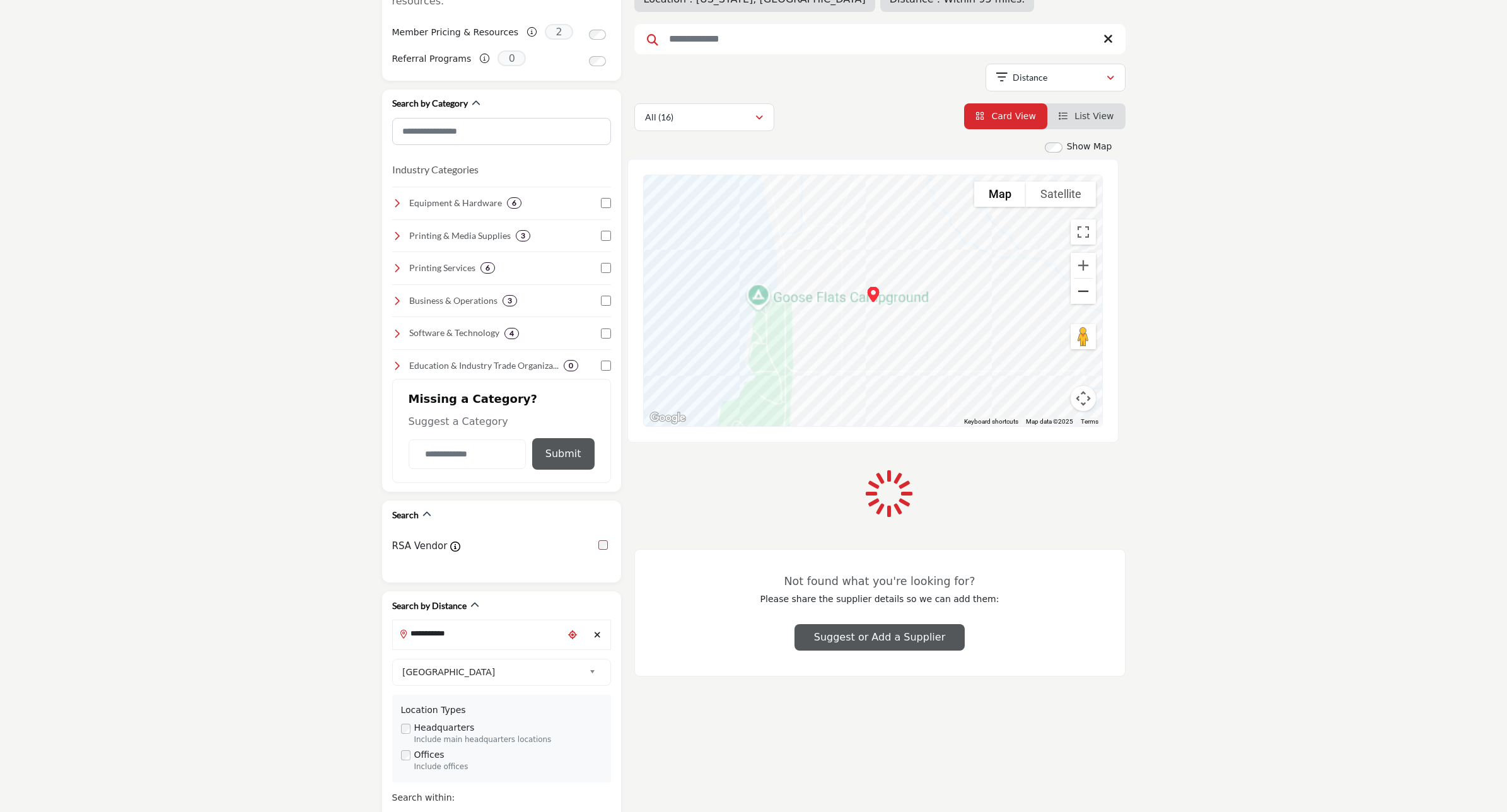
click at [1082, 296] on button "Zoom out" at bounding box center [1083, 291] width 25 height 25
click at [1082, 296] on div "Members Vendors Distance Filter Location : Kansas, USA Distance : Within 95 mil…" at bounding box center [879, 470] width 505 height 1068
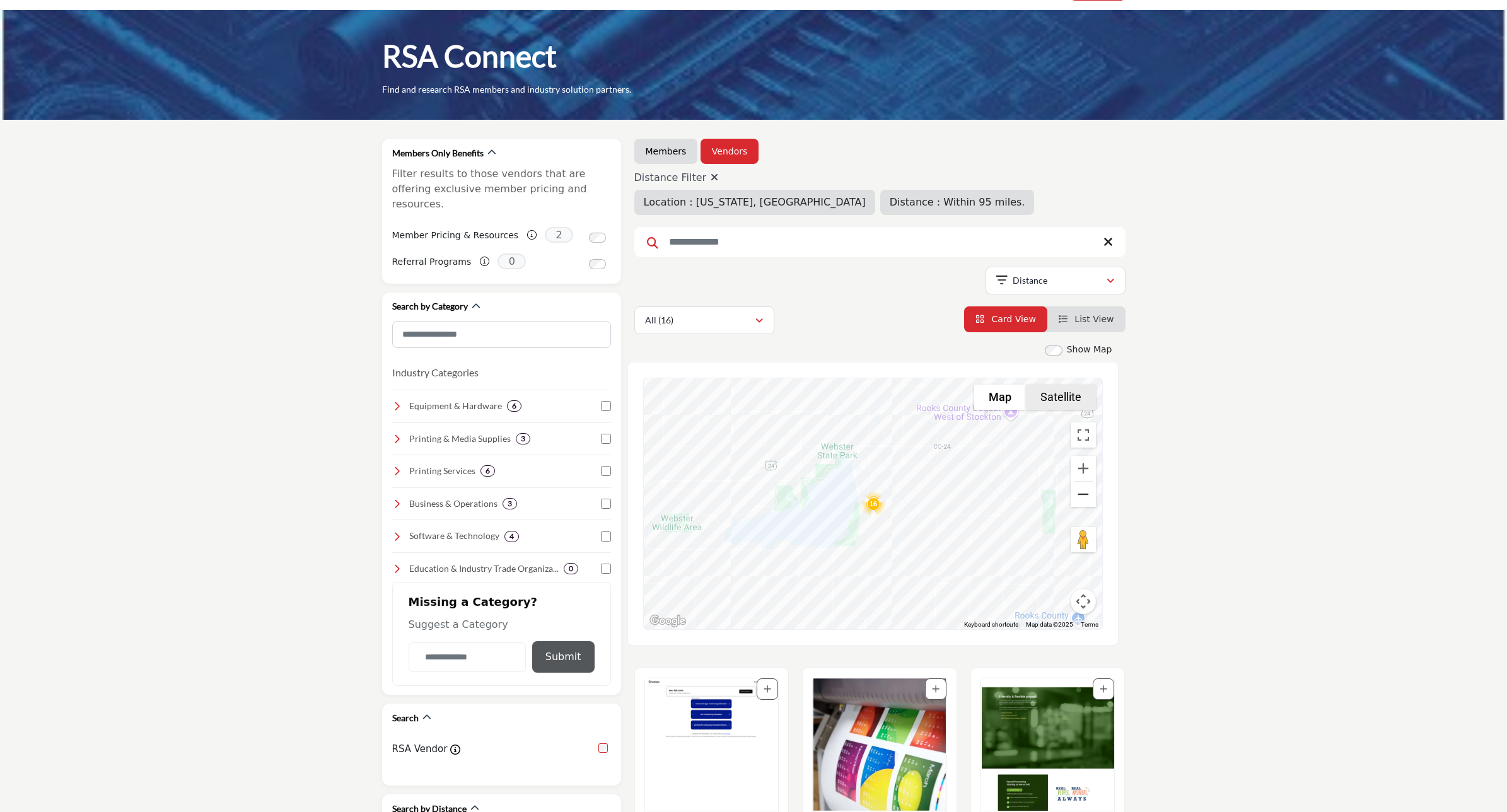
scroll to position [0, 0]
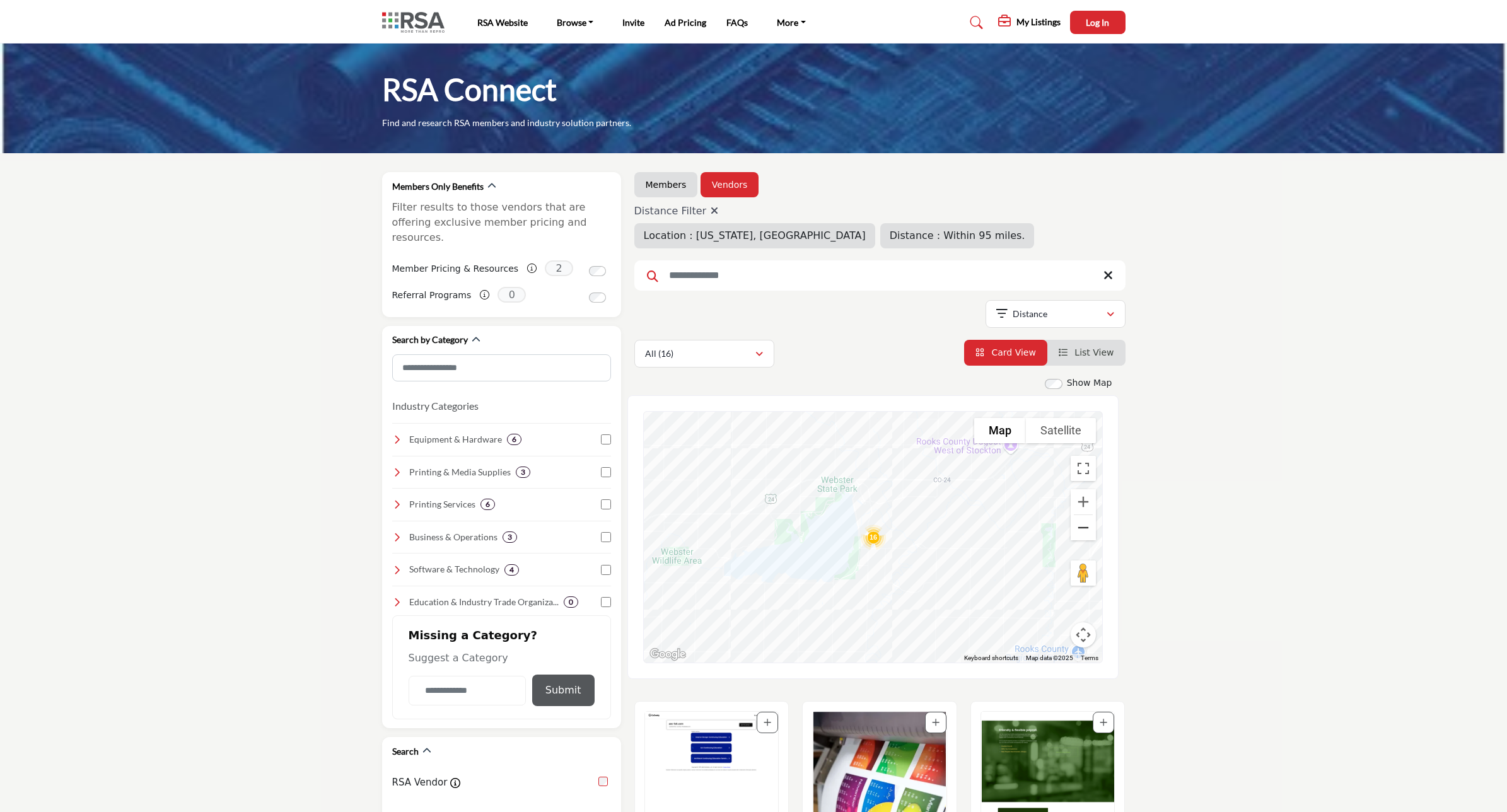
click at [1079, 530] on button "Zoom out" at bounding box center [1083, 527] width 25 height 25
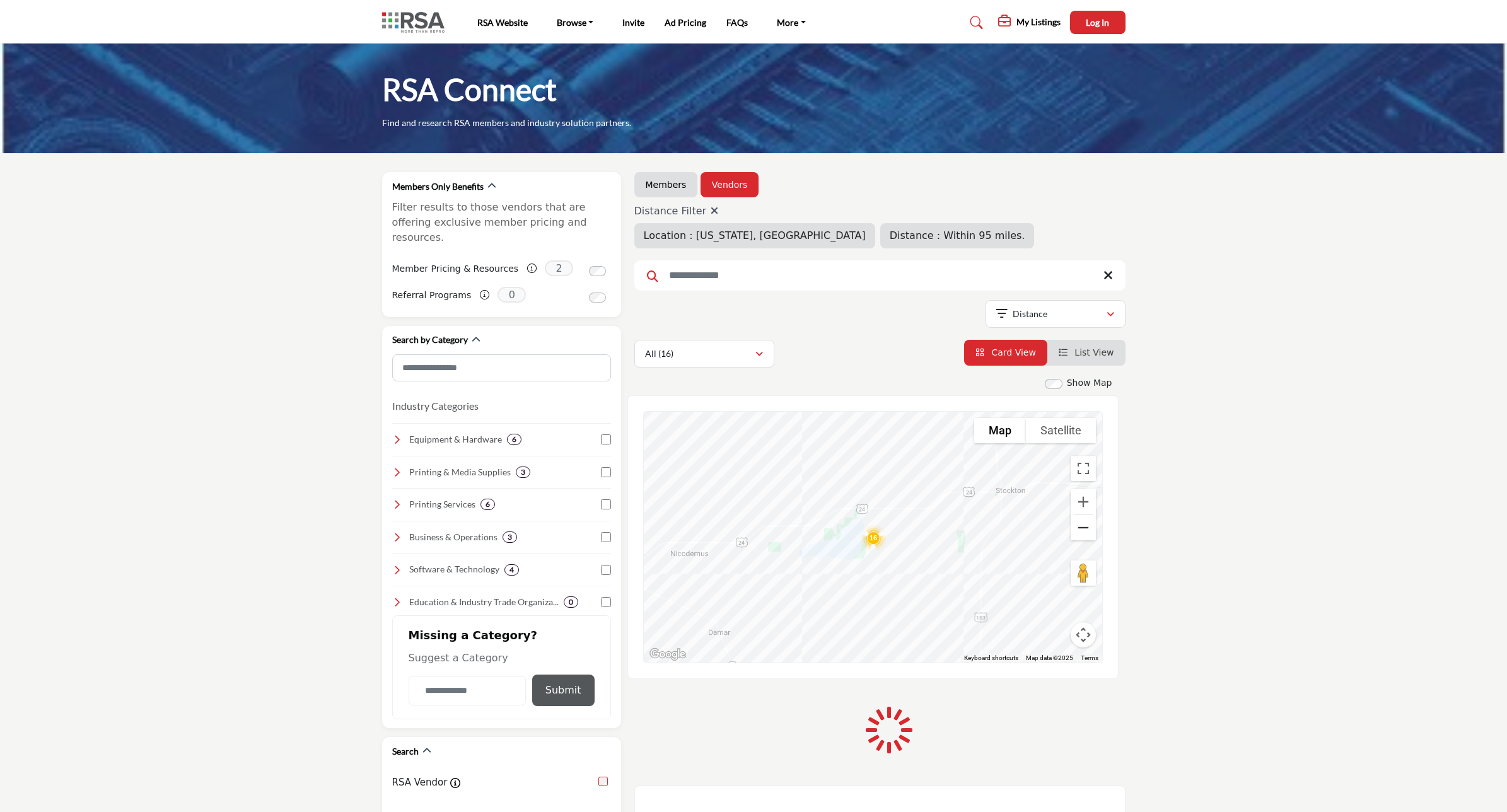
click at [1078, 530] on button "Zoom out" at bounding box center [1083, 527] width 25 height 25
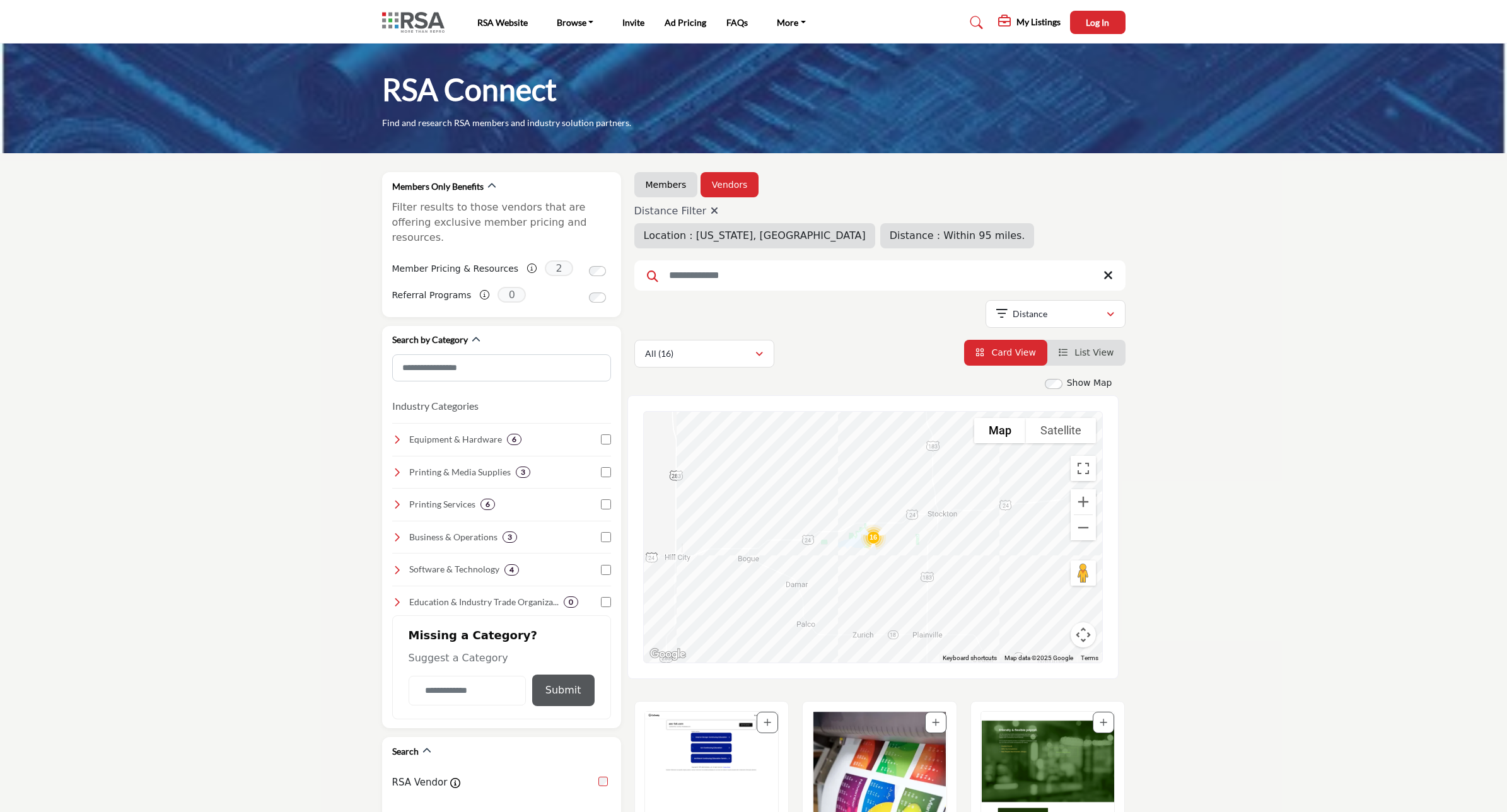
click at [710, 212] on icon at bounding box center [714, 211] width 7 height 10
type input "*"
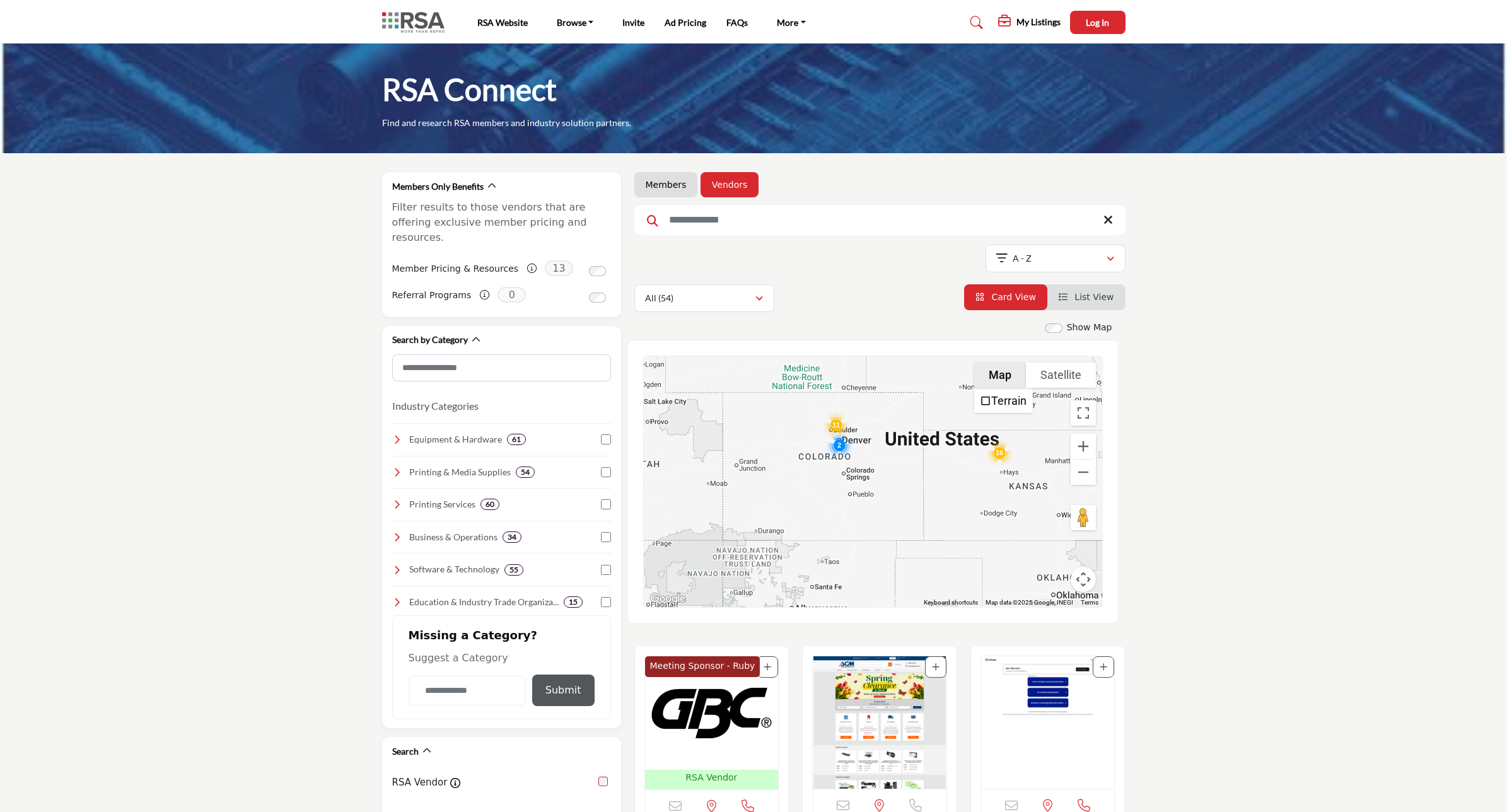
drag, startPoint x: 840, startPoint y: 527, endPoint x: 1014, endPoint y: 373, distance: 232.4
click at [1014, 373] on div "16 2 11 Payteva - (HQ) 2960 99th St, Suite 1, Urbandale, IA 50322-5509, USA Vie…" at bounding box center [872, 481] width 458 height 251
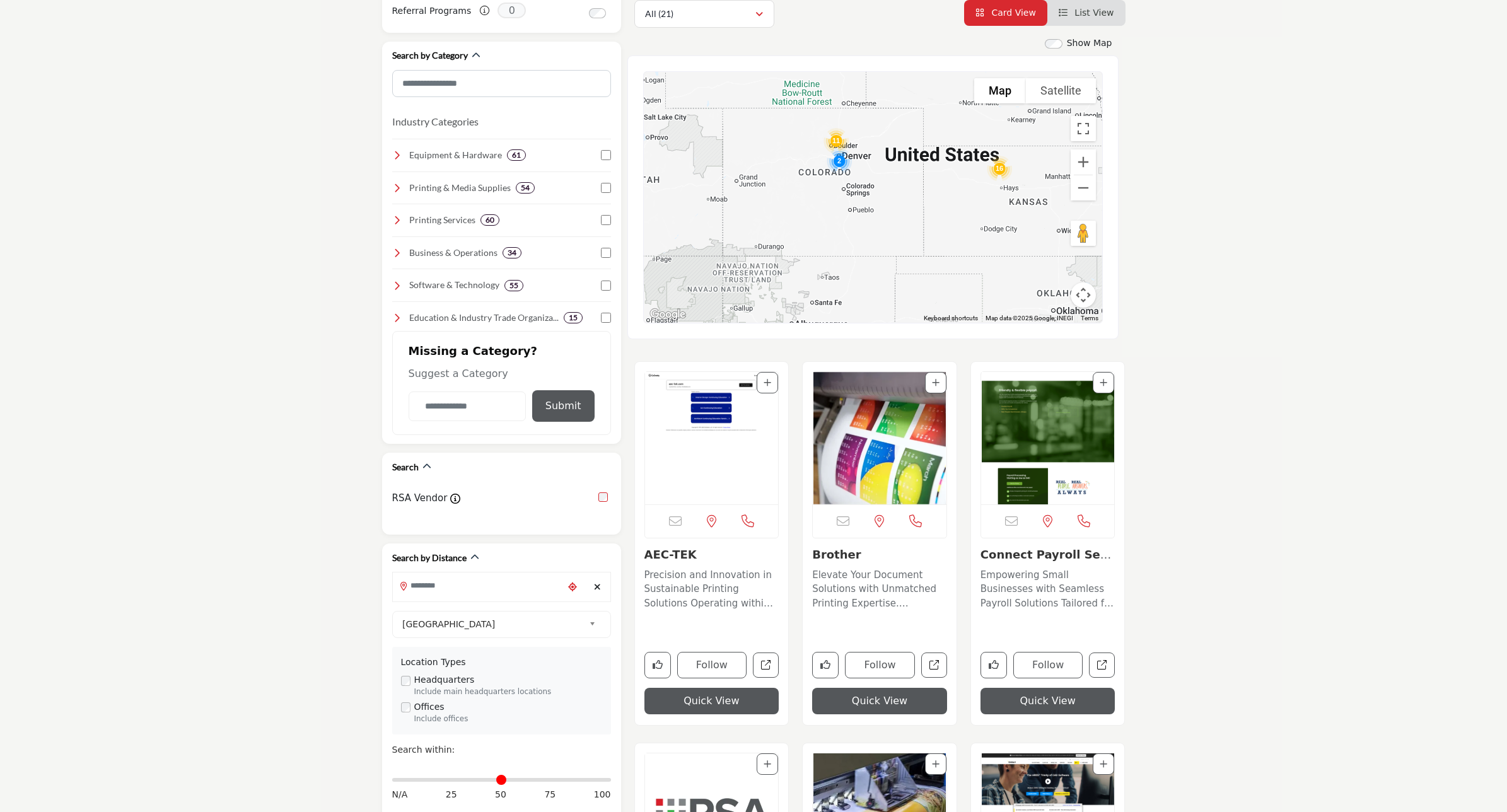
scroll to position [394, 0]
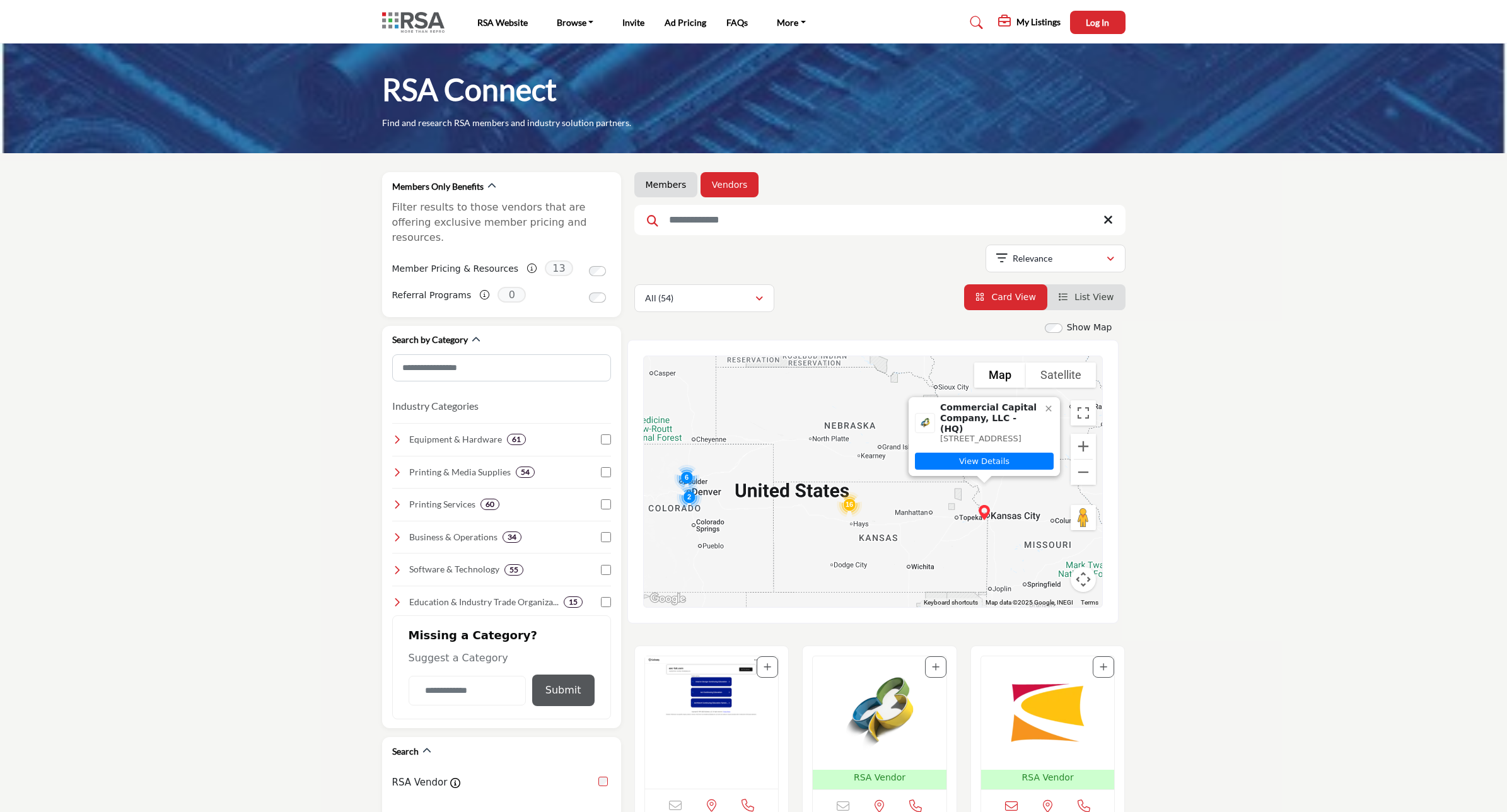
click at [691, 497] on img "Cluster of 2 locations (2 HQ, 0 Branches)\aClick to view companies" at bounding box center [690, 497] width 36 height 36
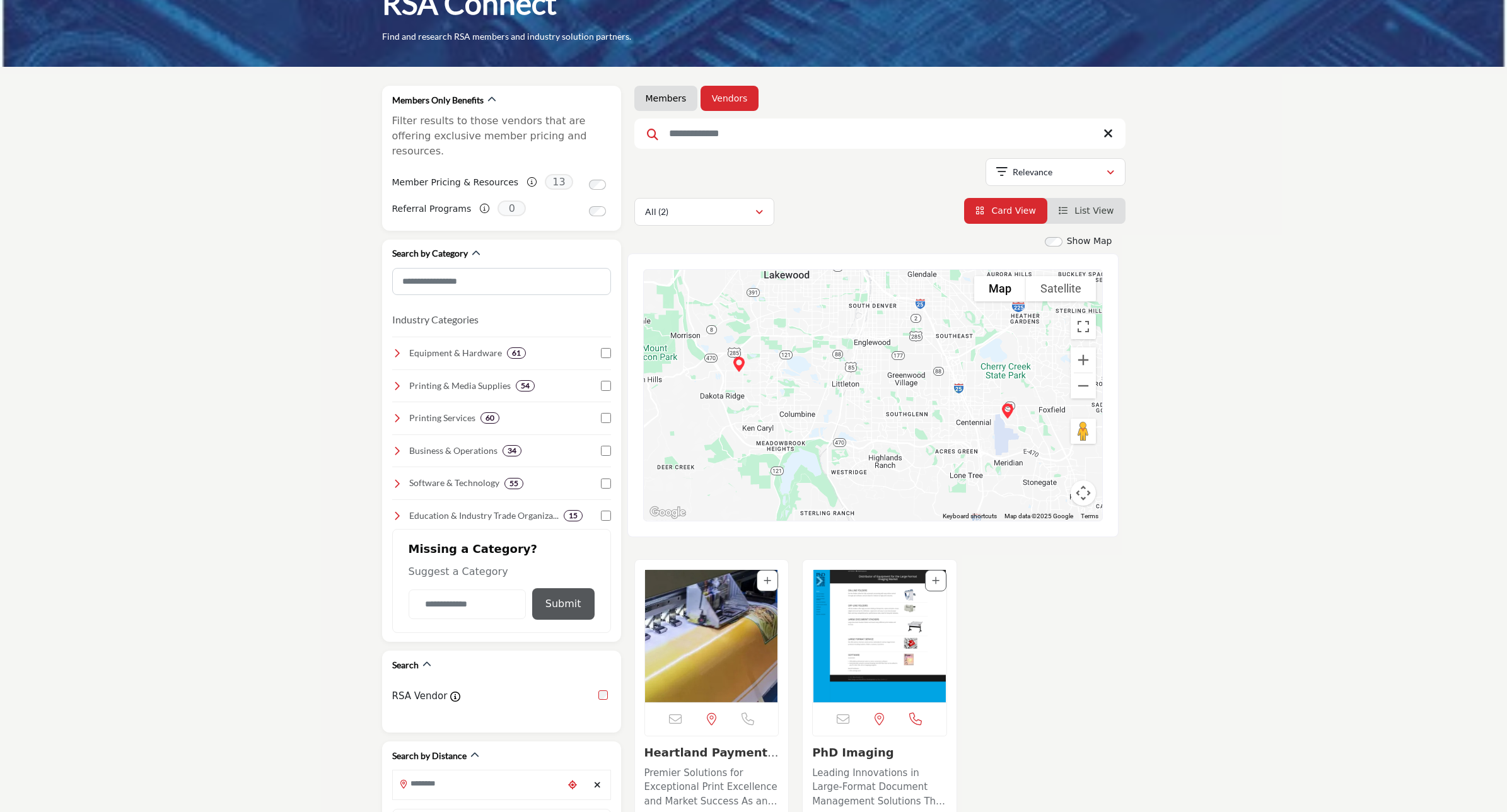
scroll to position [79, 0]
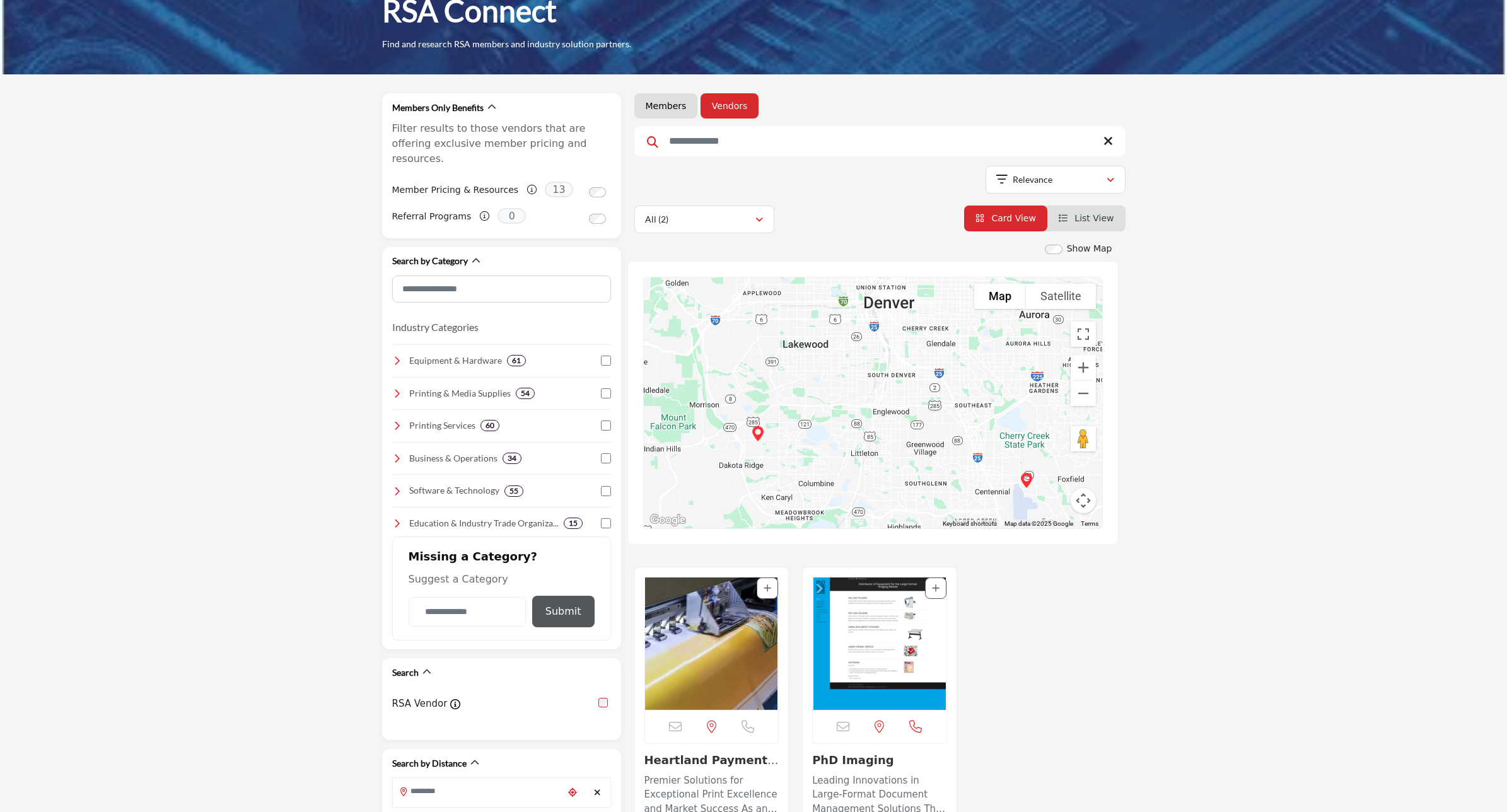
click at [1244, 306] on section "Members Only Benefits Filter results to those vendors that are offering exclusi…" at bounding box center [754, 617] width 1507 height 1086
click at [1310, 572] on section "Members Only Benefits Filter results to those vendors that are offering exclusi…" at bounding box center [754, 617] width 1507 height 1086
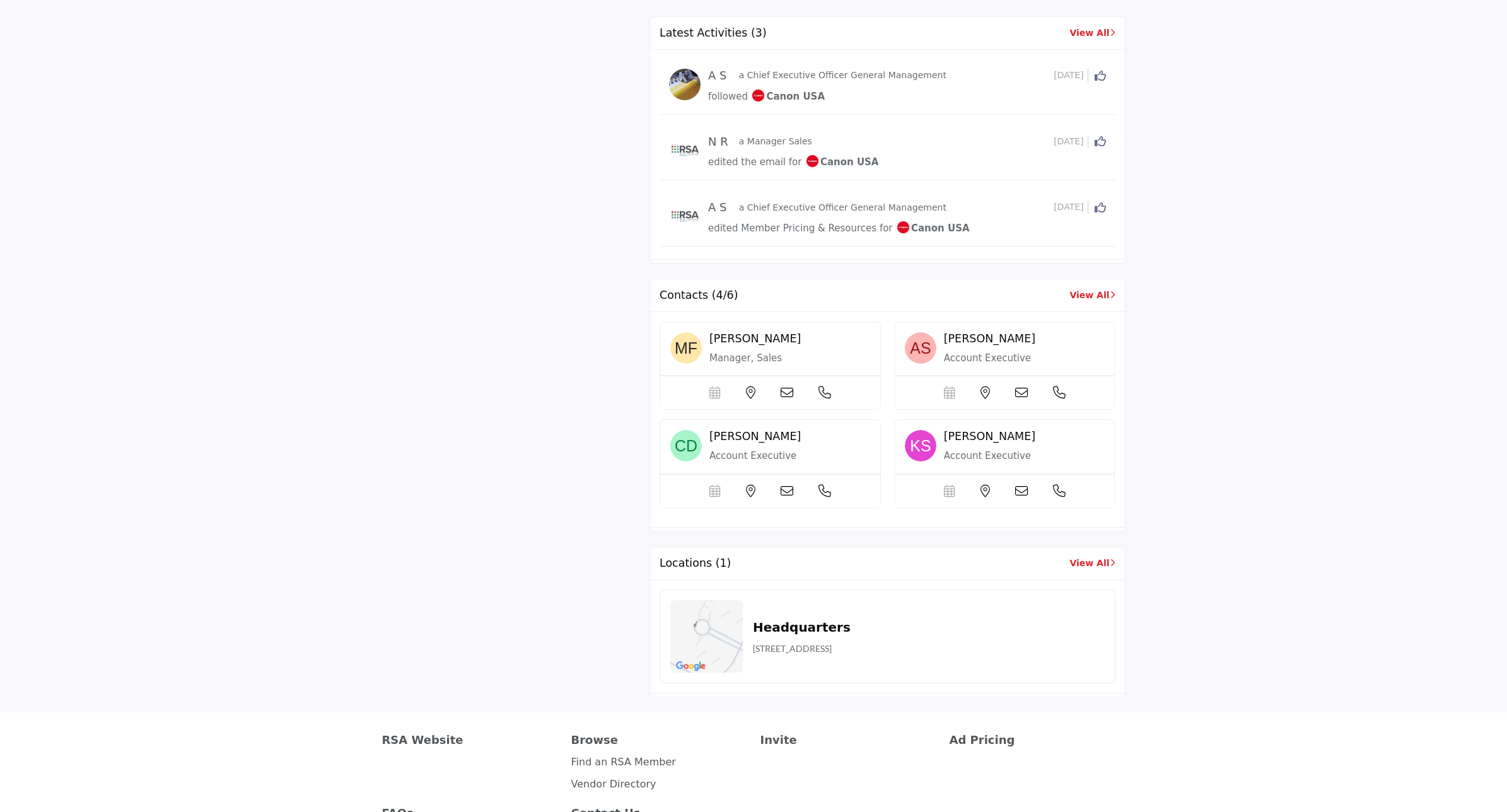
scroll to position [1261, 0]
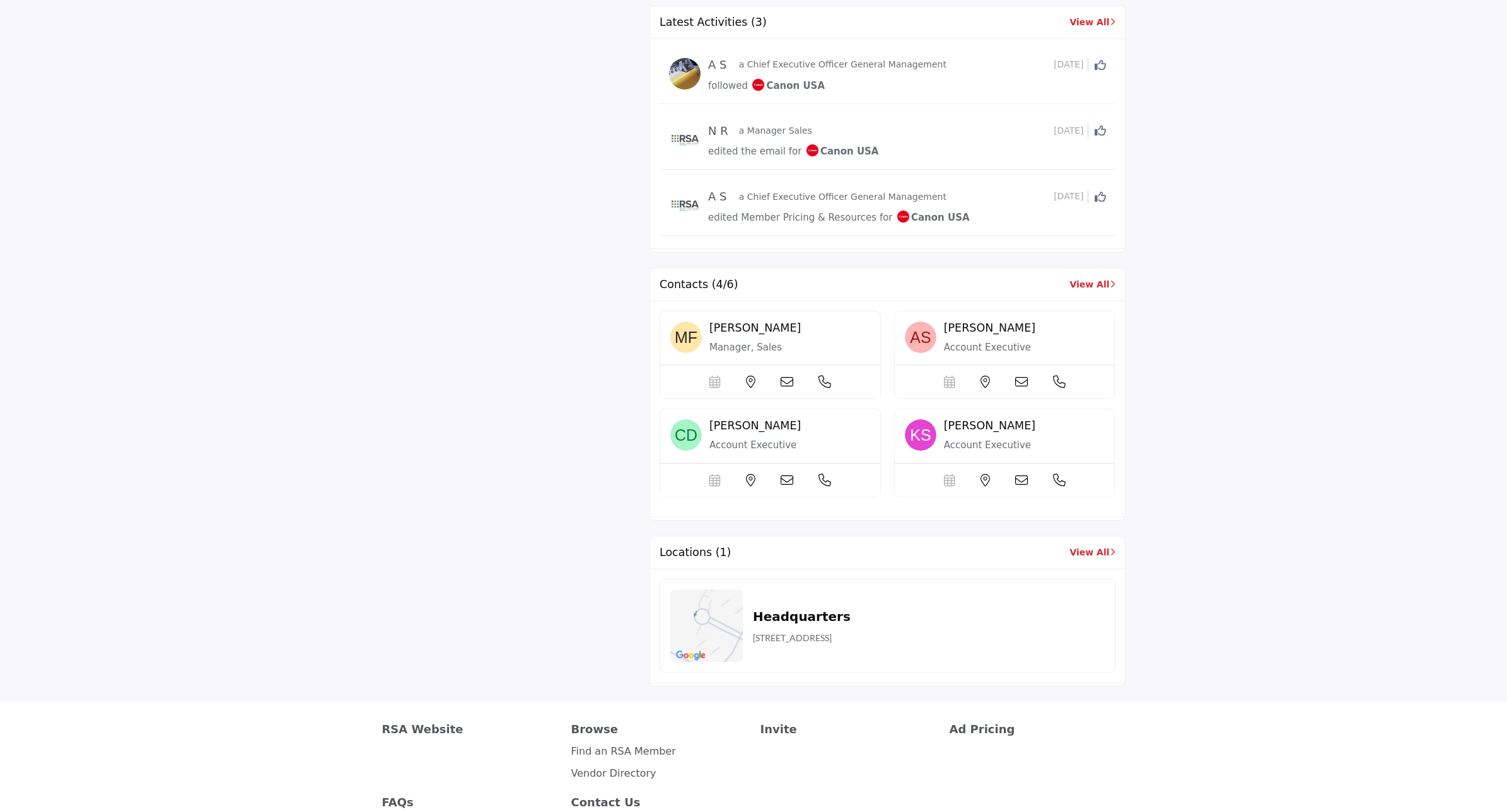
click at [1098, 290] on link "View All" at bounding box center [1092, 285] width 45 height 13
